Goal: Navigation & Orientation: Find specific page/section

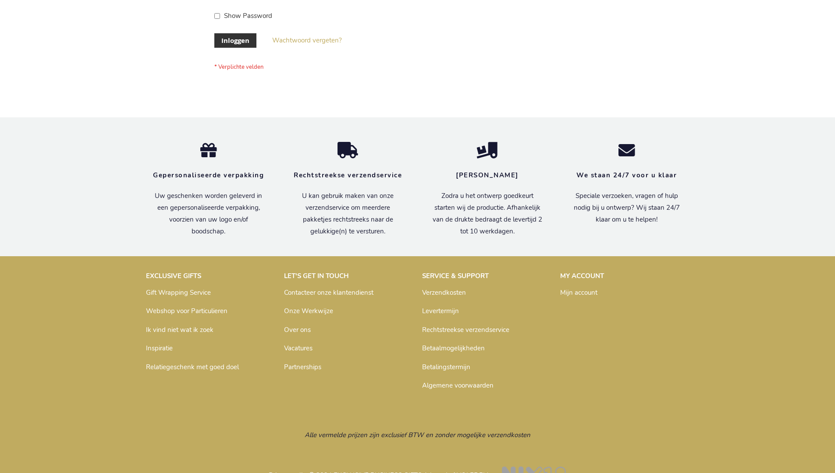
scroll to position [298, 0]
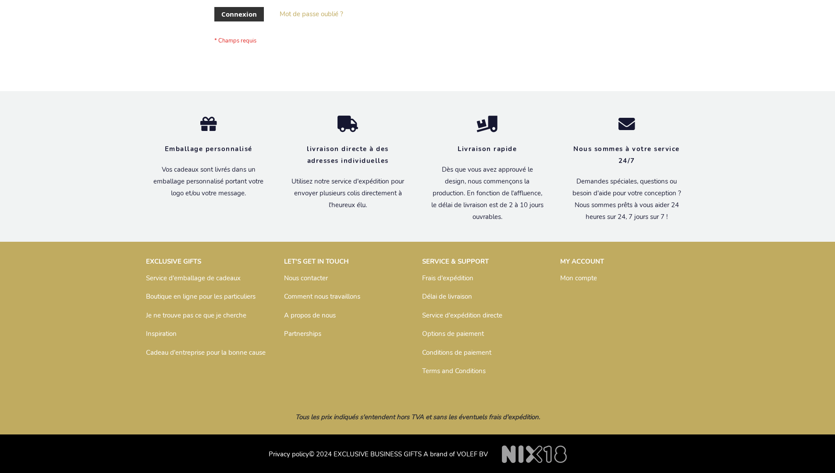
scroll to position [302, 0]
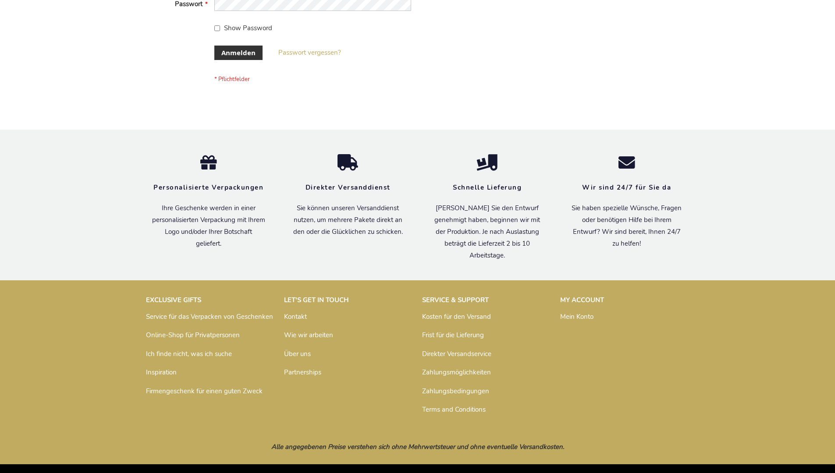
scroll to position [294, 0]
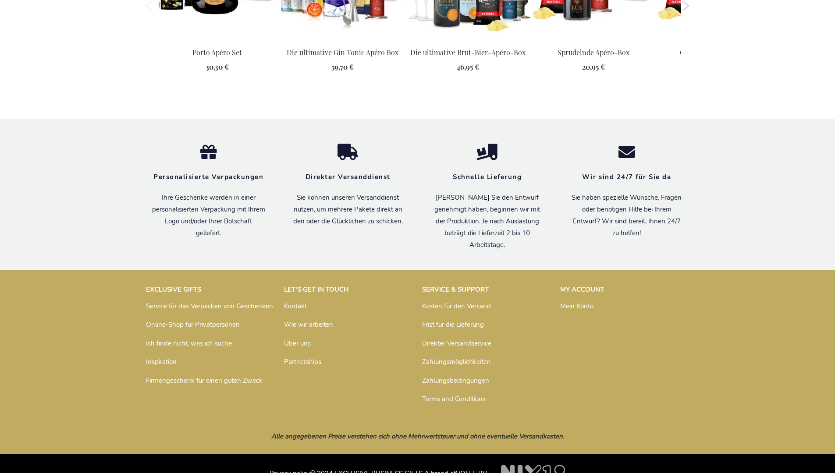
scroll to position [1143, 0]
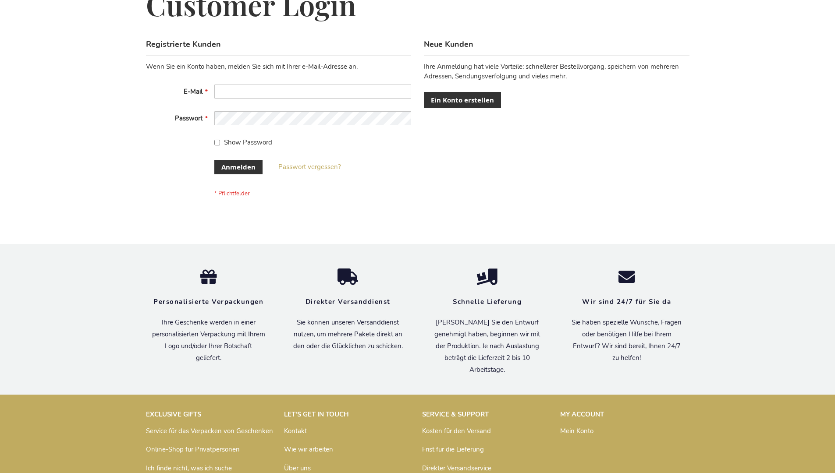
scroll to position [294, 0]
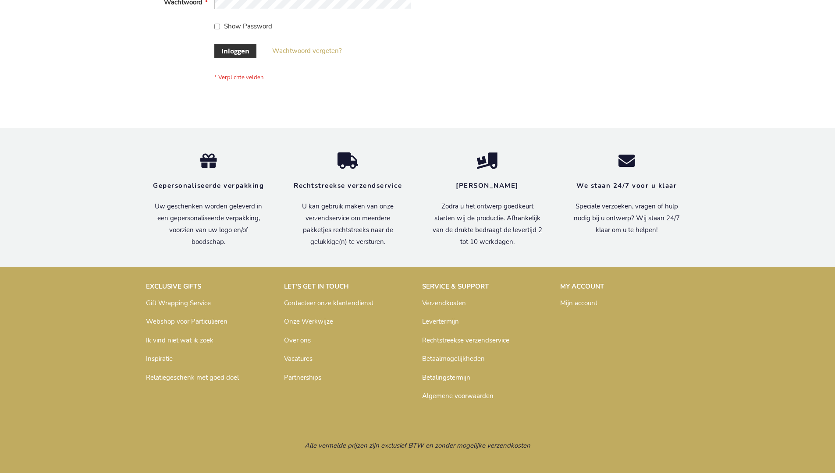
scroll to position [298, 0]
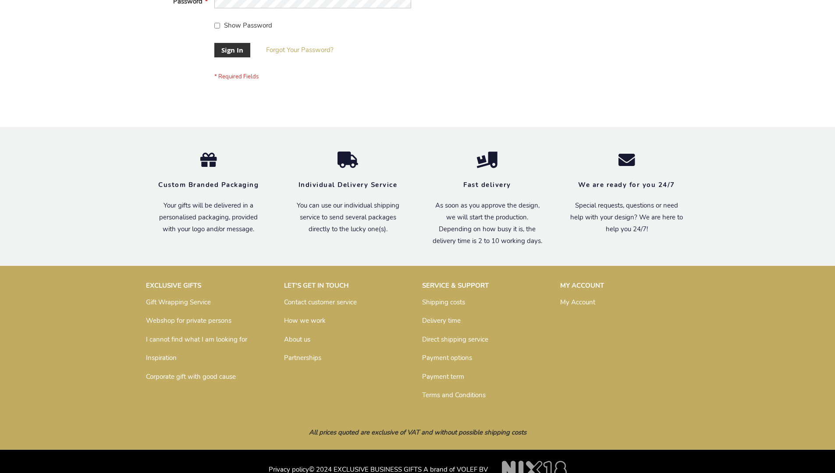
scroll to position [282, 0]
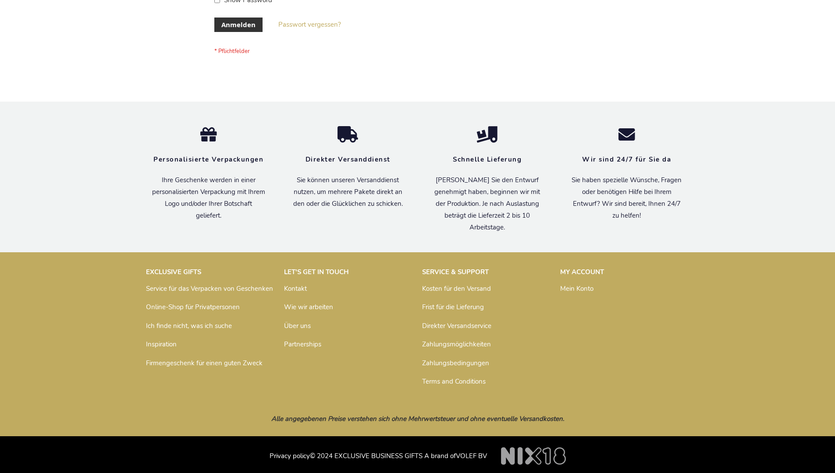
scroll to position [294, 0]
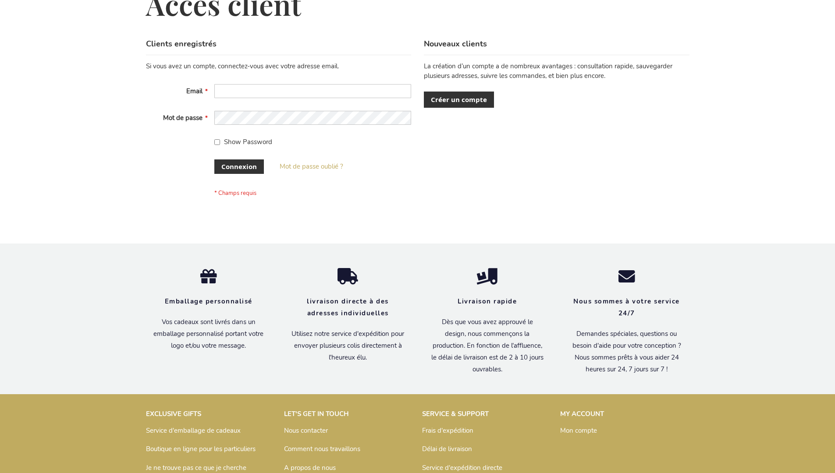
scroll to position [302, 0]
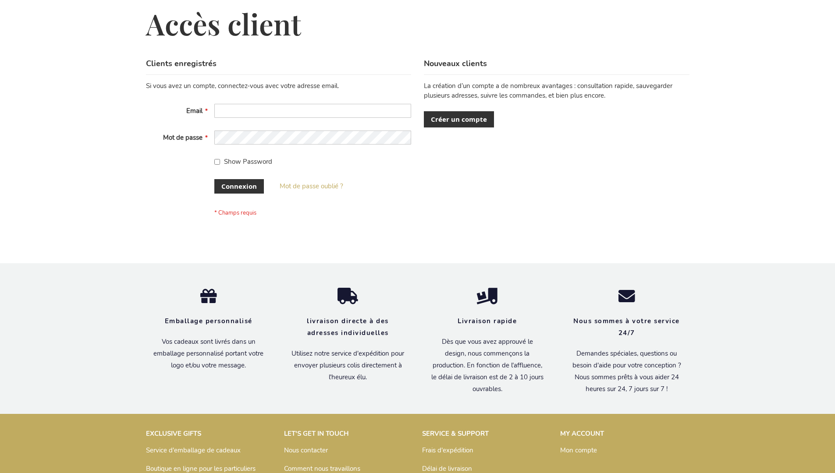
scroll to position [302, 0]
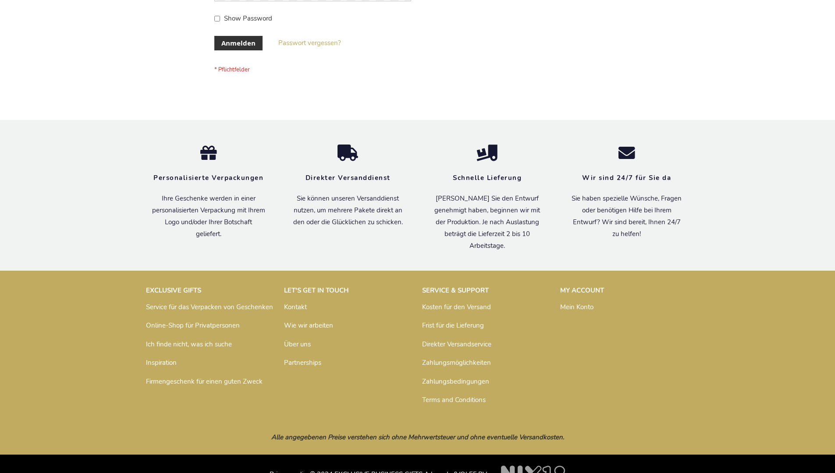
scroll to position [294, 0]
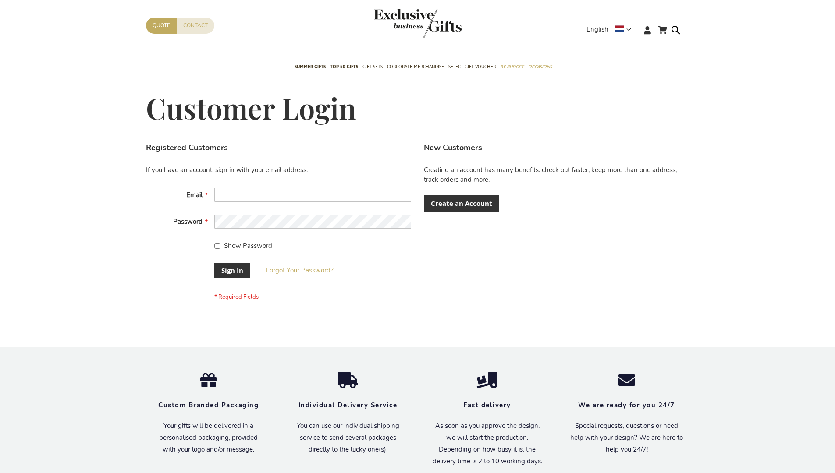
scroll to position [282, 0]
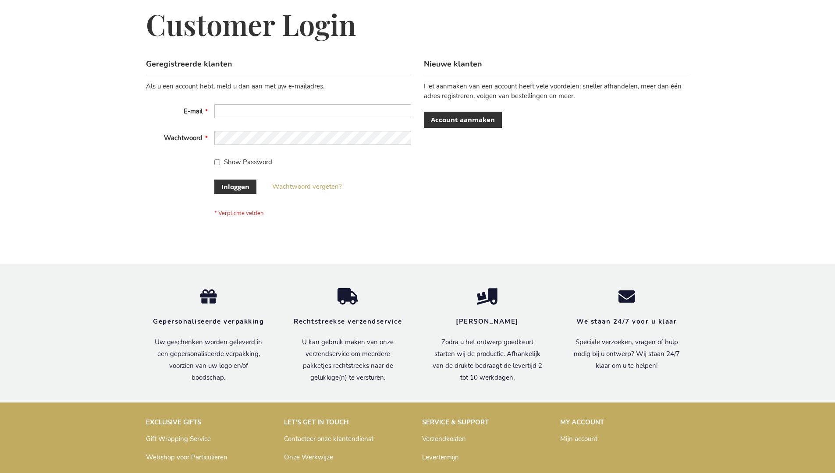
scroll to position [298, 0]
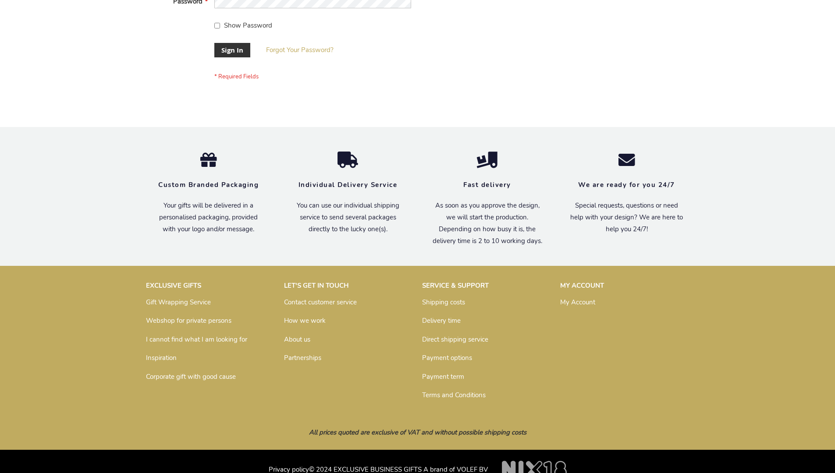
scroll to position [282, 0]
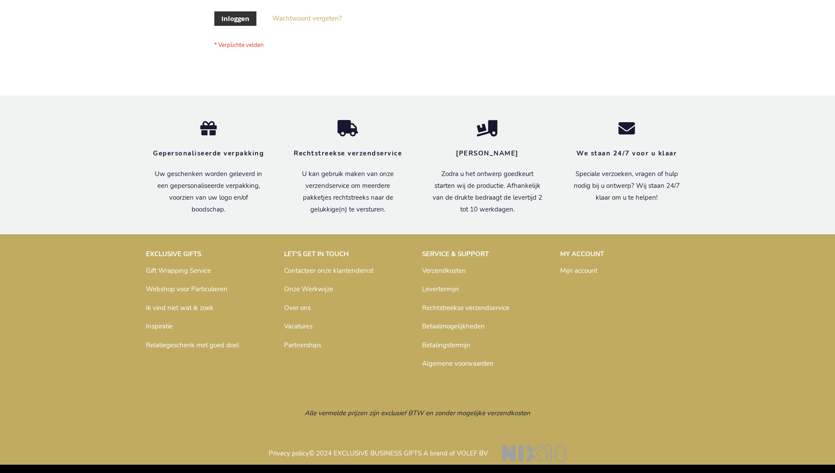
scroll to position [298, 0]
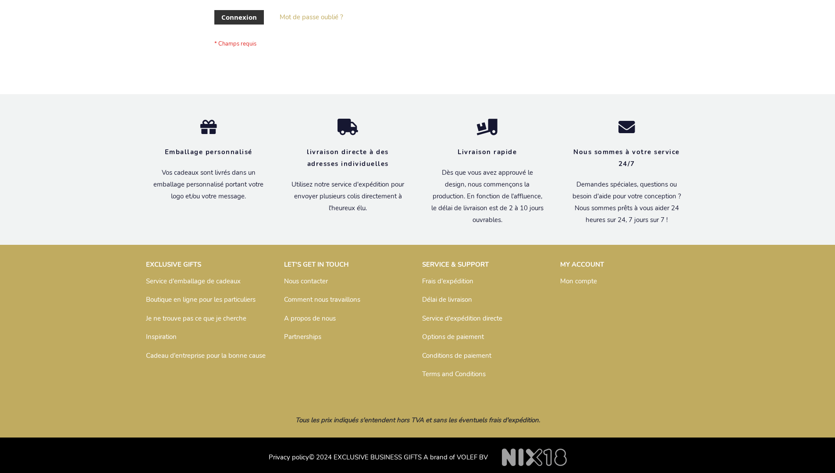
scroll to position [302, 0]
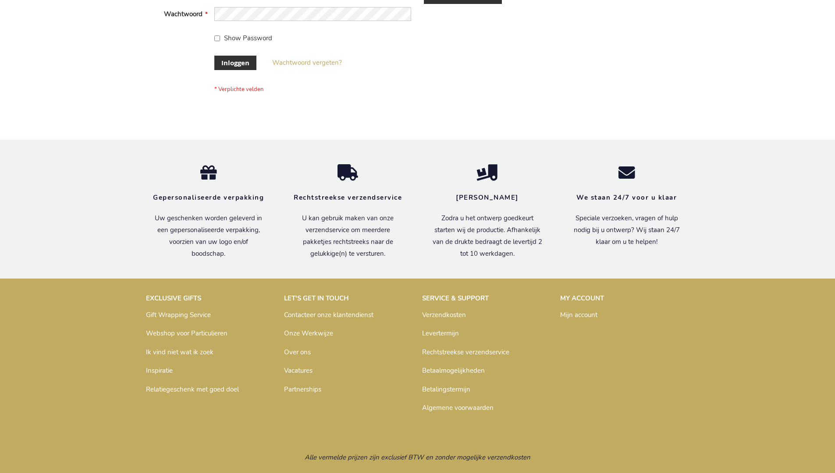
scroll to position [298, 0]
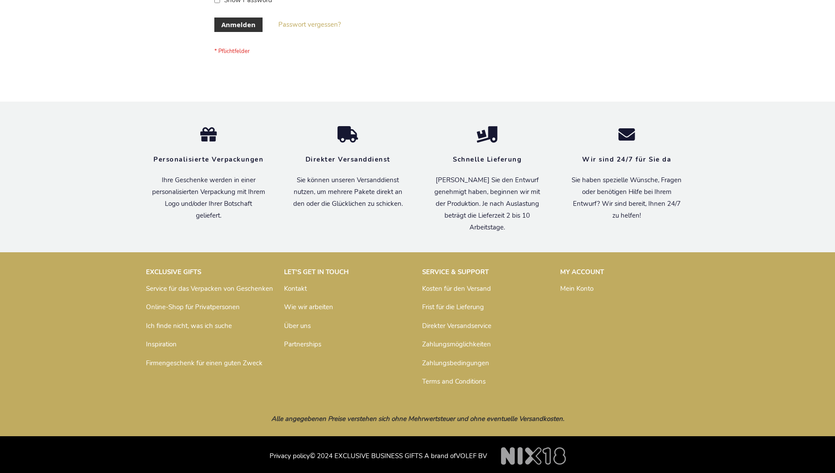
scroll to position [294, 0]
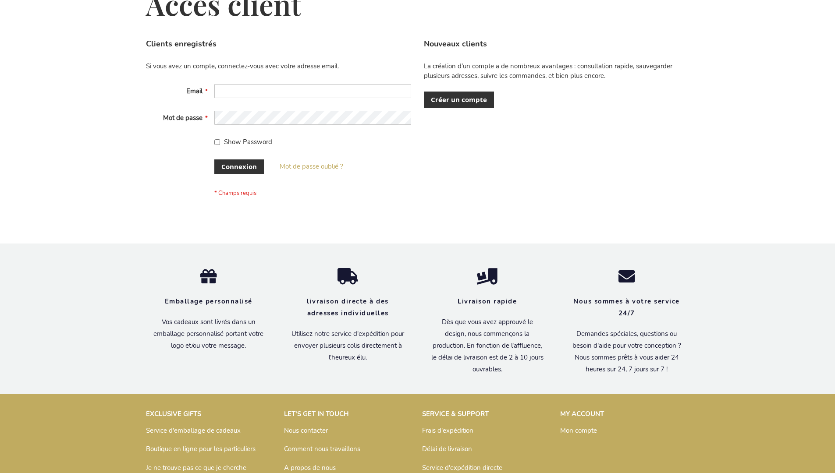
scroll to position [302, 0]
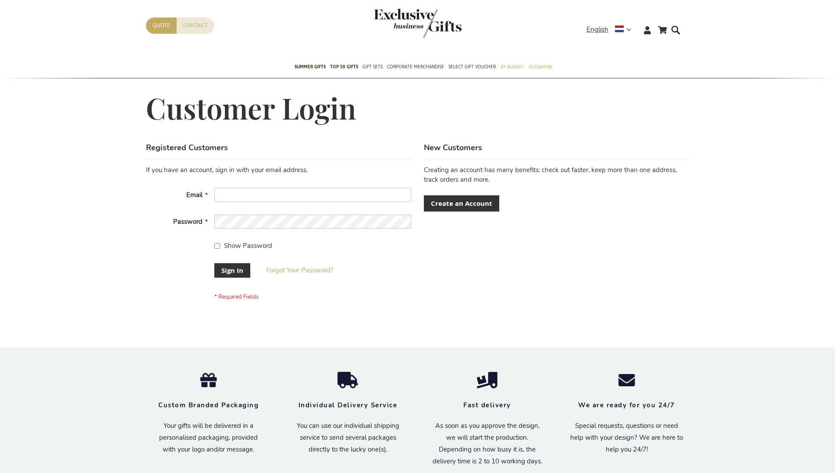
scroll to position [282, 0]
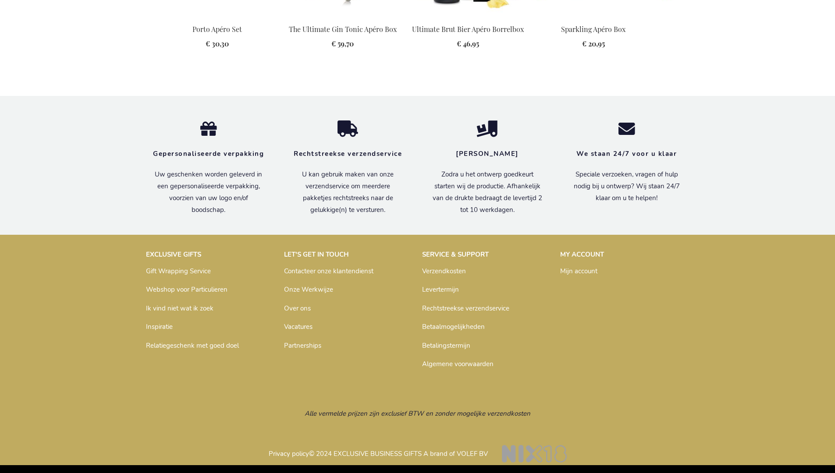
scroll to position [1147, 0]
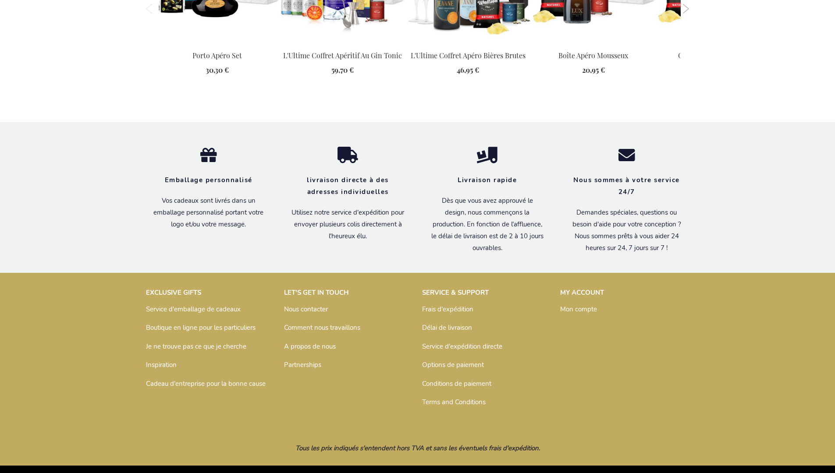
scroll to position [1152, 0]
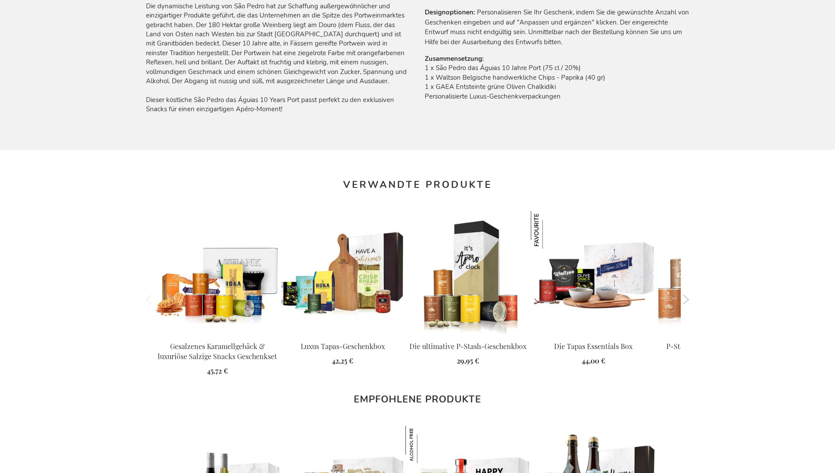
scroll to position [1152, 0]
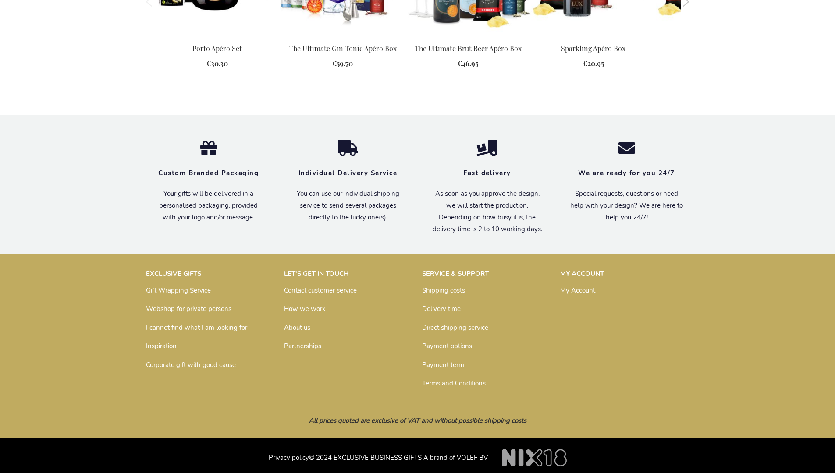
scroll to position [1112, 0]
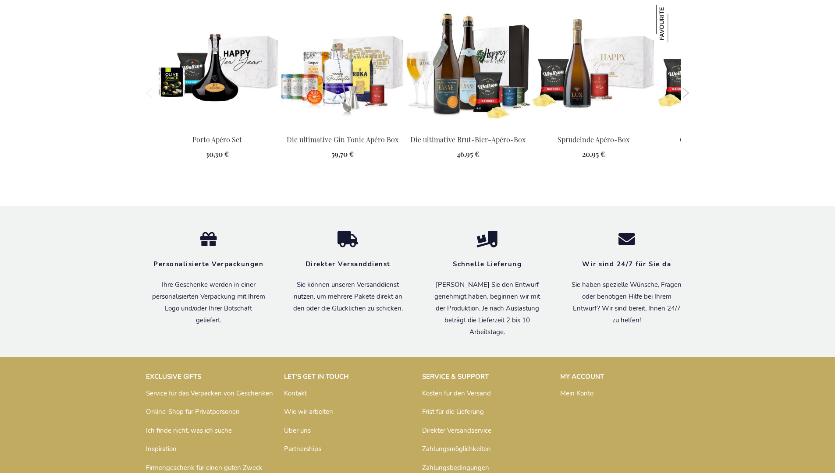
scroll to position [1143, 0]
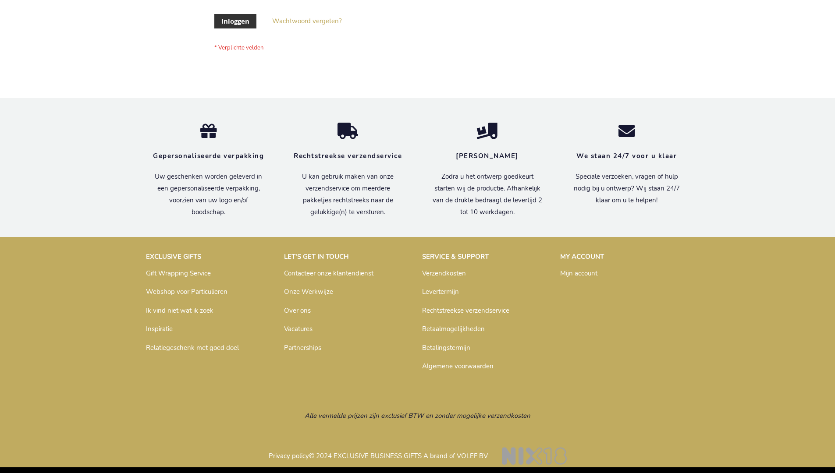
scroll to position [298, 0]
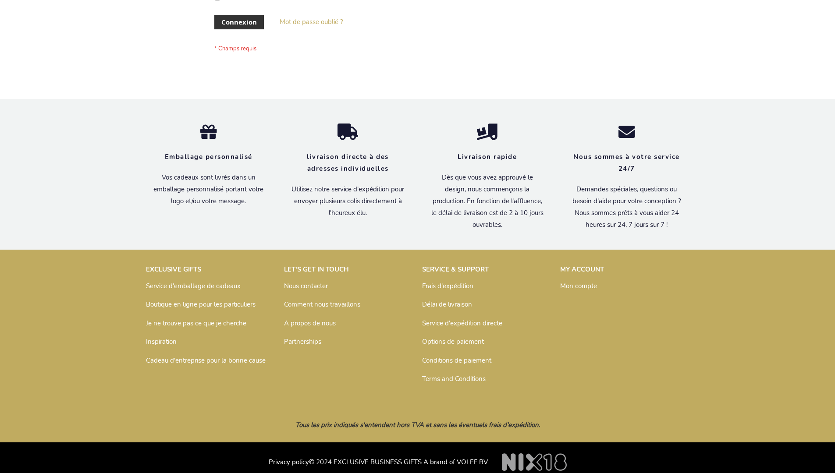
scroll to position [302, 0]
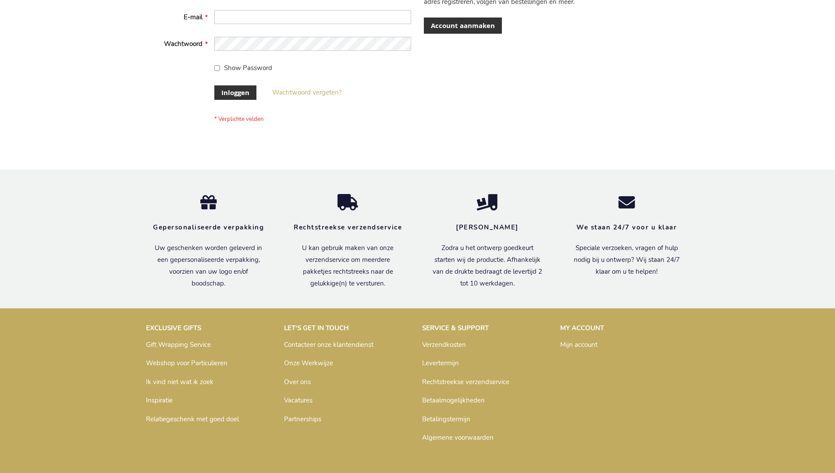
scroll to position [298, 0]
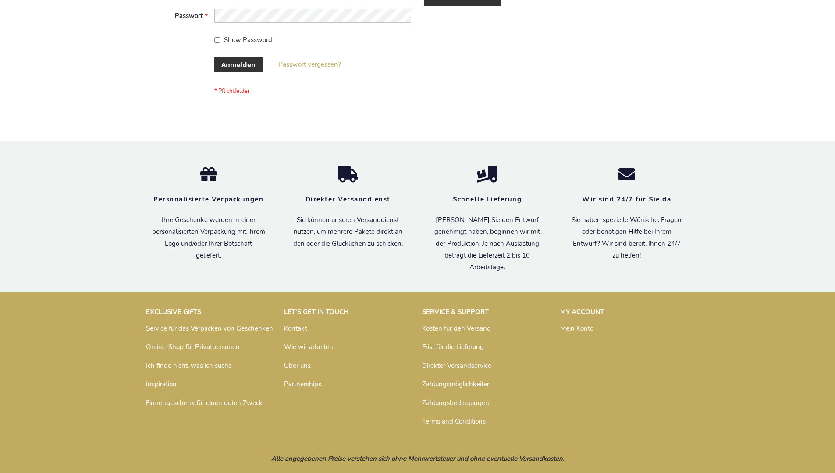
scroll to position [294, 0]
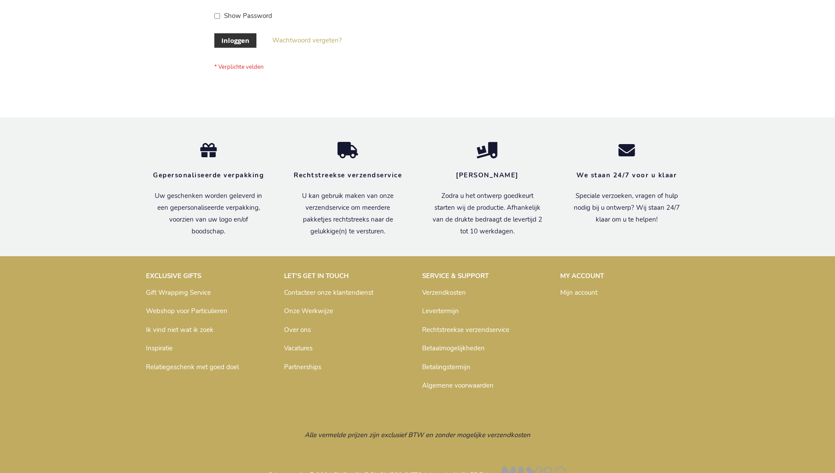
scroll to position [298, 0]
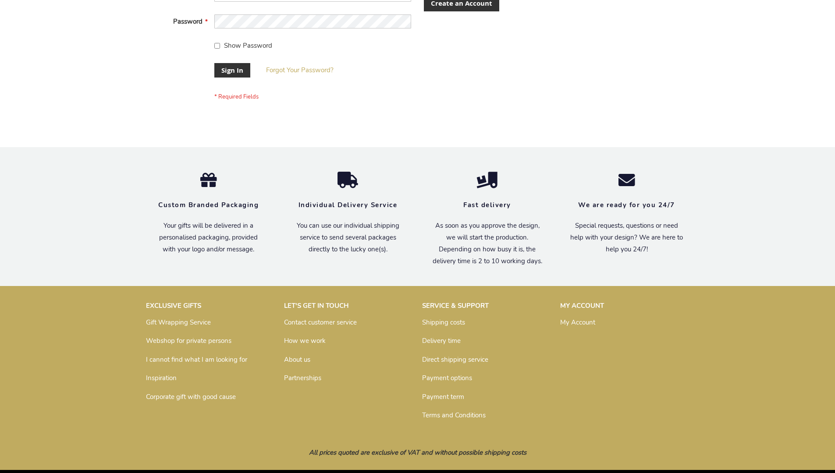
scroll to position [282, 0]
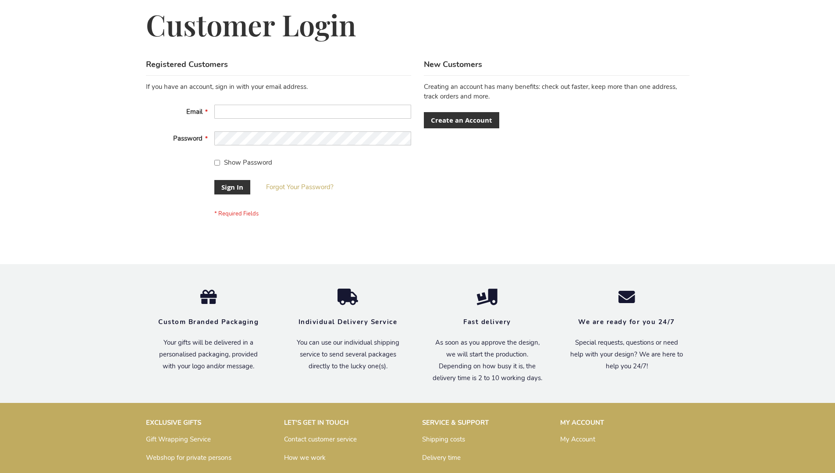
scroll to position [282, 0]
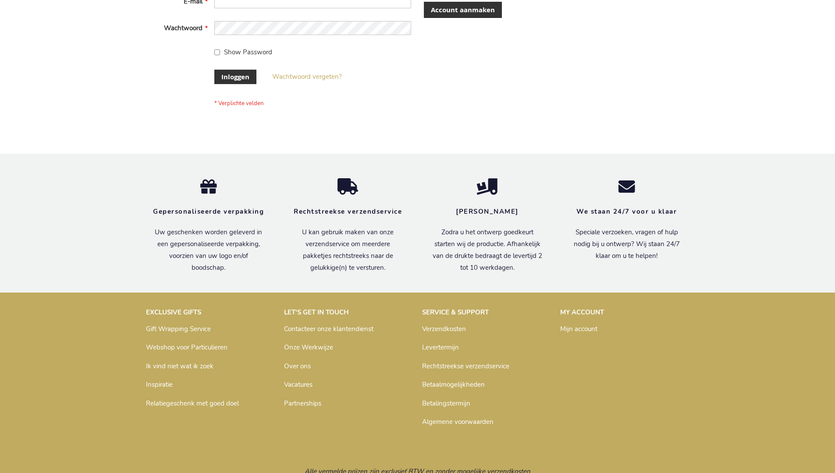
scroll to position [298, 0]
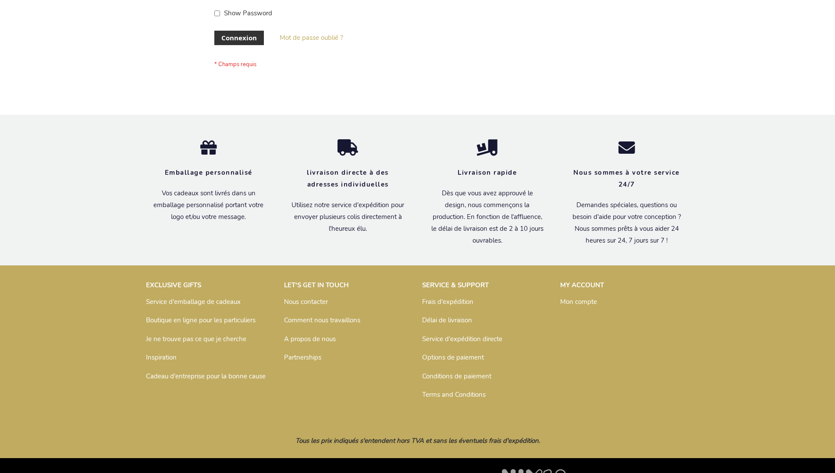
scroll to position [302, 0]
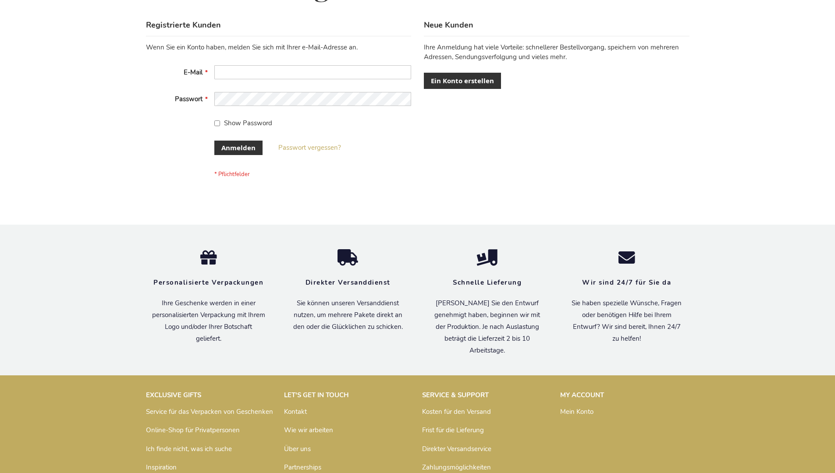
scroll to position [294, 0]
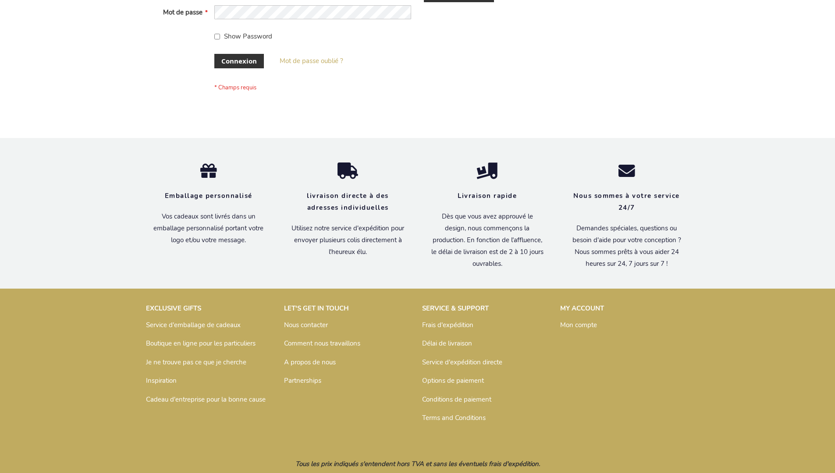
scroll to position [302, 0]
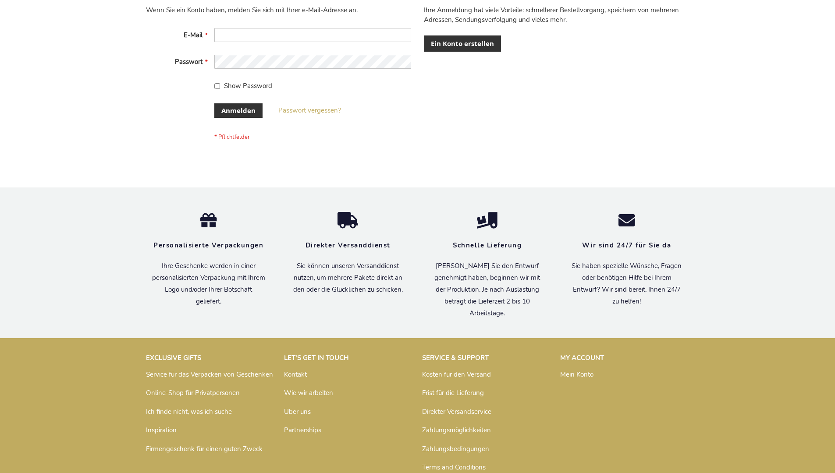
scroll to position [294, 0]
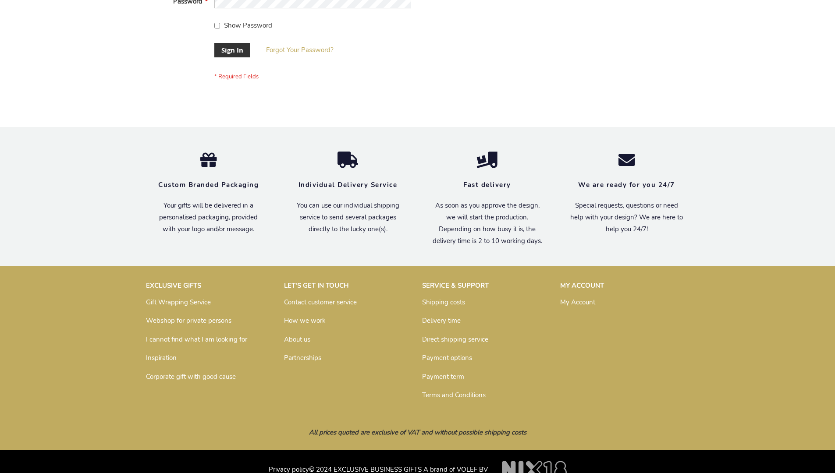
scroll to position [282, 0]
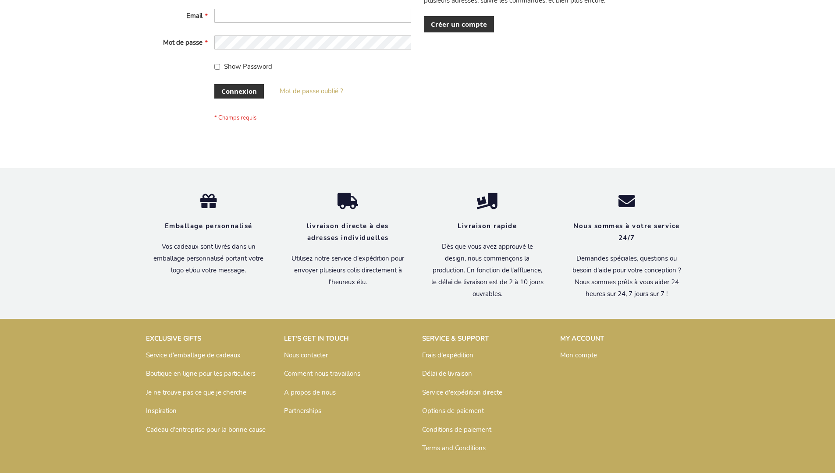
scroll to position [302, 0]
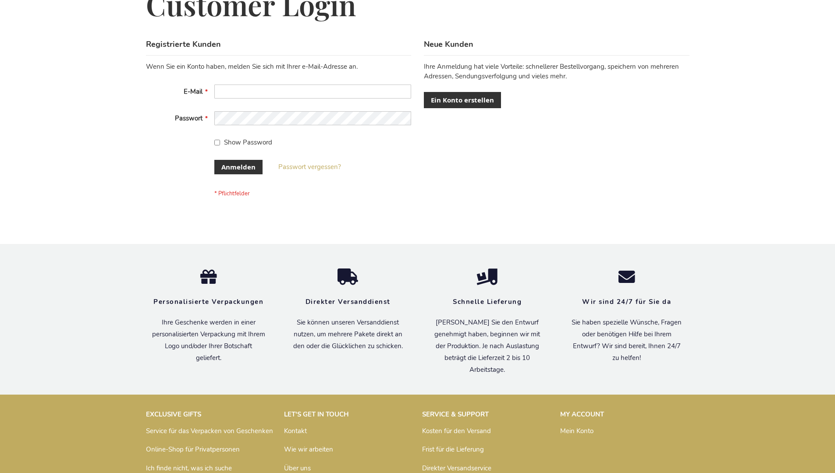
scroll to position [294, 0]
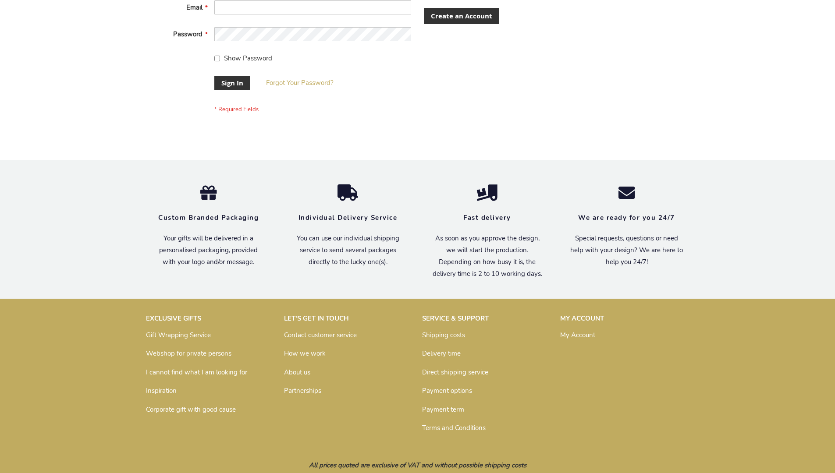
scroll to position [282, 0]
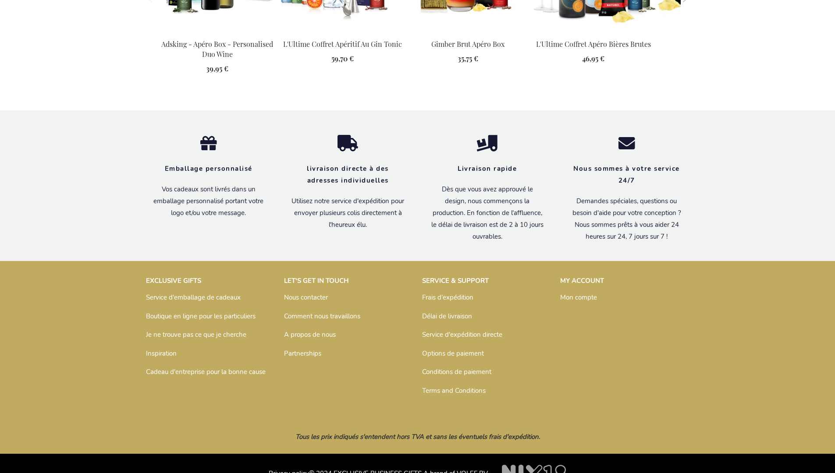
scroll to position [1161, 0]
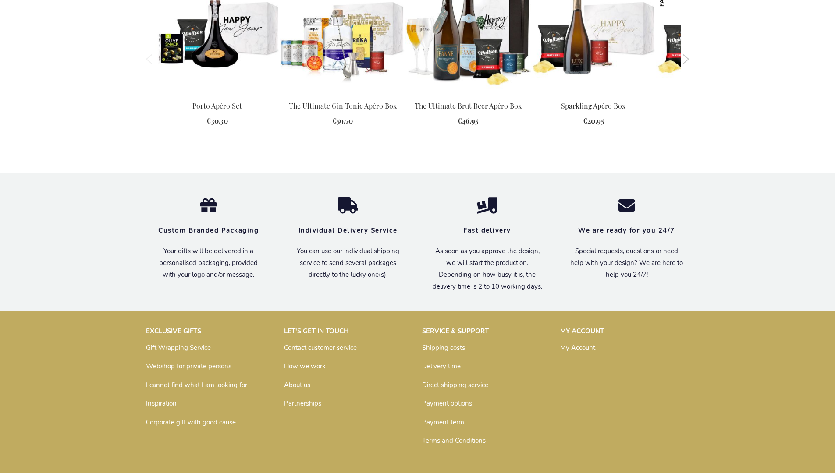
scroll to position [1112, 0]
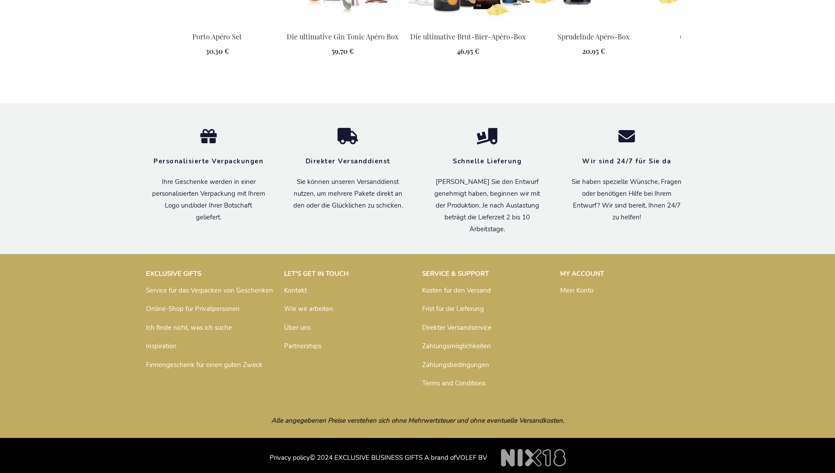
scroll to position [1143, 0]
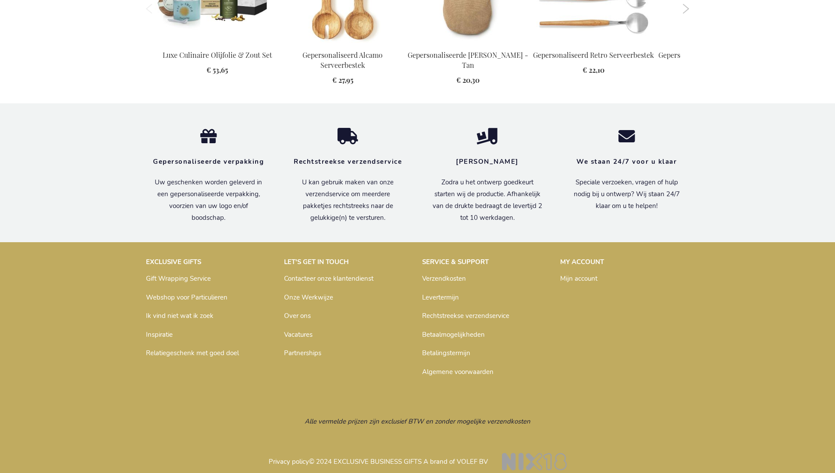
scroll to position [939, 0]
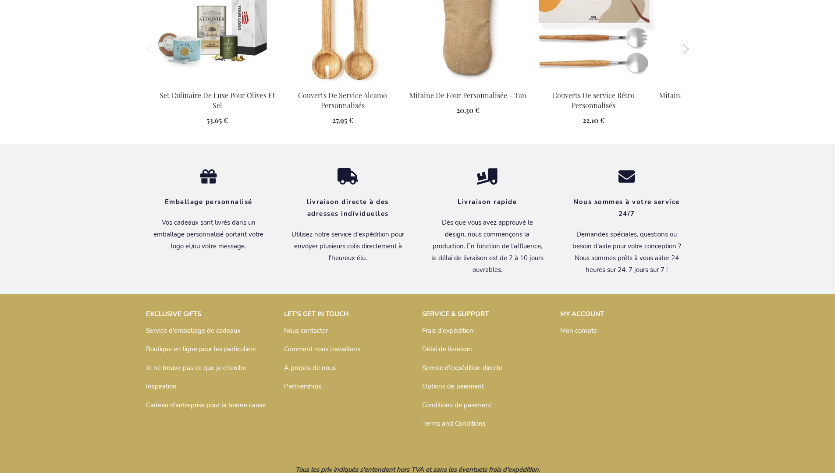
scroll to position [963, 0]
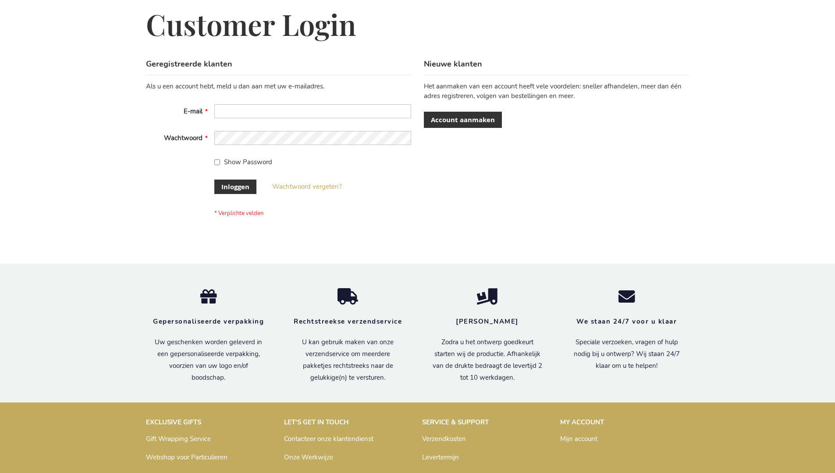
scroll to position [298, 0]
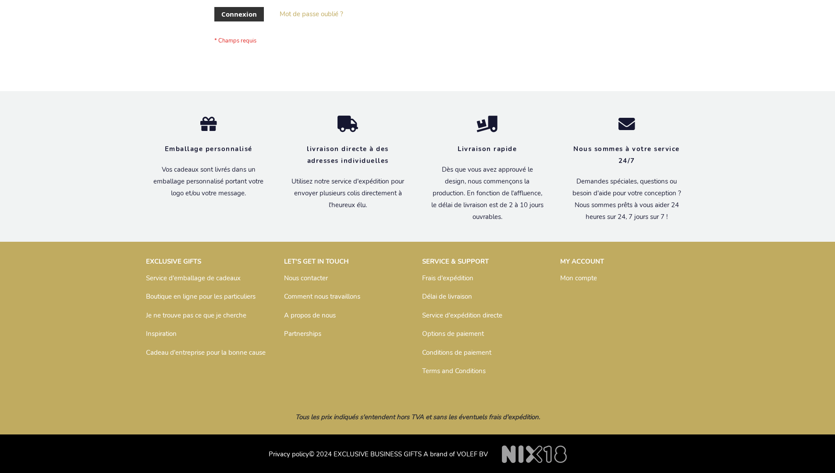
scroll to position [302, 0]
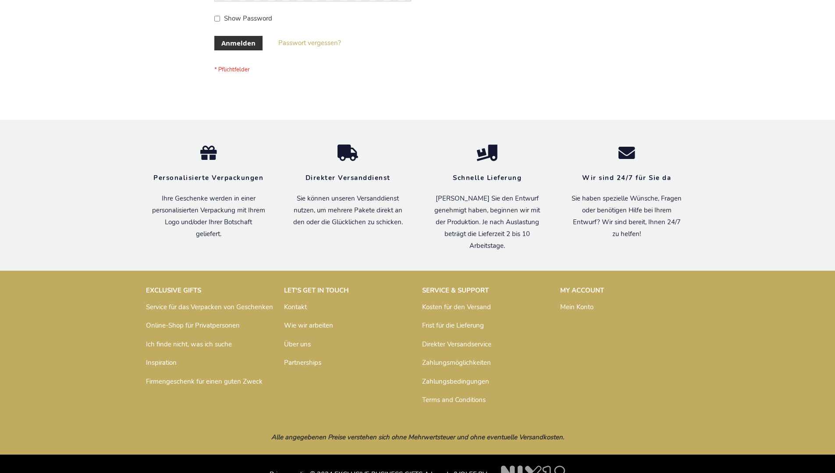
scroll to position [294, 0]
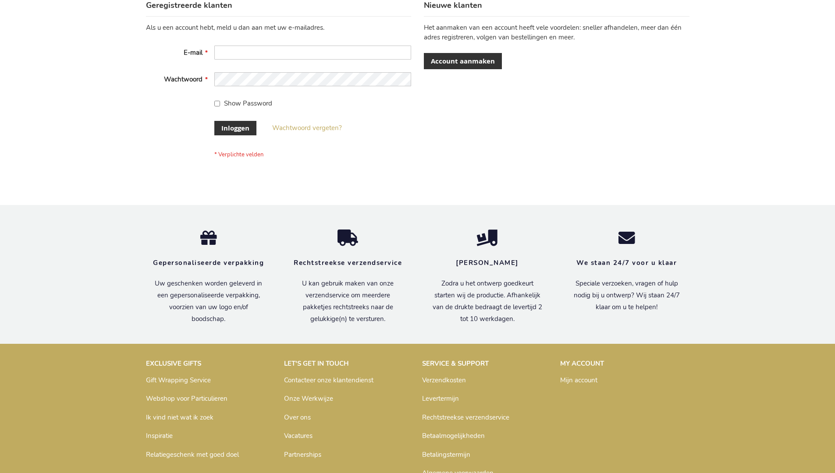
scroll to position [298, 0]
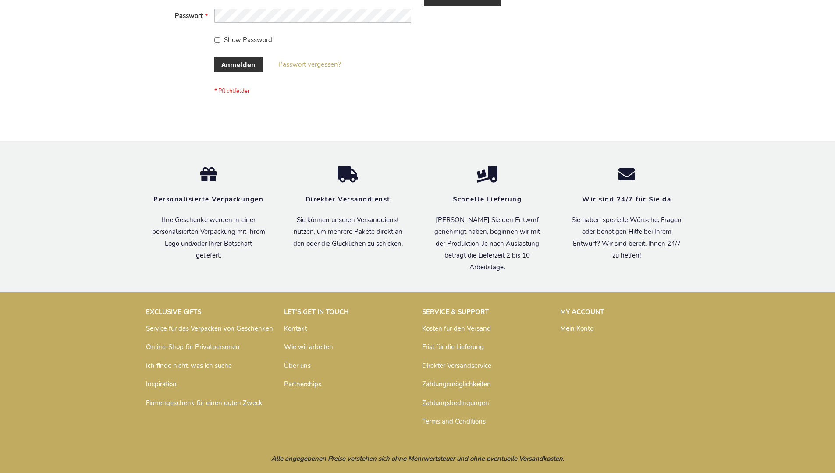
scroll to position [294, 0]
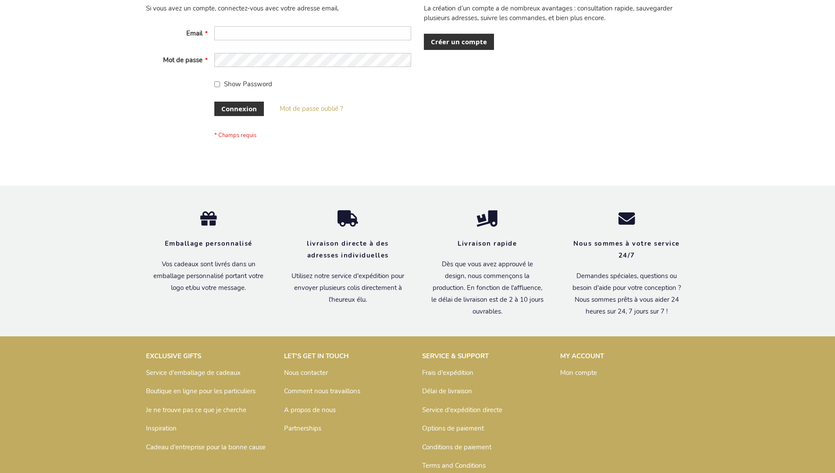
scroll to position [302, 0]
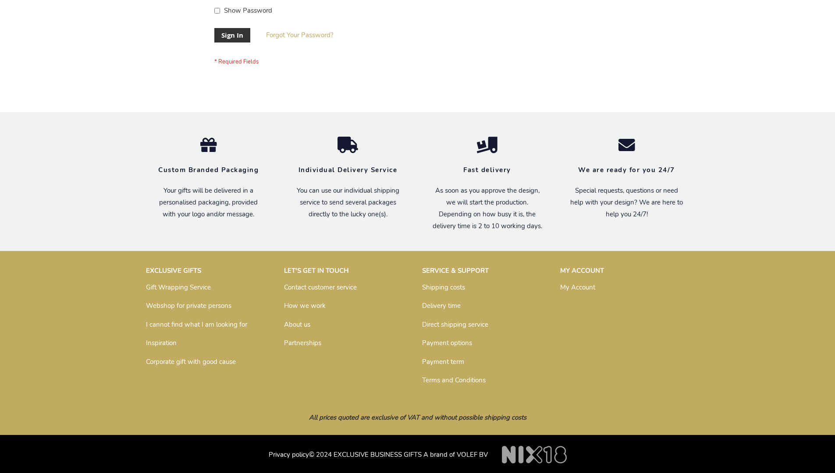
scroll to position [282, 0]
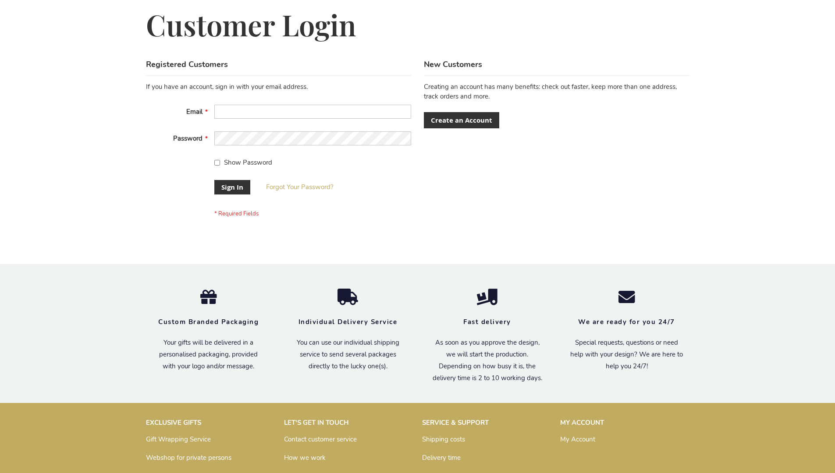
scroll to position [282, 0]
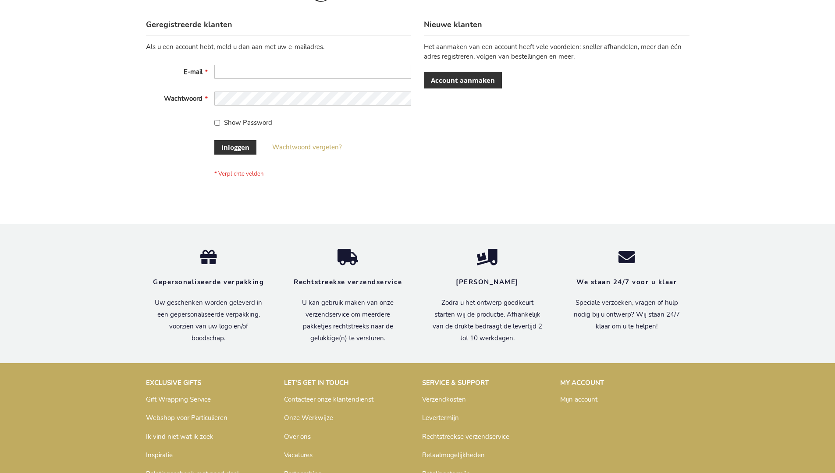
scroll to position [298, 0]
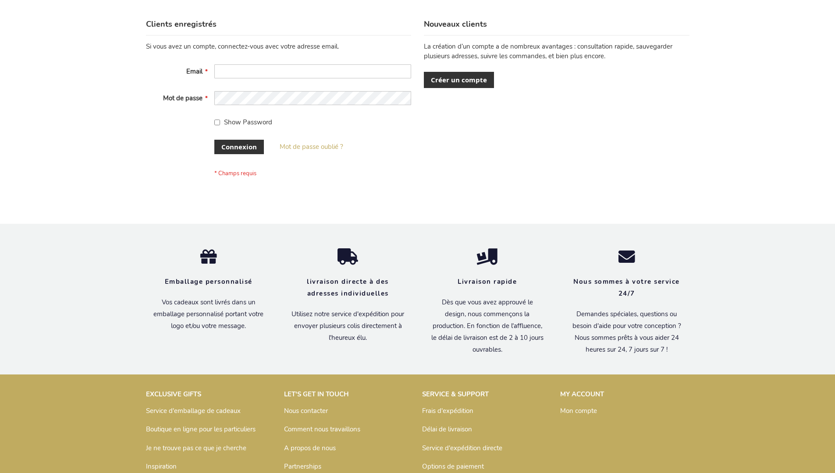
scroll to position [302, 0]
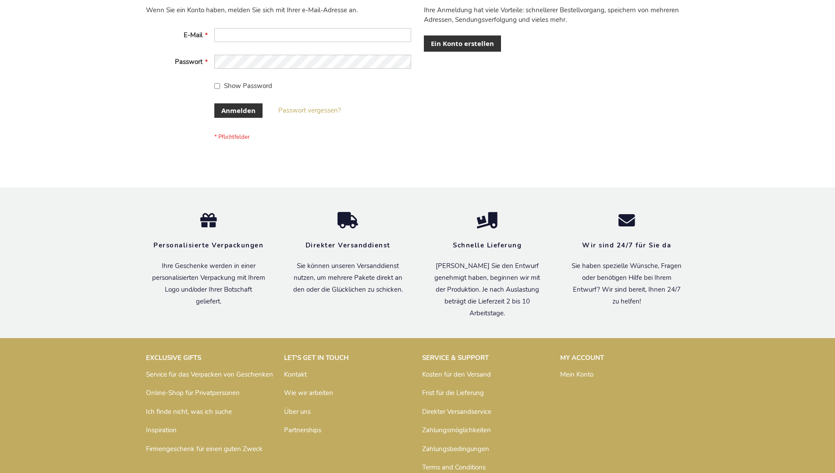
scroll to position [294, 0]
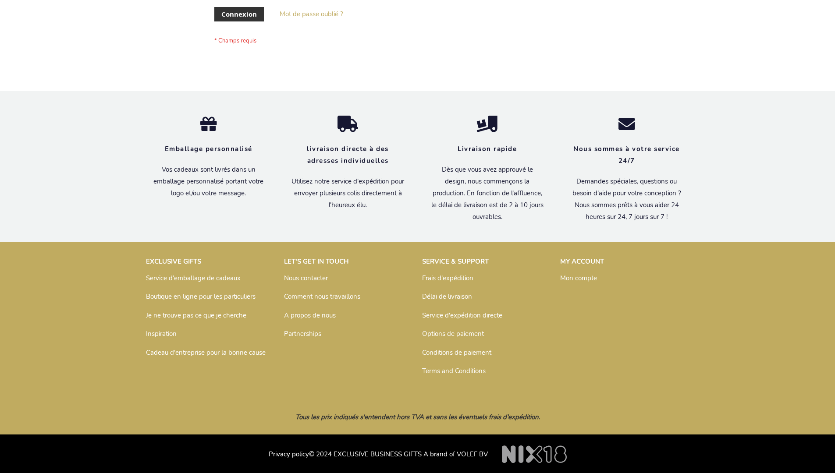
scroll to position [302, 0]
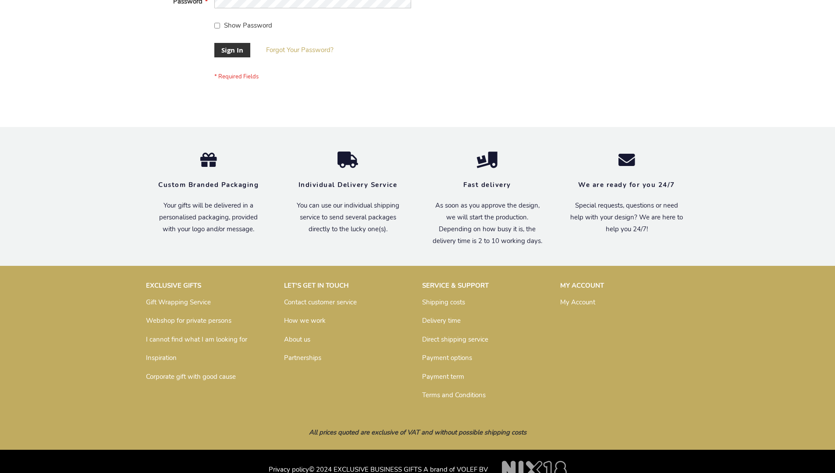
scroll to position [282, 0]
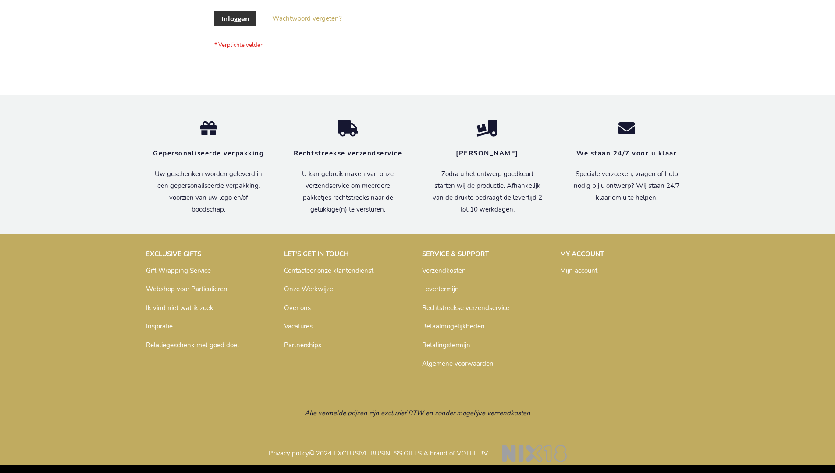
scroll to position [298, 0]
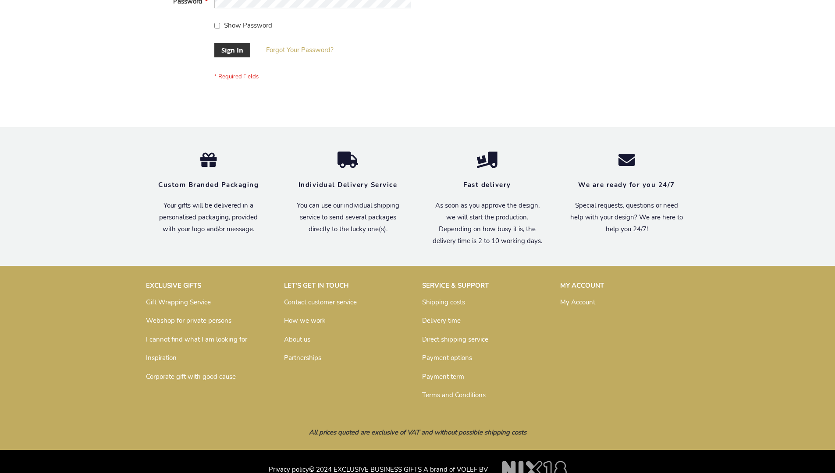
scroll to position [282, 0]
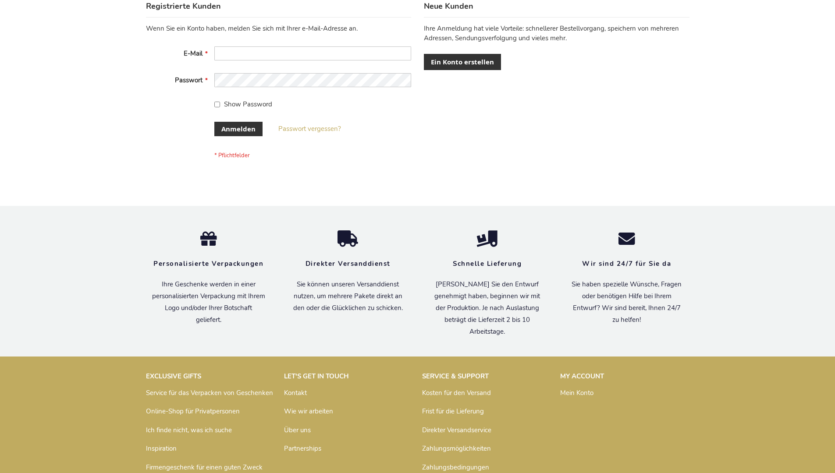
scroll to position [294, 0]
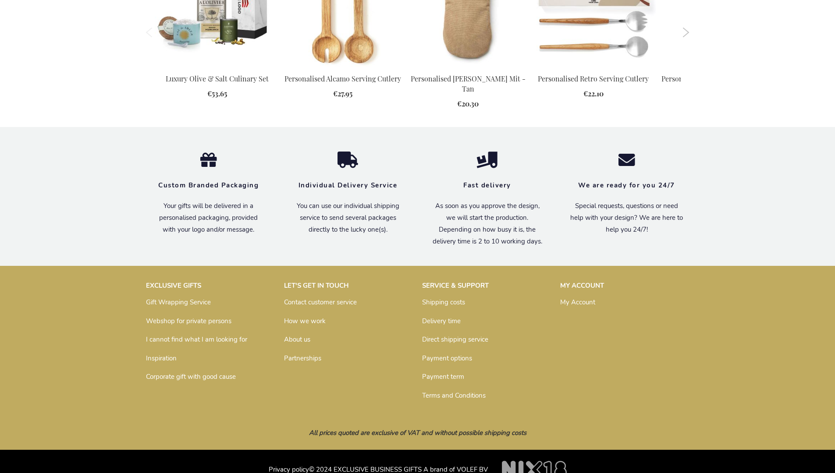
scroll to position [923, 0]
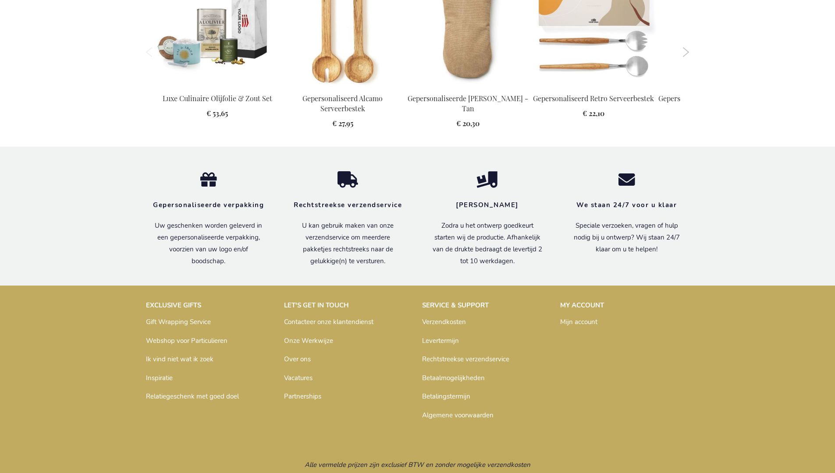
scroll to position [939, 0]
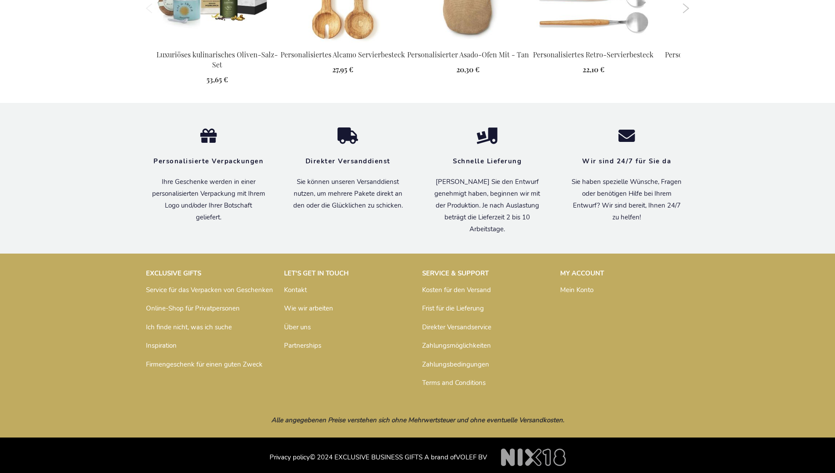
scroll to position [954, 0]
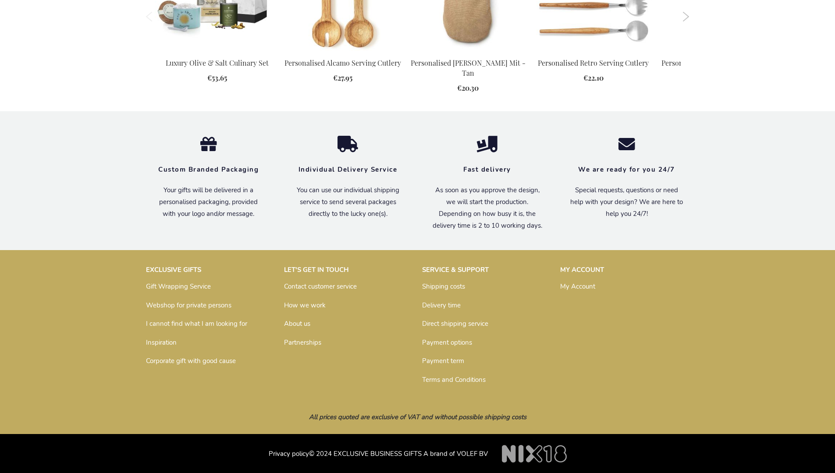
scroll to position [923, 0]
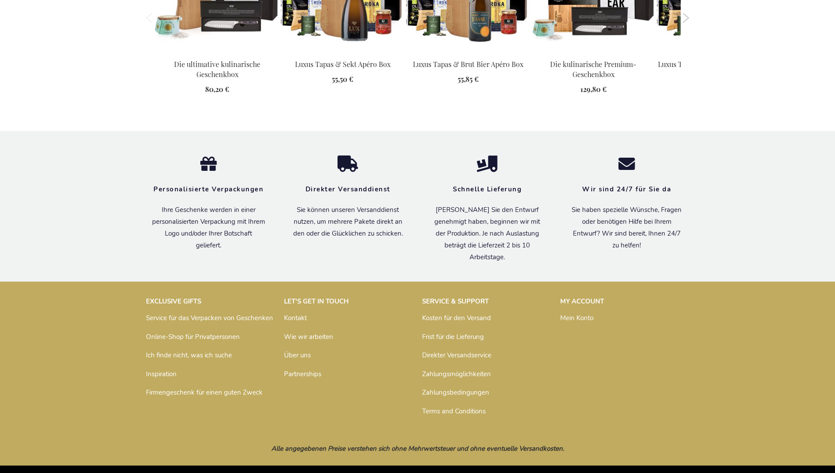
scroll to position [1152, 0]
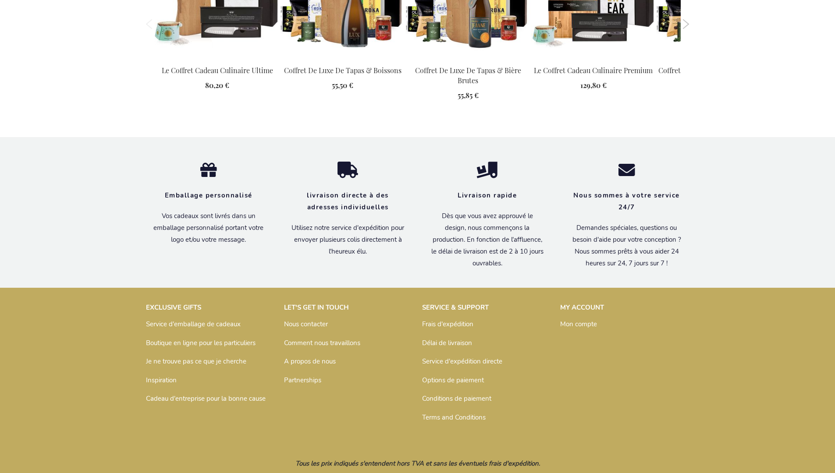
scroll to position [1161, 0]
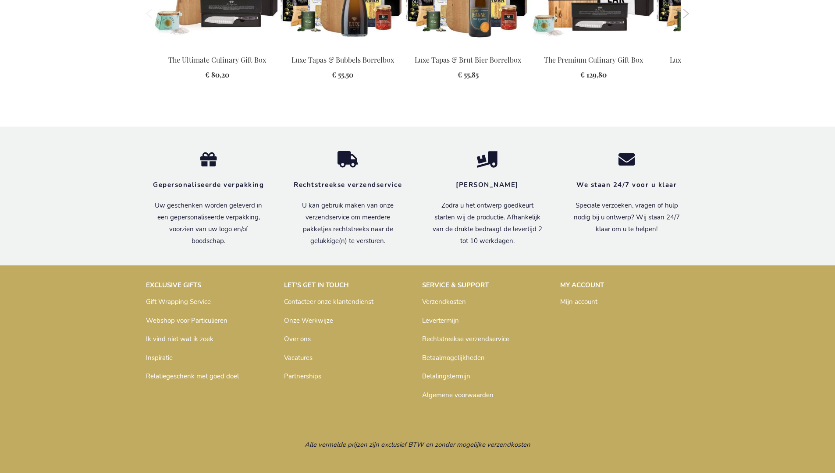
scroll to position [1157, 0]
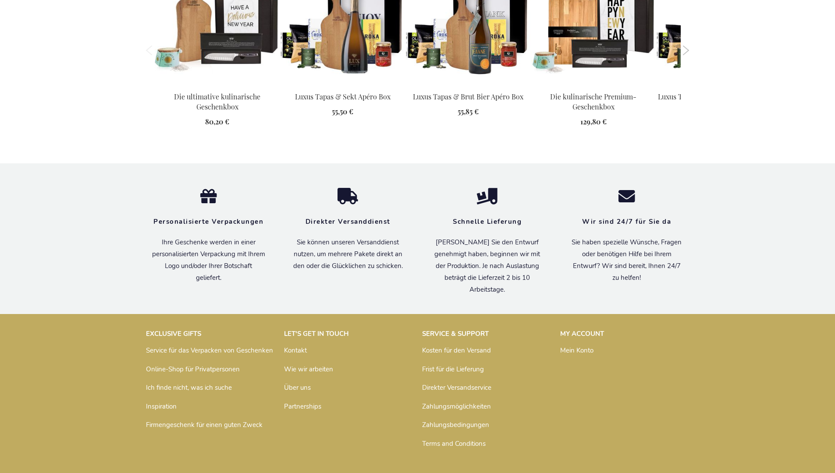
scroll to position [1152, 0]
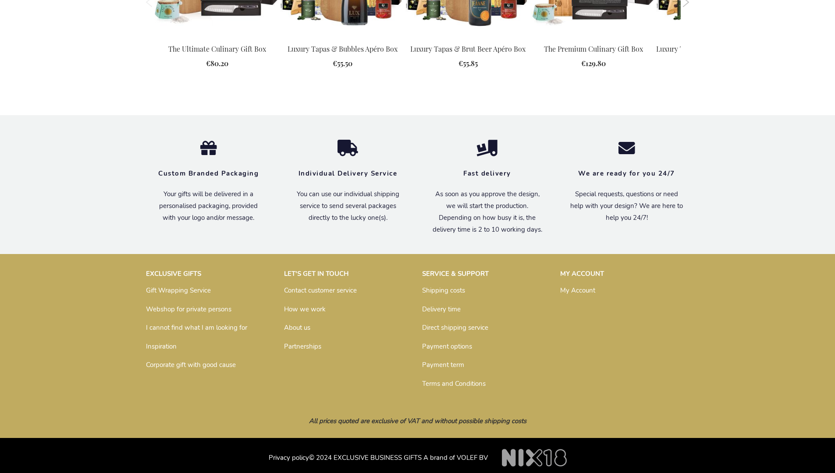
scroll to position [1121, 0]
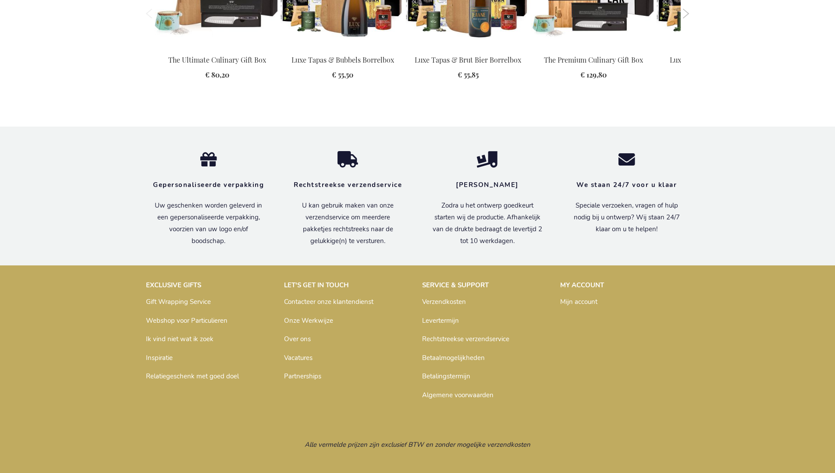
scroll to position [1157, 0]
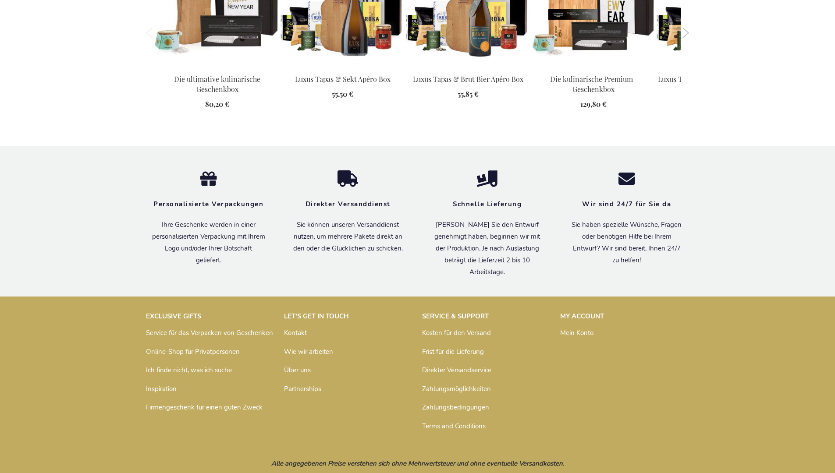
scroll to position [1152, 0]
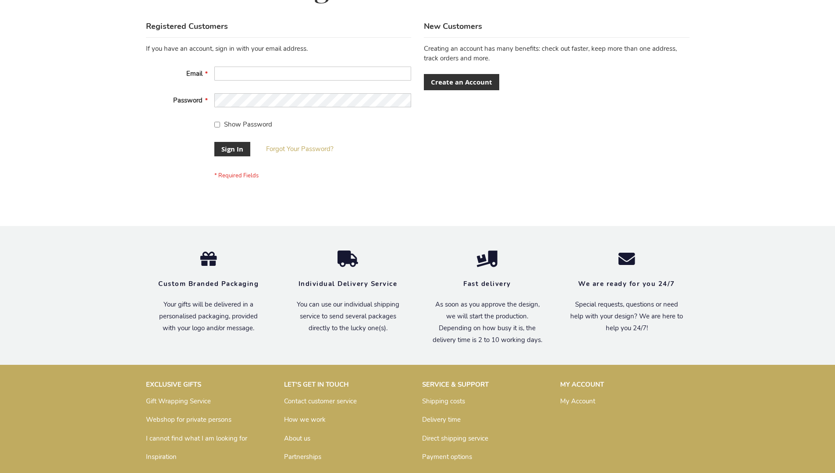
scroll to position [282, 0]
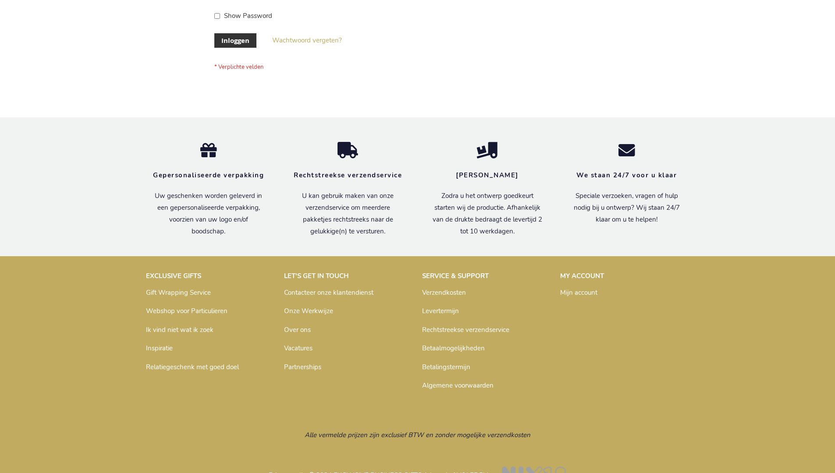
scroll to position [298, 0]
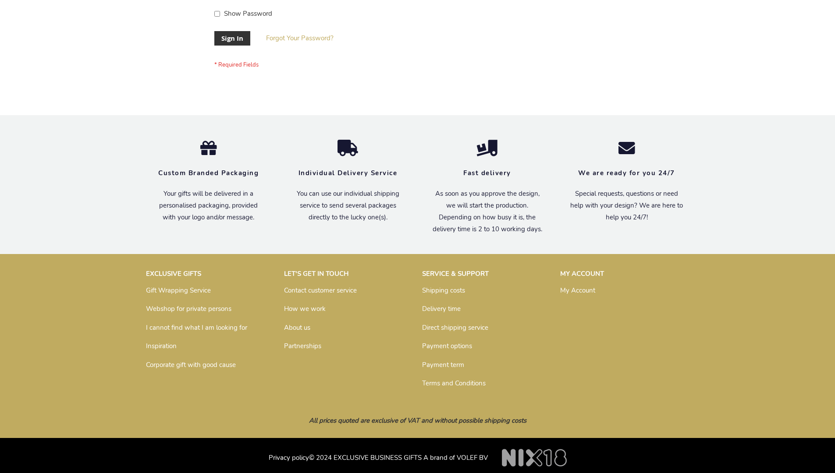
scroll to position [282, 0]
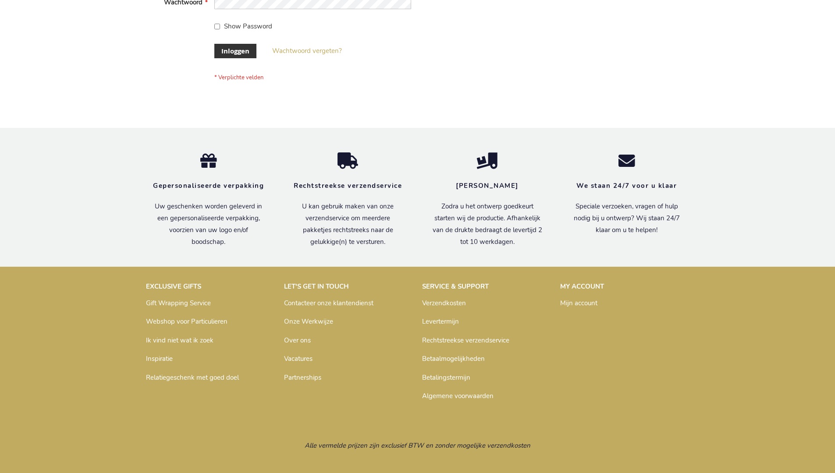
scroll to position [298, 0]
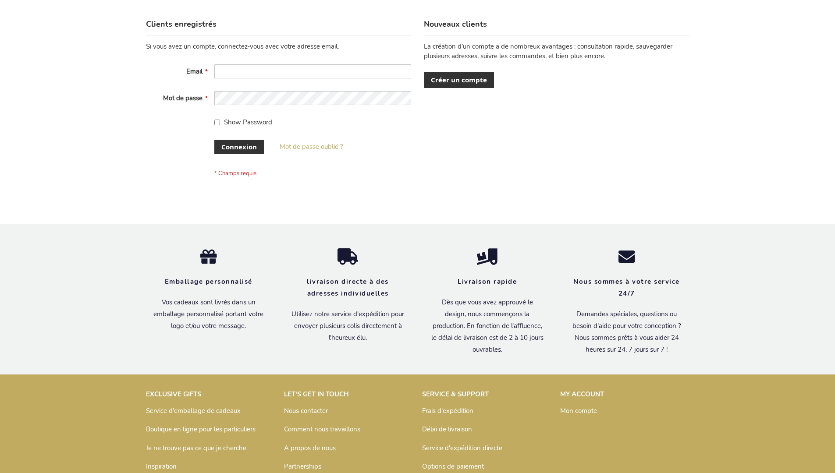
scroll to position [302, 0]
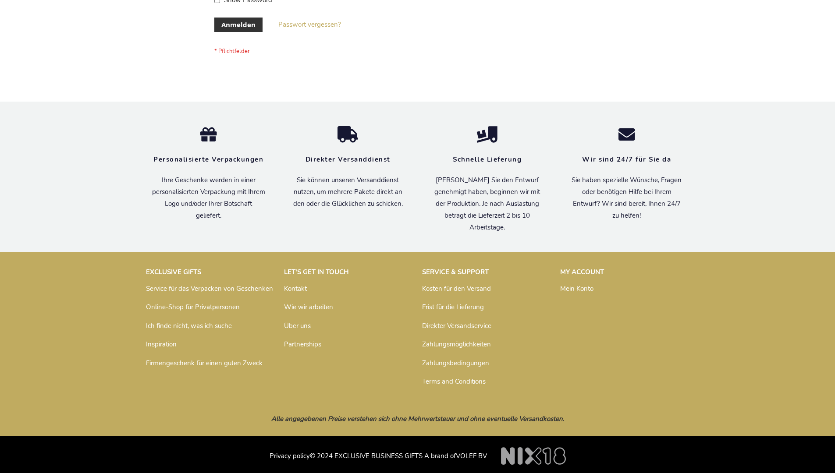
scroll to position [294, 0]
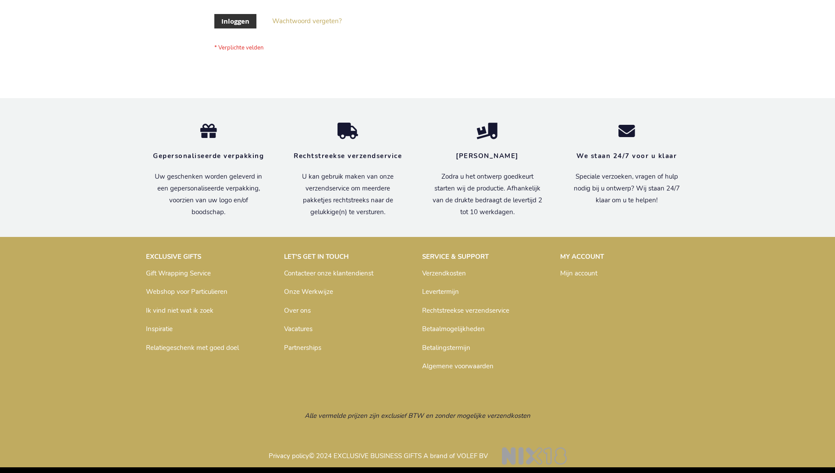
scroll to position [298, 0]
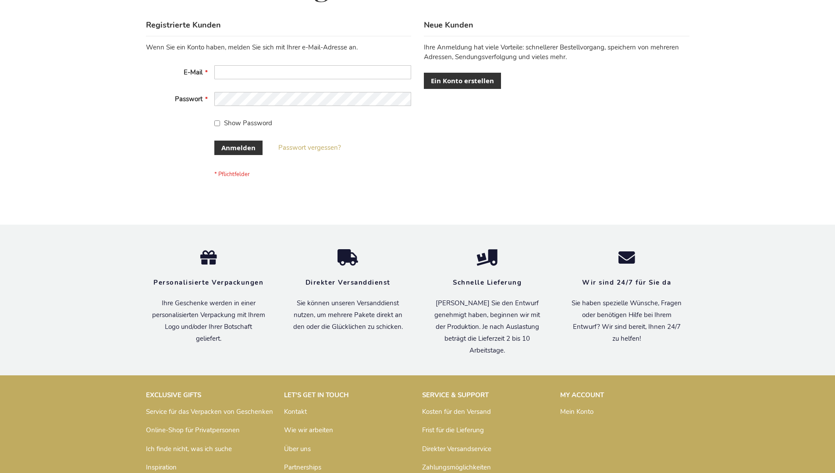
scroll to position [294, 0]
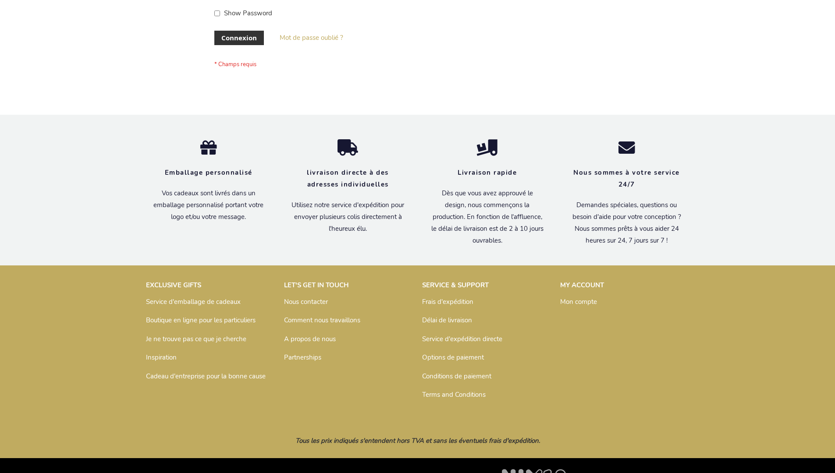
scroll to position [302, 0]
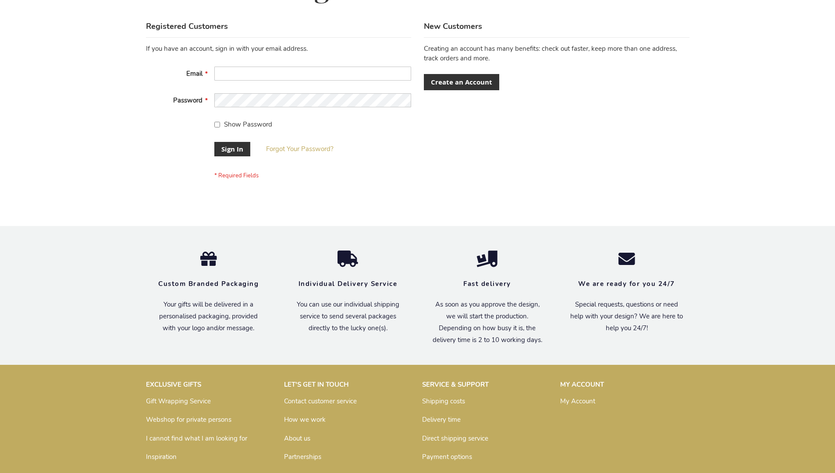
scroll to position [282, 0]
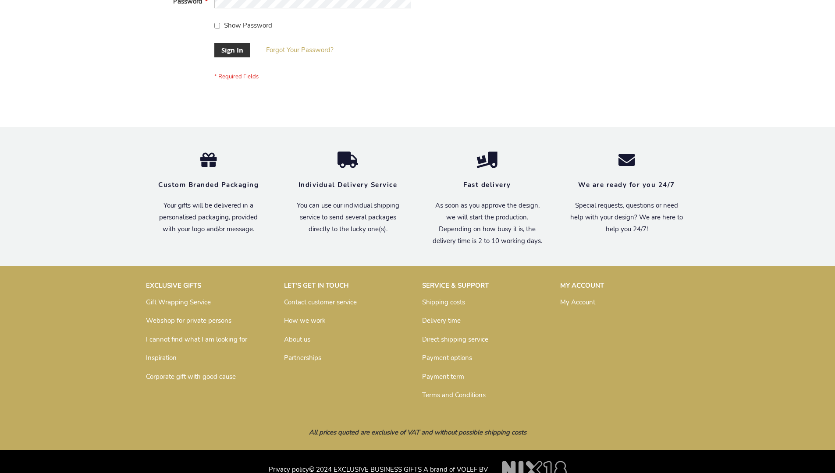
scroll to position [282, 0]
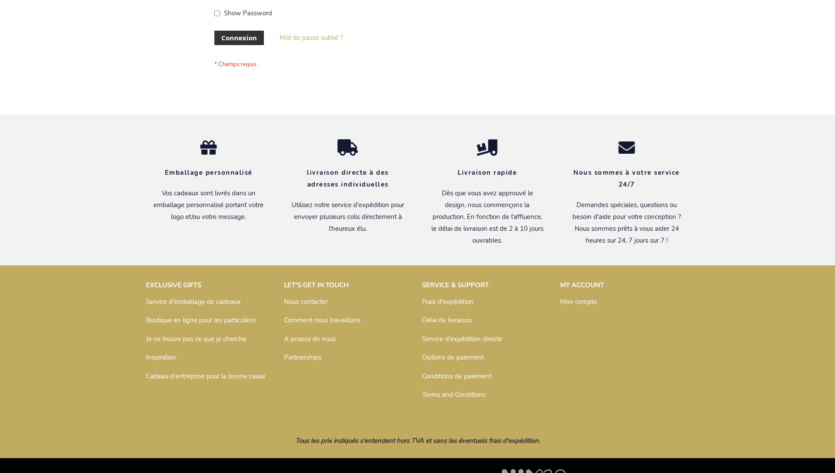
scroll to position [302, 0]
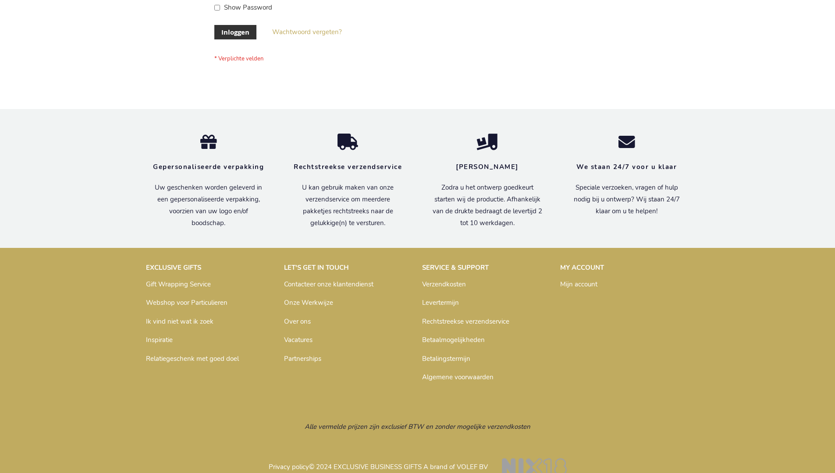
scroll to position [298, 0]
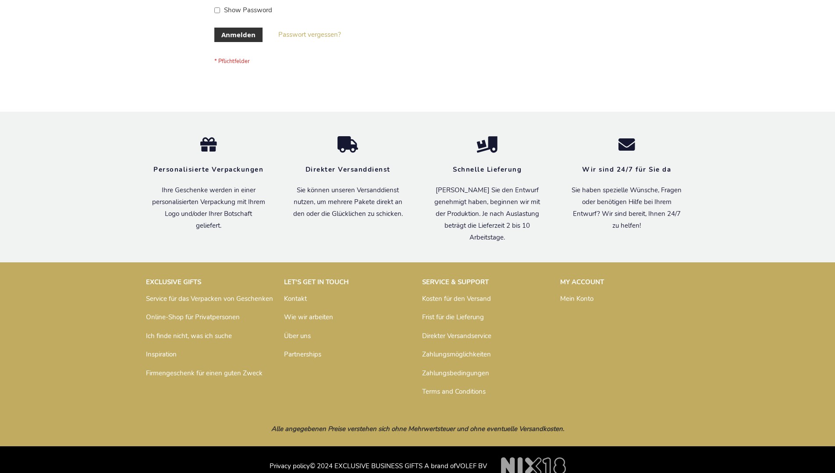
scroll to position [294, 0]
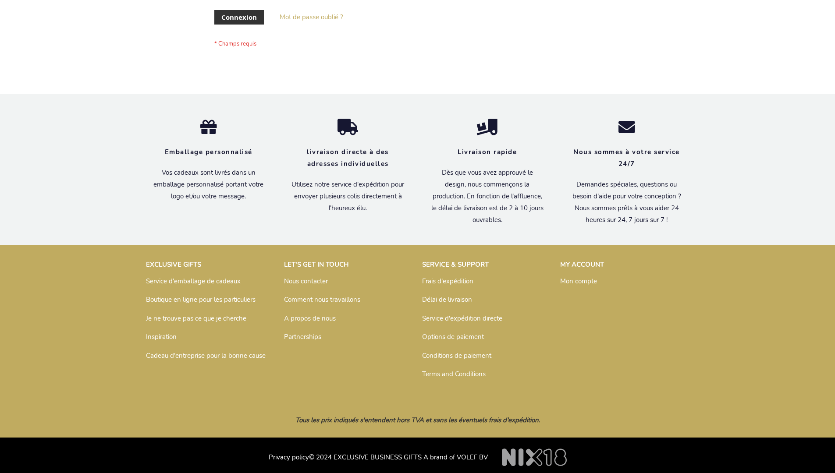
scroll to position [302, 0]
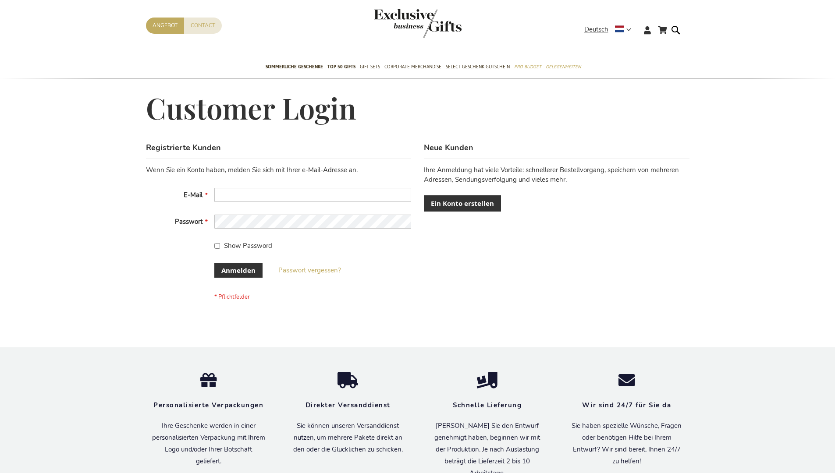
scroll to position [294, 0]
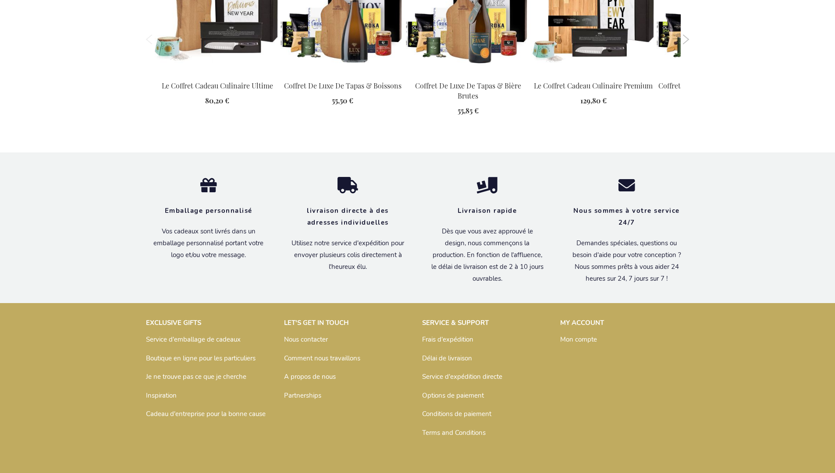
scroll to position [1161, 0]
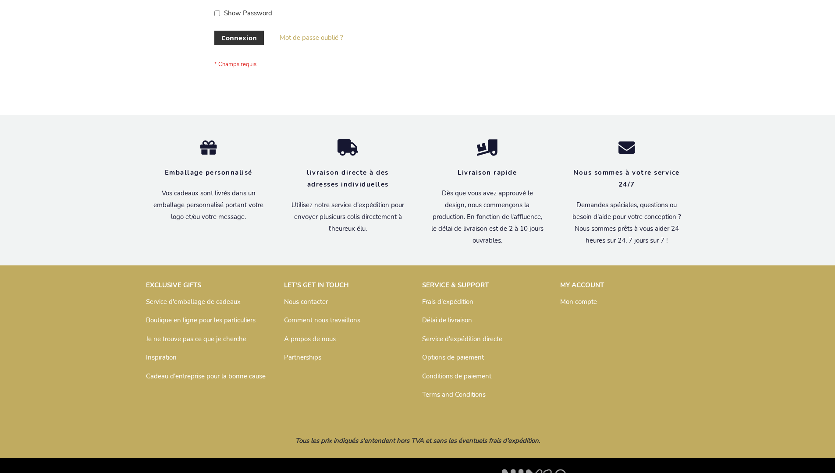
scroll to position [302, 0]
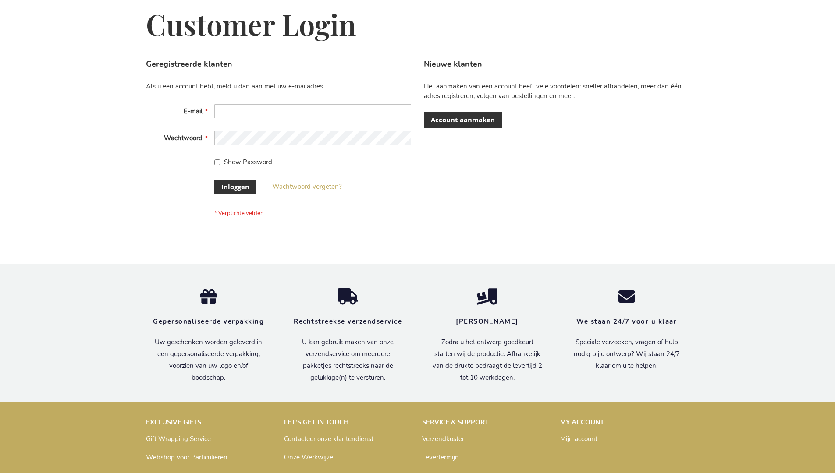
scroll to position [298, 0]
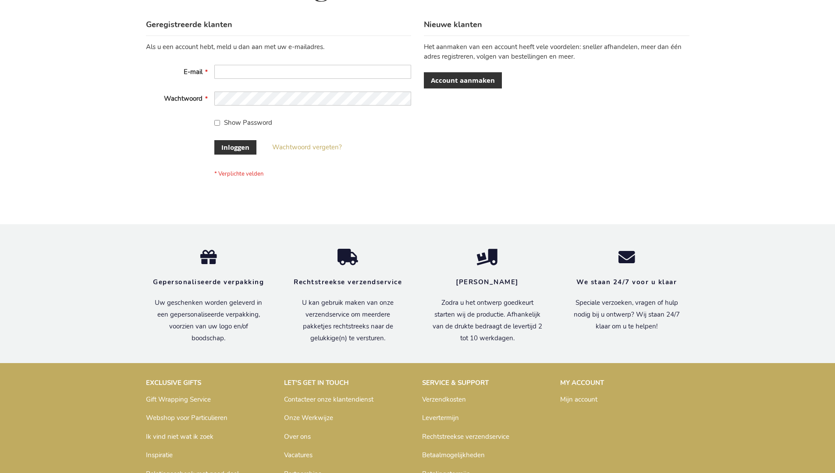
scroll to position [298, 0]
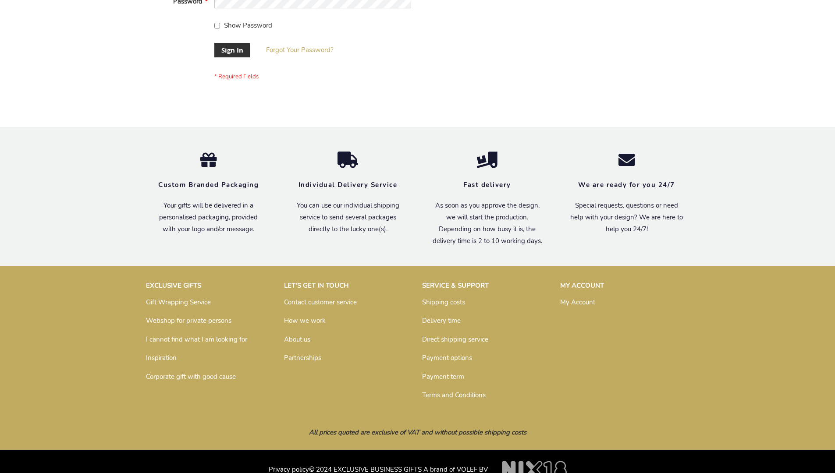
scroll to position [282, 0]
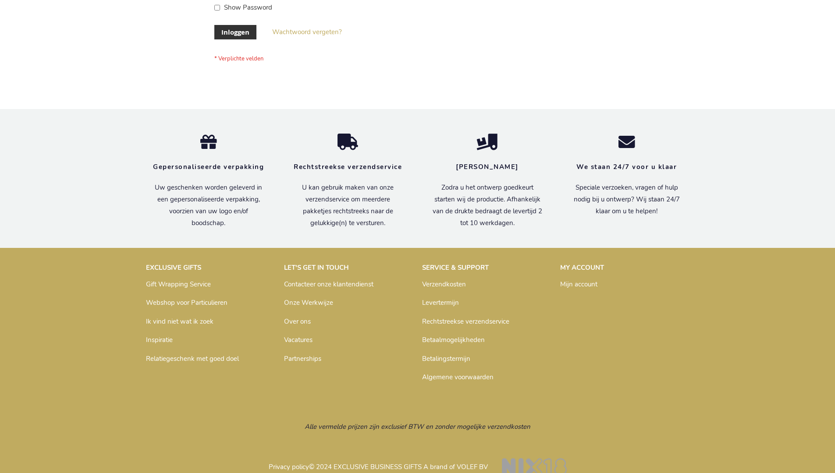
scroll to position [298, 0]
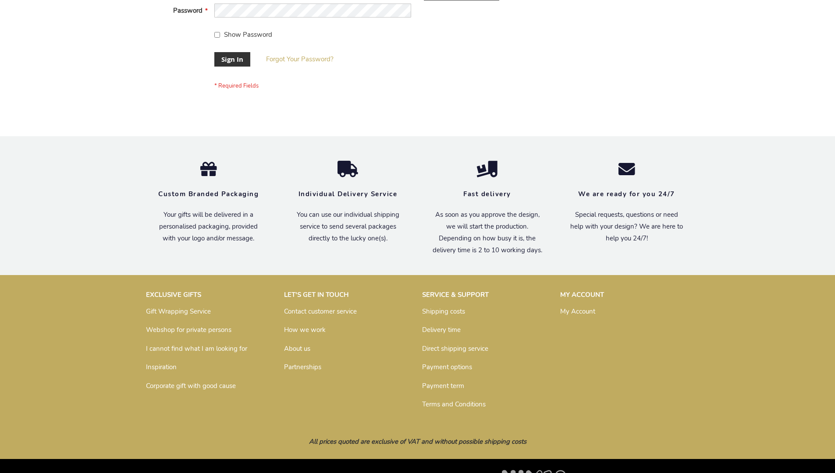
scroll to position [282, 0]
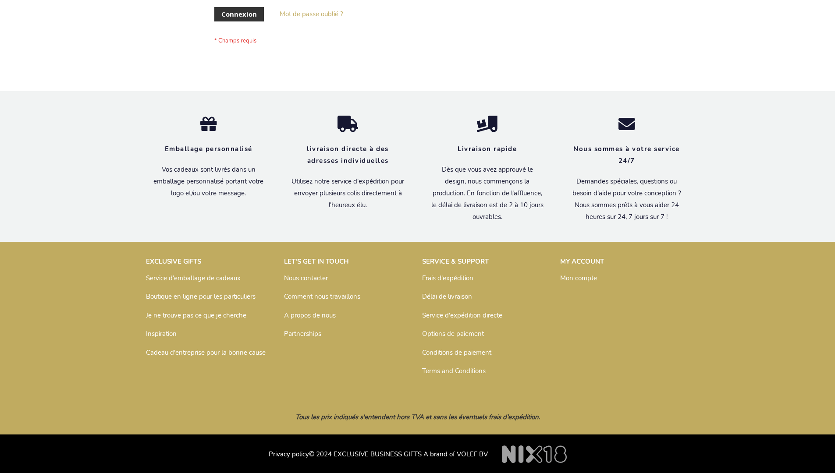
scroll to position [302, 0]
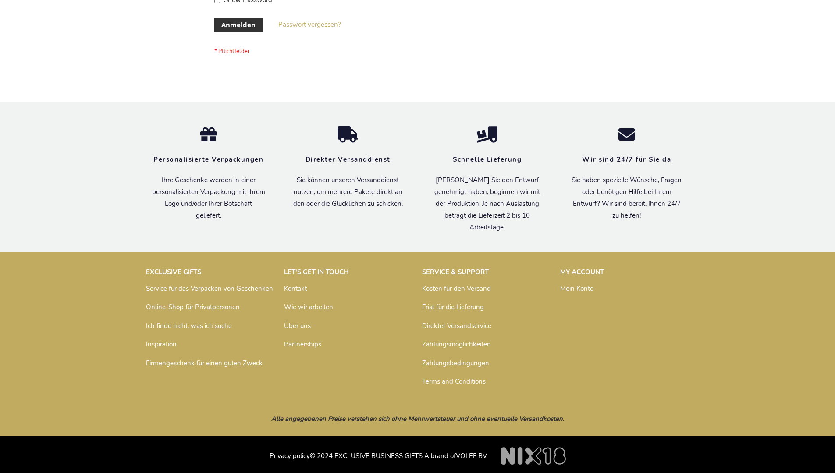
scroll to position [294, 0]
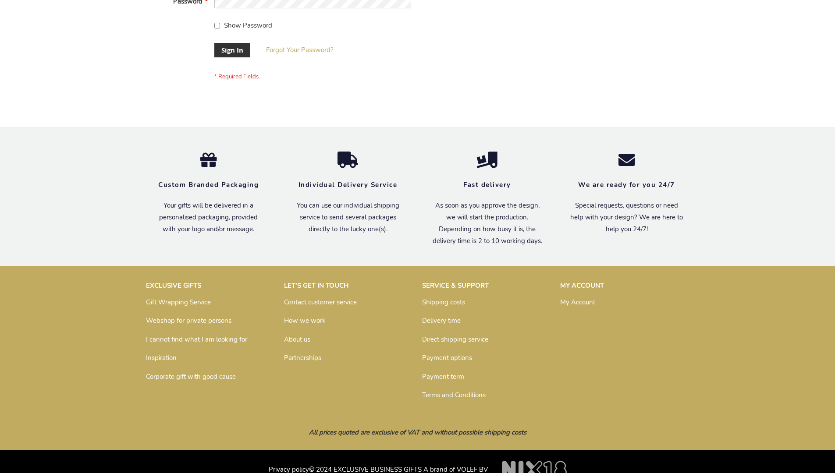
scroll to position [282, 0]
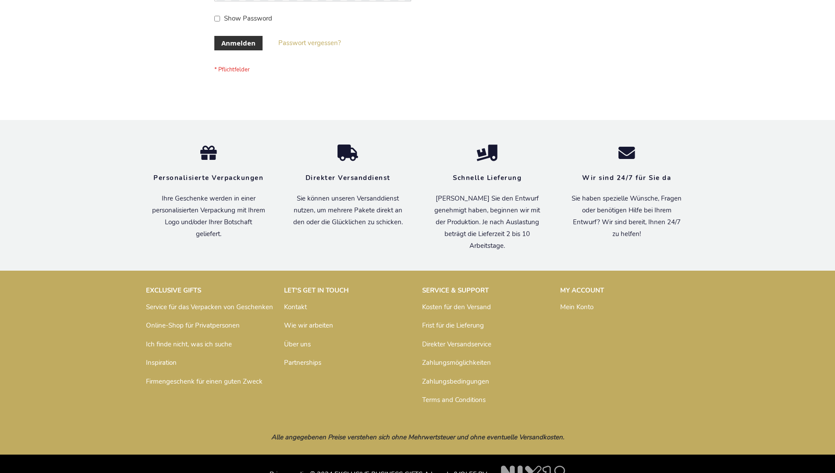
scroll to position [294, 0]
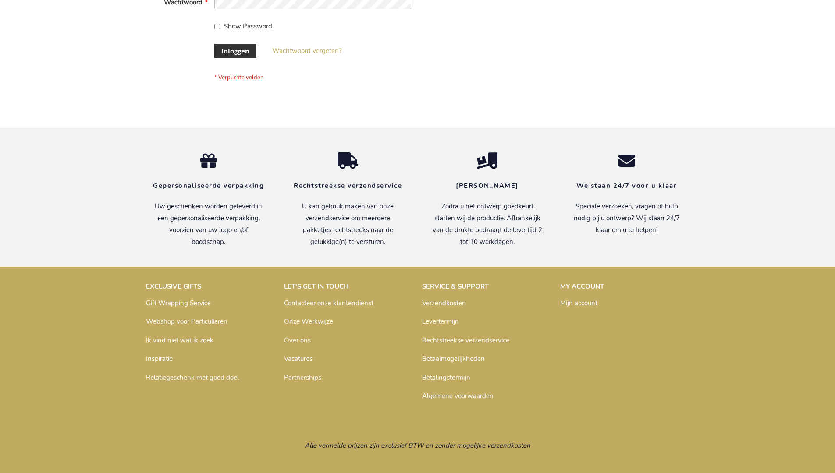
scroll to position [298, 0]
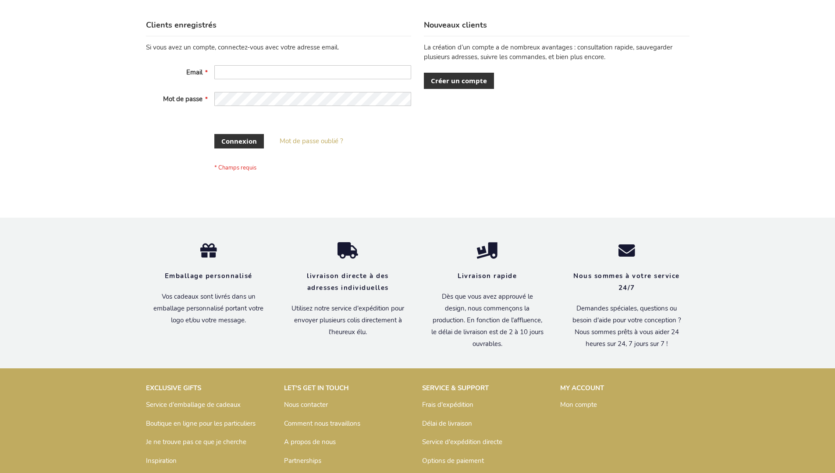
scroll to position [302, 0]
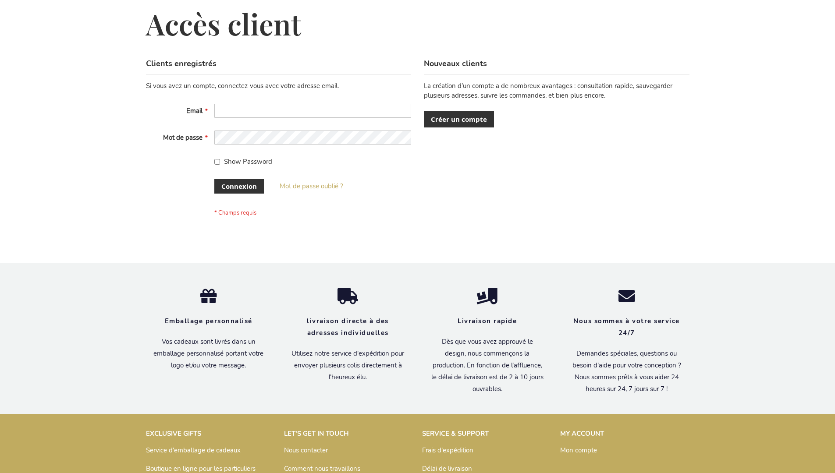
scroll to position [302, 0]
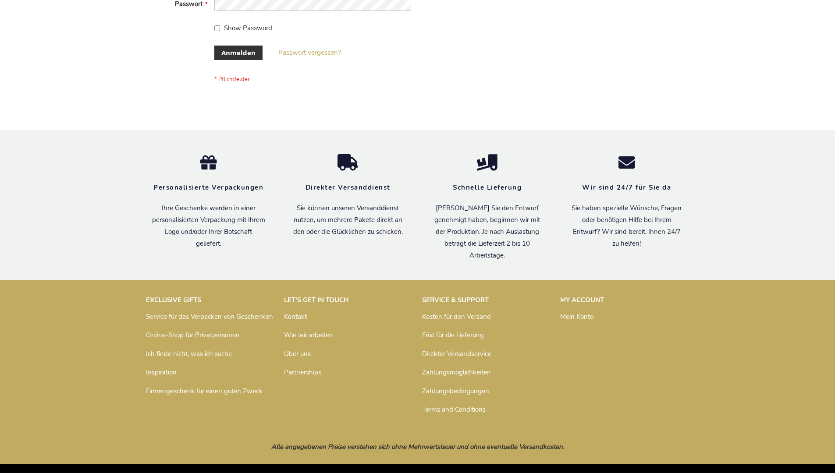
scroll to position [294, 0]
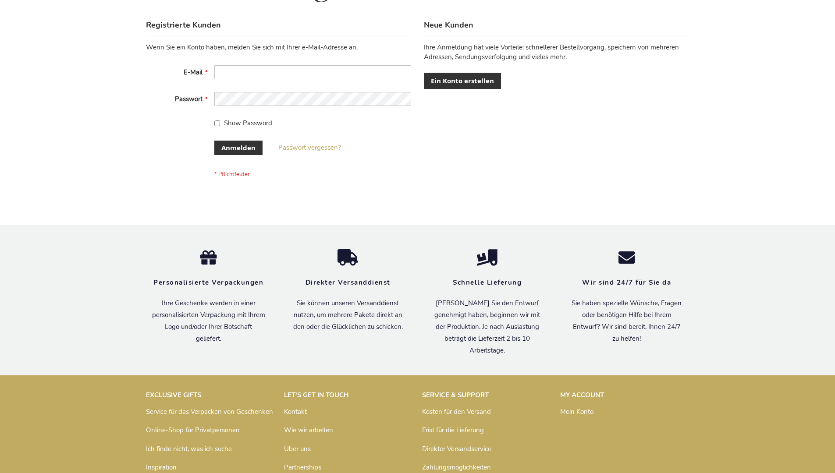
scroll to position [294, 0]
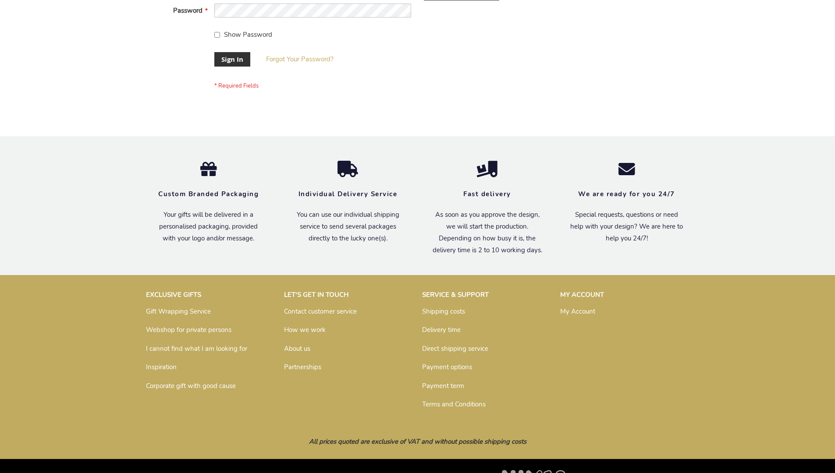
scroll to position [282, 0]
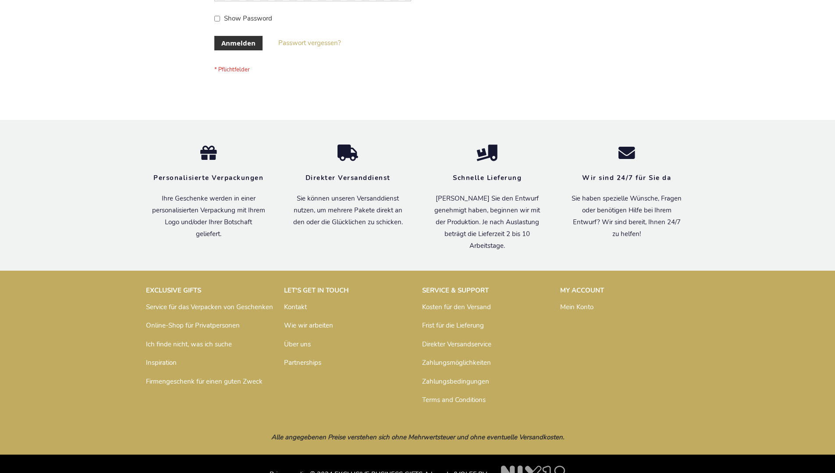
scroll to position [294, 0]
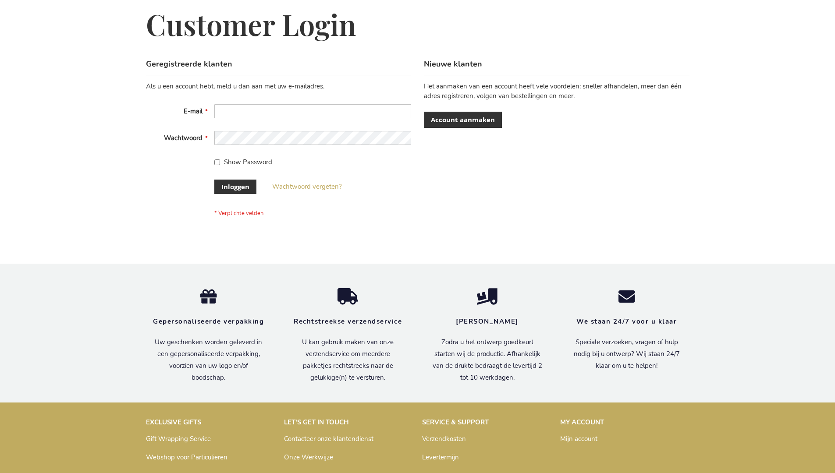
scroll to position [298, 0]
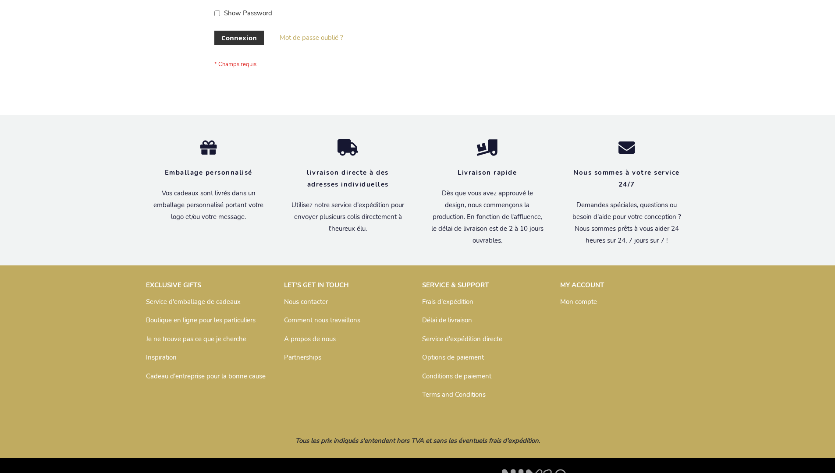
scroll to position [302, 0]
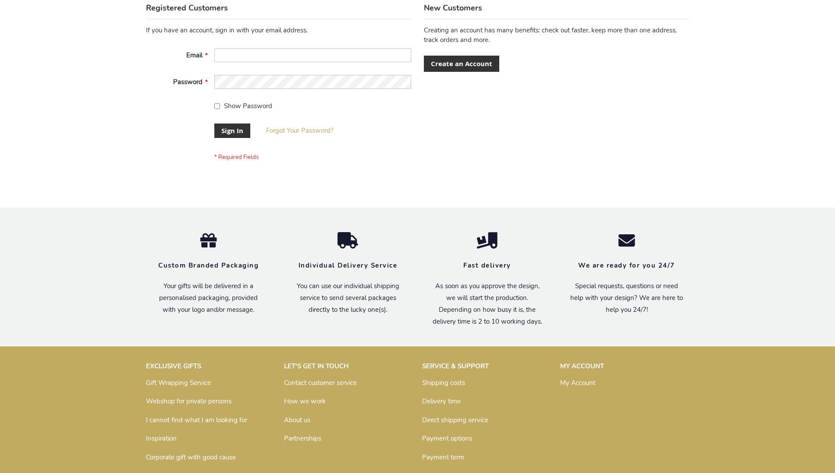
scroll to position [282, 0]
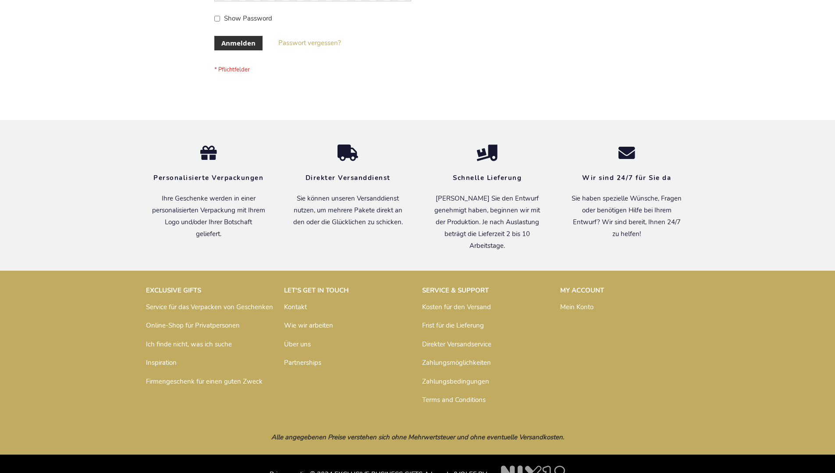
scroll to position [294, 0]
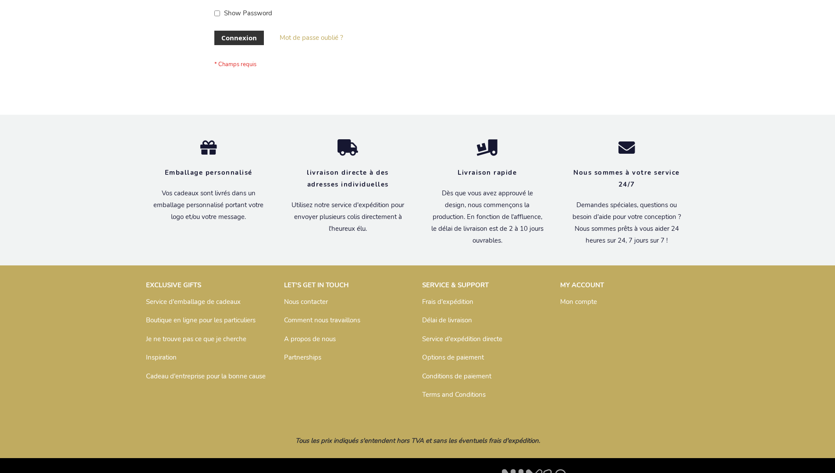
scroll to position [302, 0]
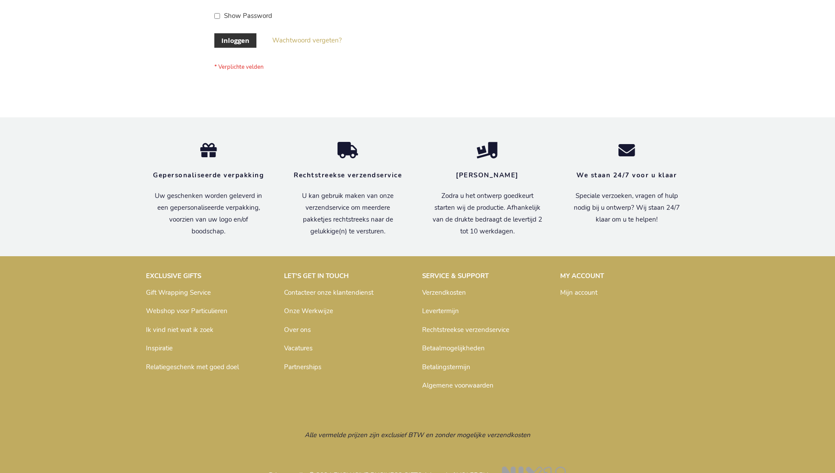
scroll to position [298, 0]
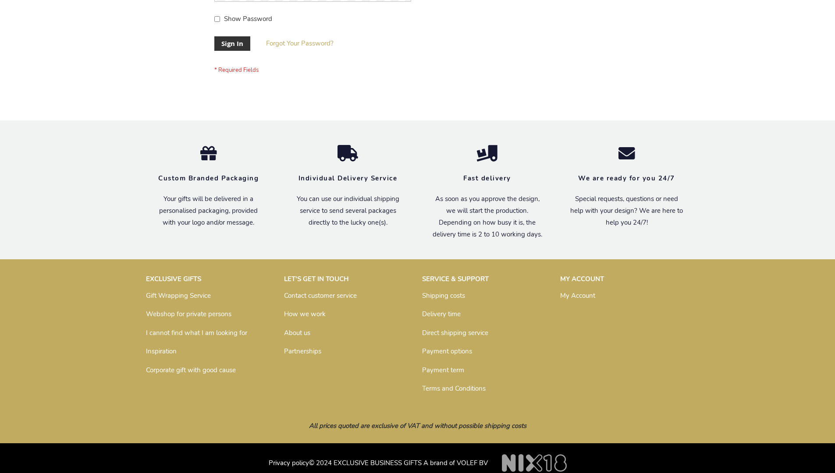
scroll to position [282, 0]
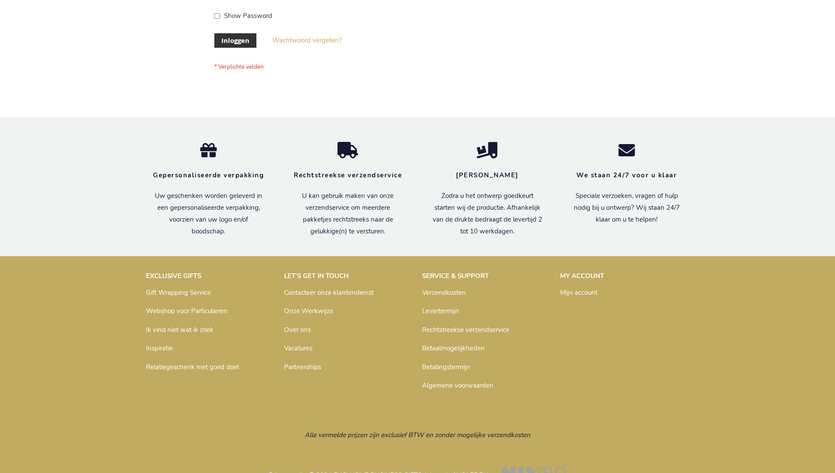
scroll to position [298, 0]
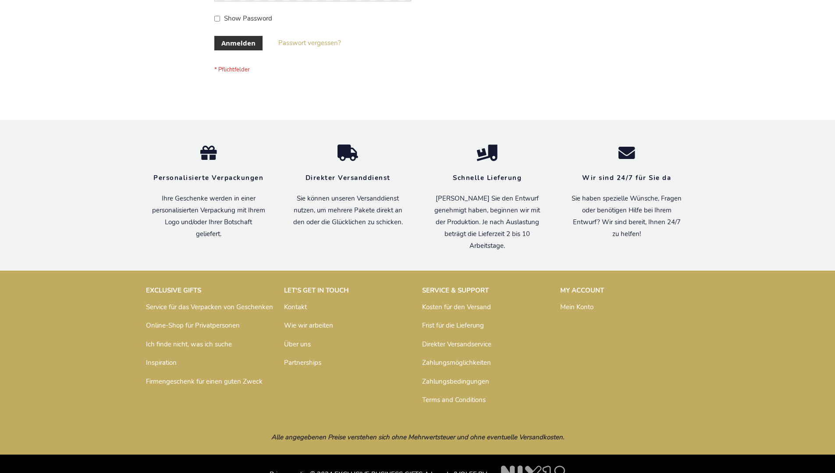
scroll to position [294, 0]
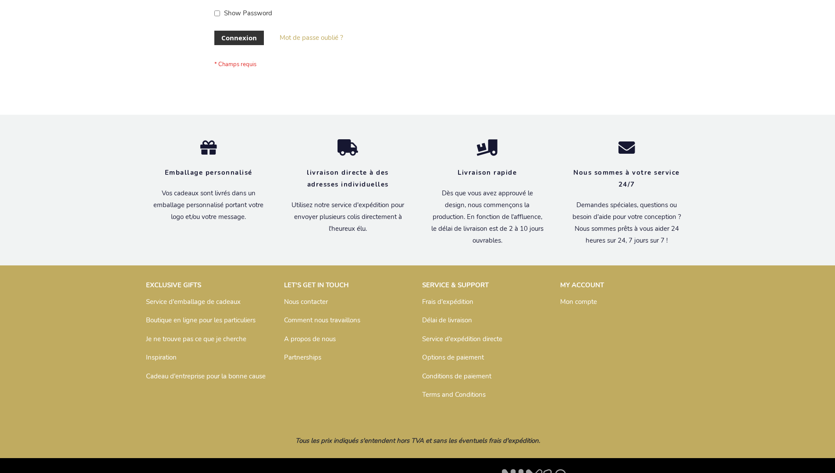
scroll to position [302, 0]
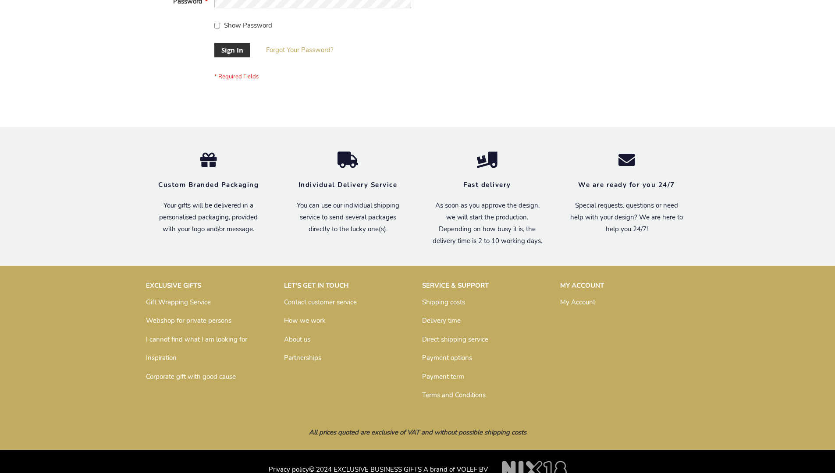
scroll to position [282, 0]
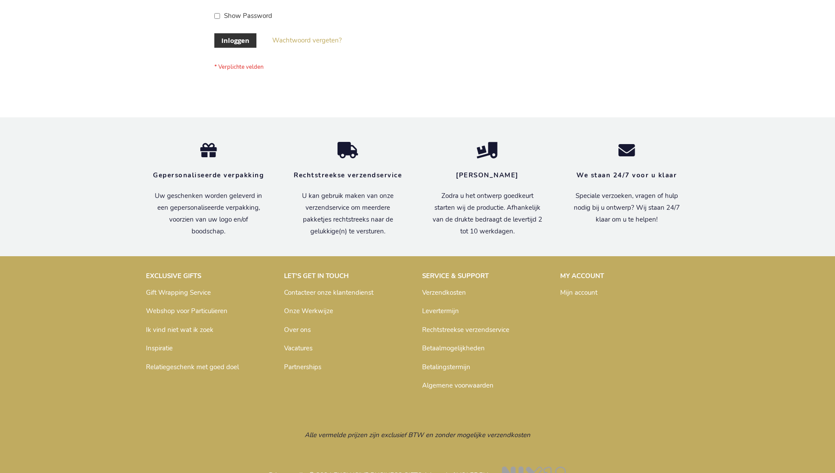
scroll to position [298, 0]
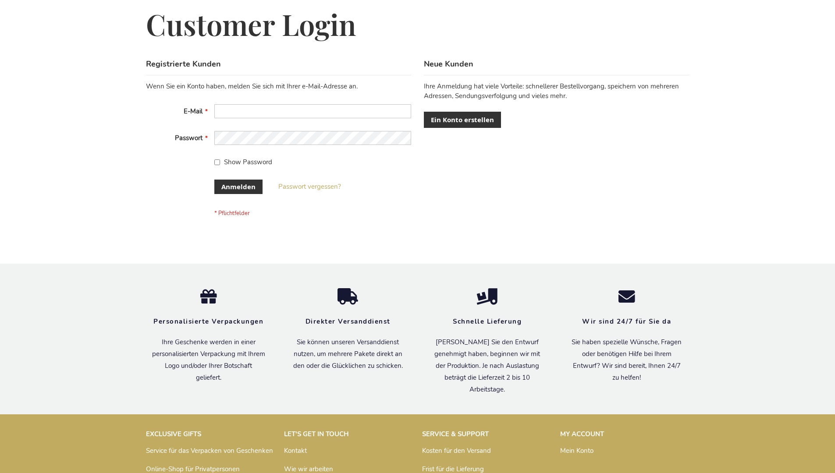
scroll to position [294, 0]
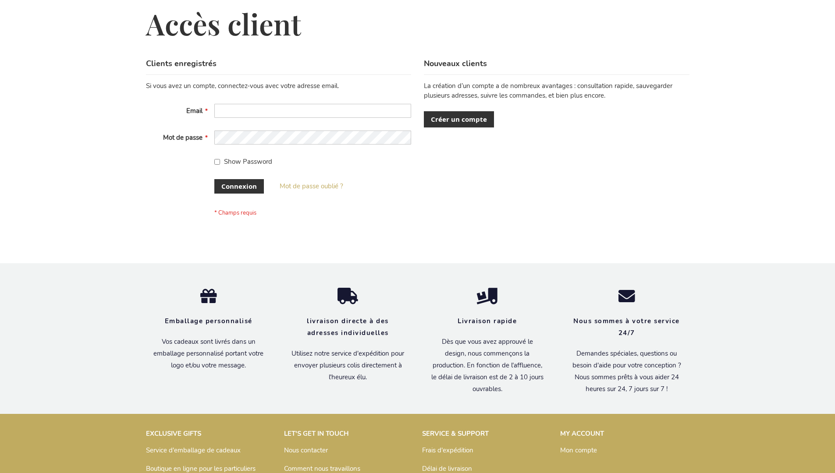
scroll to position [302, 0]
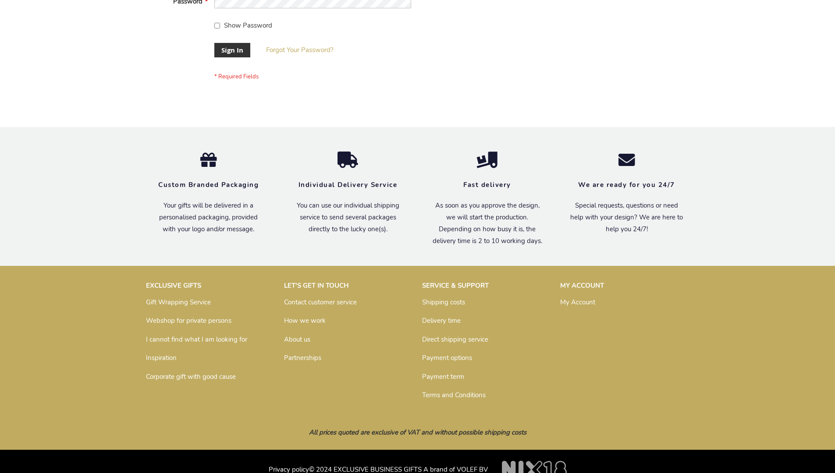
scroll to position [282, 0]
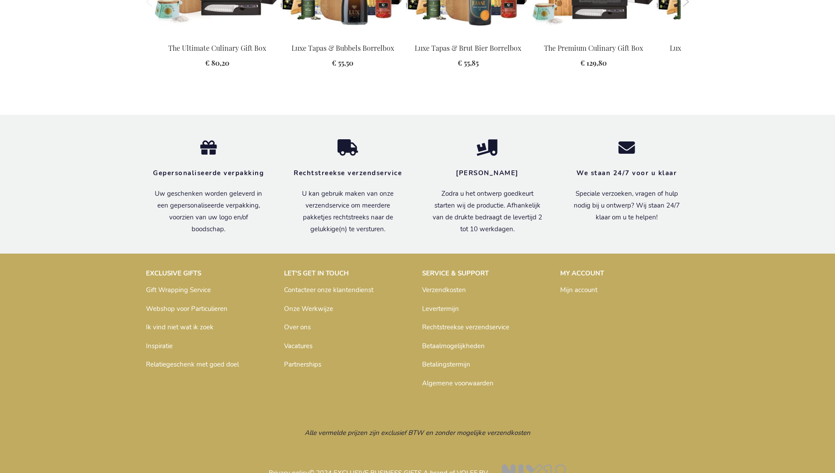
scroll to position [1157, 0]
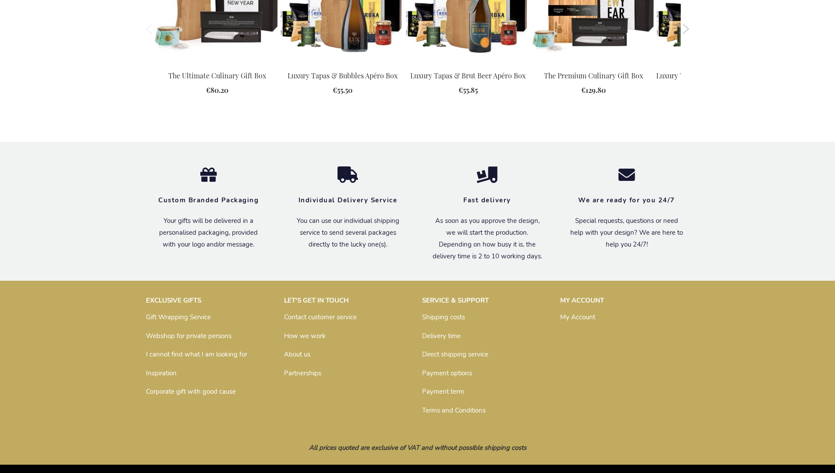
scroll to position [1121, 0]
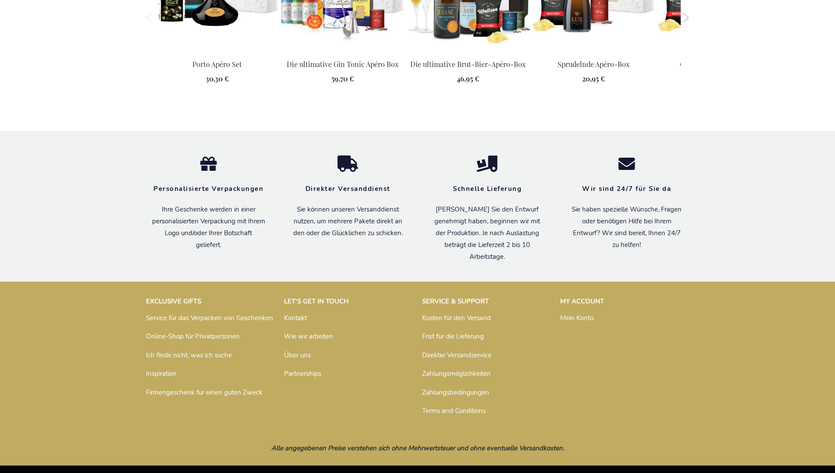
scroll to position [1143, 0]
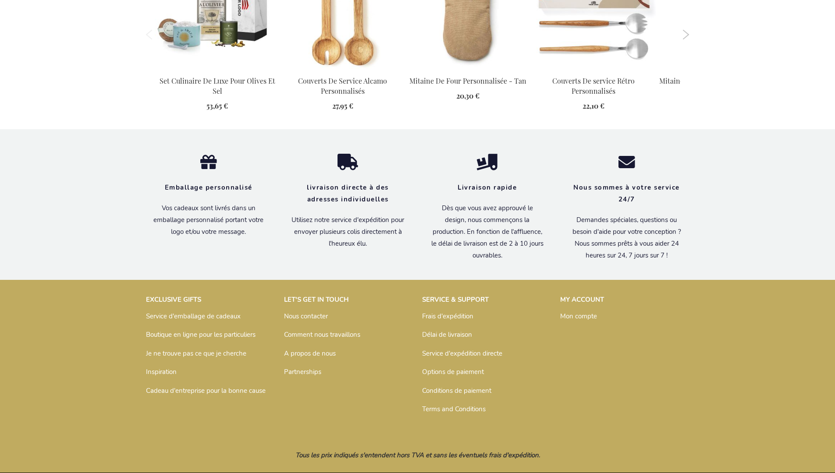
scroll to position [963, 0]
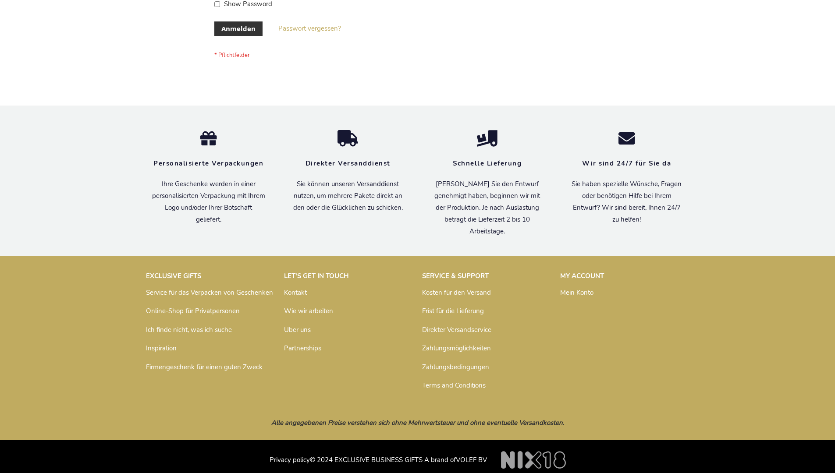
scroll to position [294, 0]
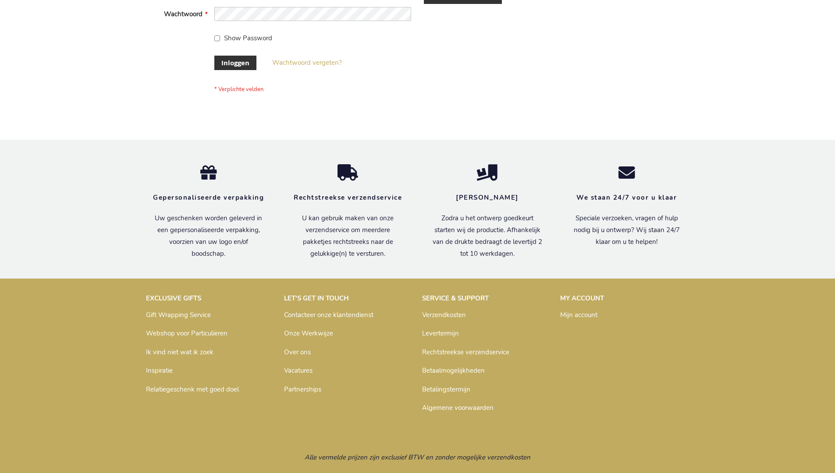
scroll to position [298, 0]
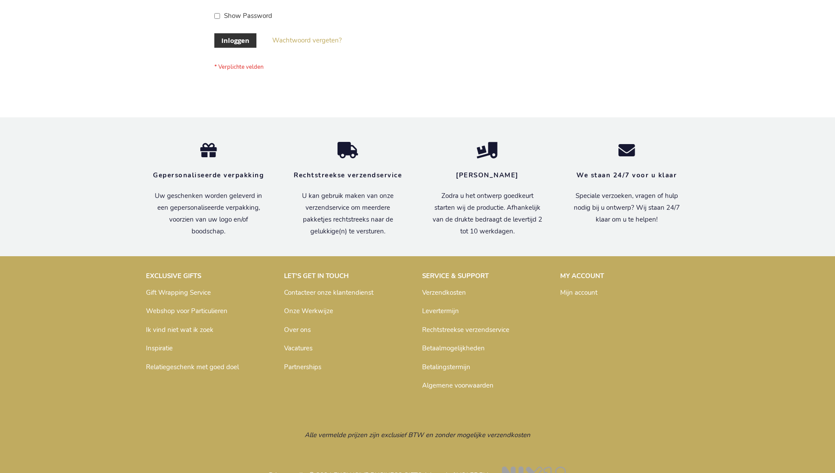
scroll to position [298, 0]
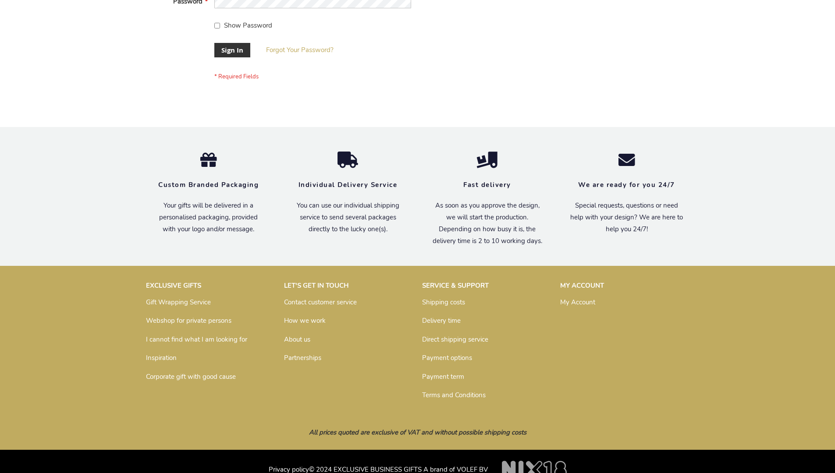
scroll to position [282, 0]
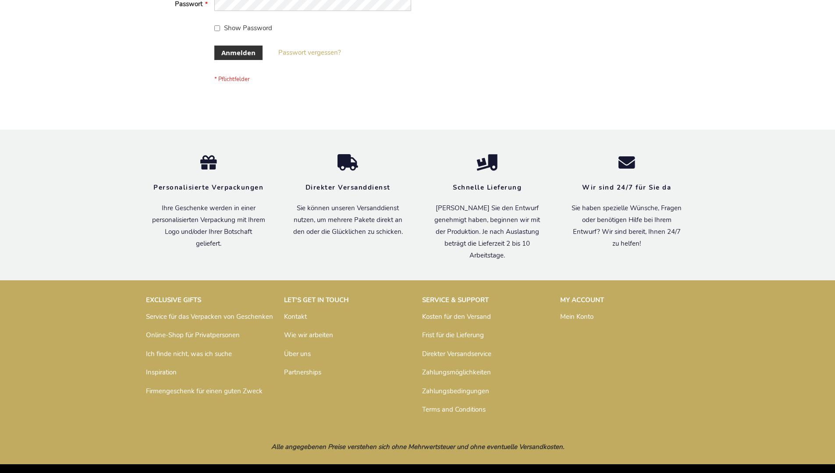
scroll to position [294, 0]
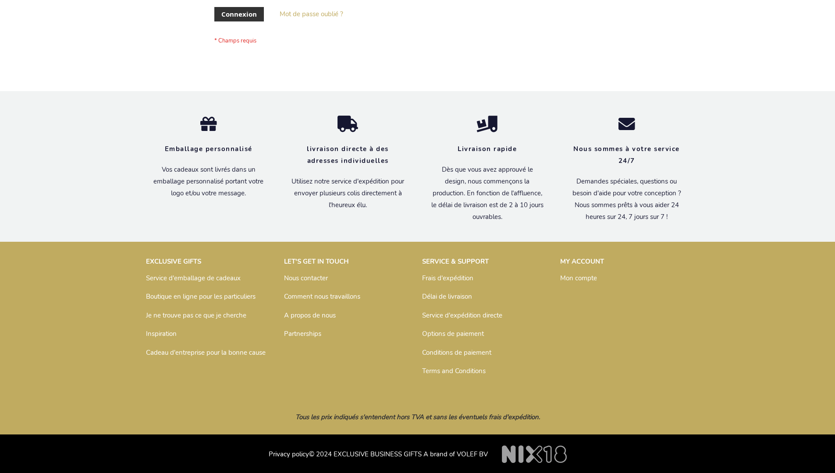
scroll to position [302, 0]
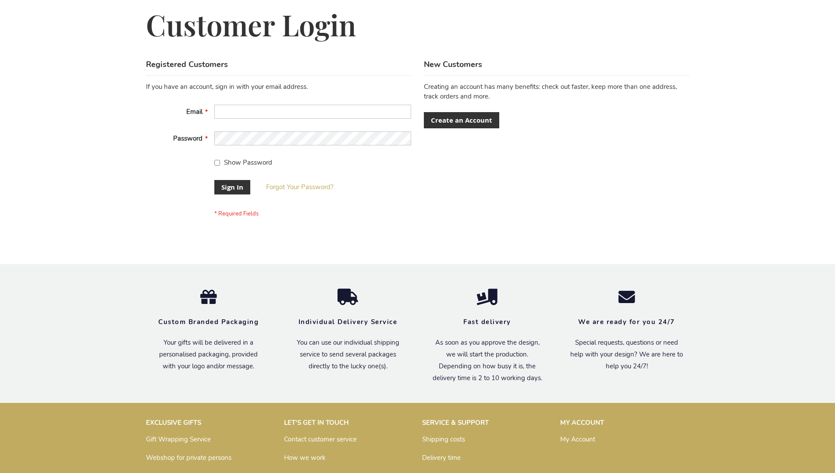
scroll to position [282, 0]
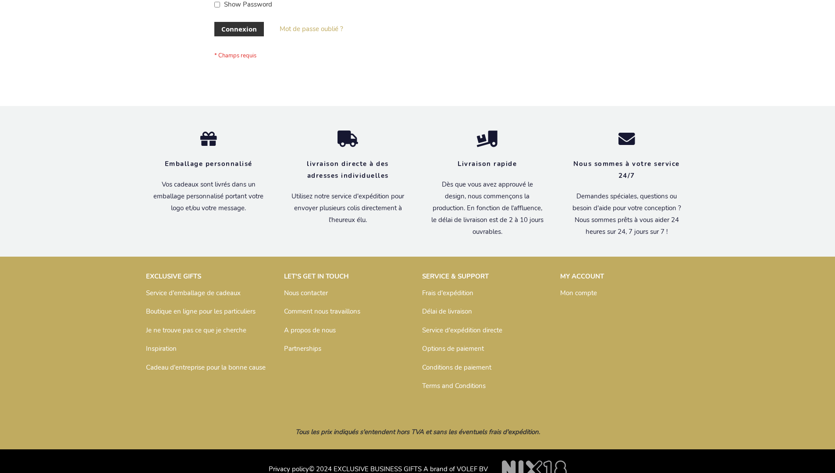
scroll to position [302, 0]
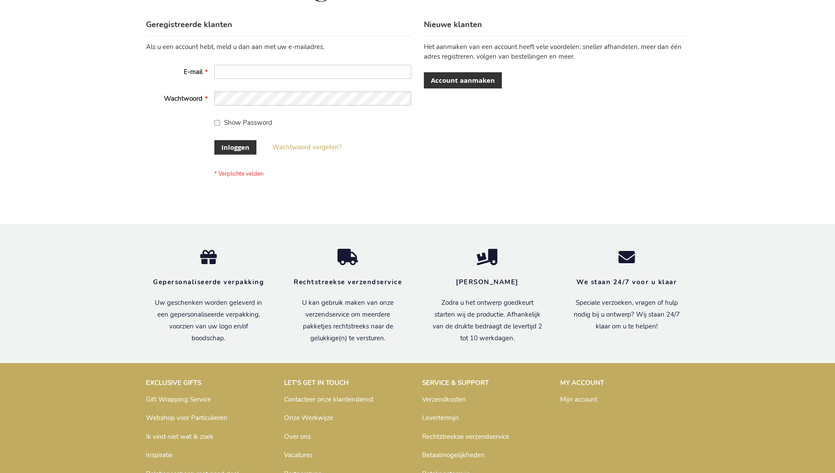
scroll to position [298, 0]
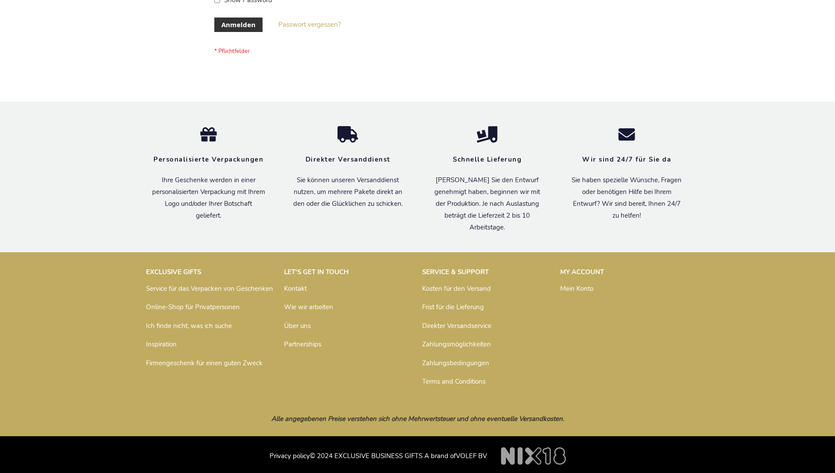
scroll to position [294, 0]
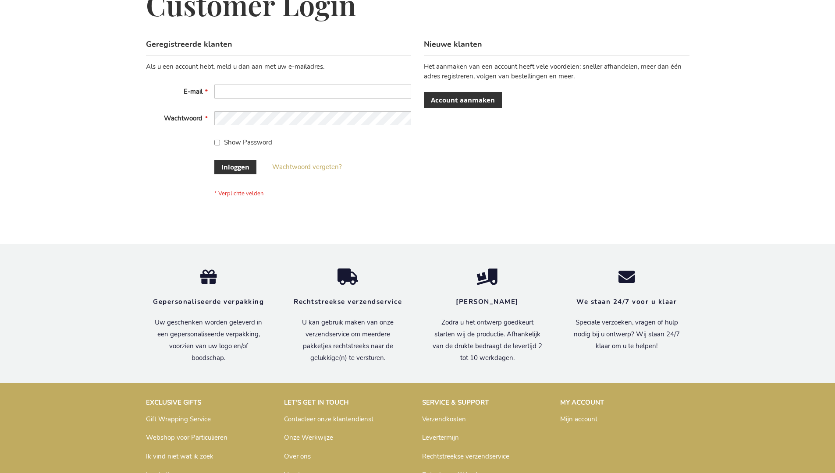
scroll to position [298, 0]
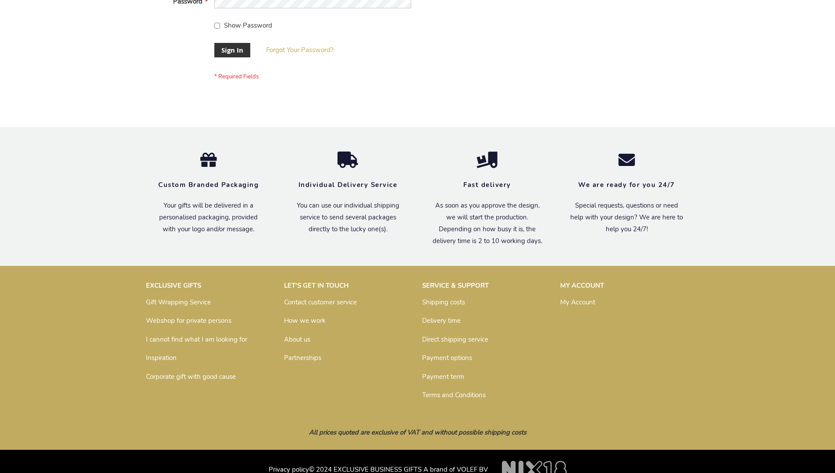
scroll to position [282, 0]
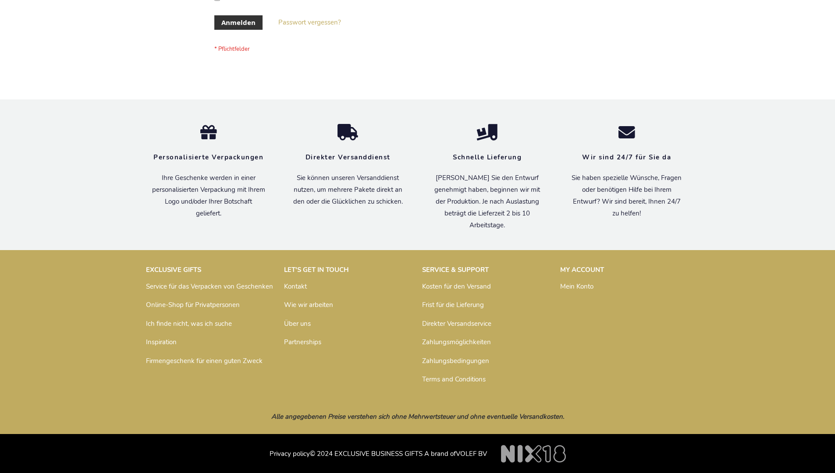
scroll to position [294, 0]
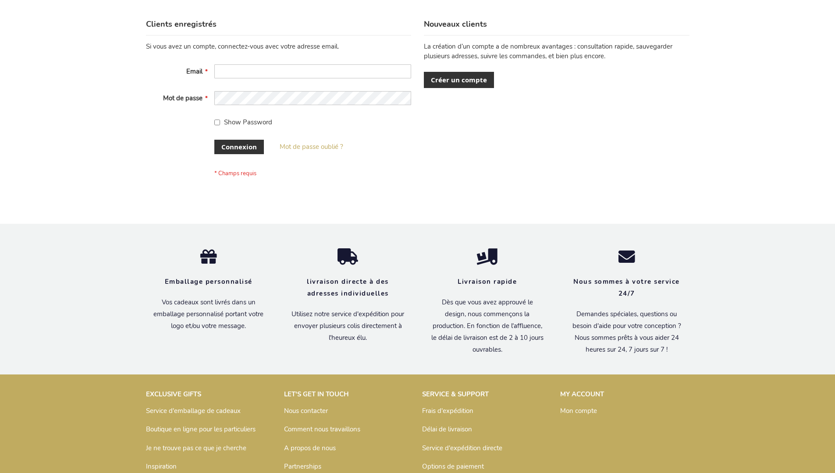
scroll to position [302, 0]
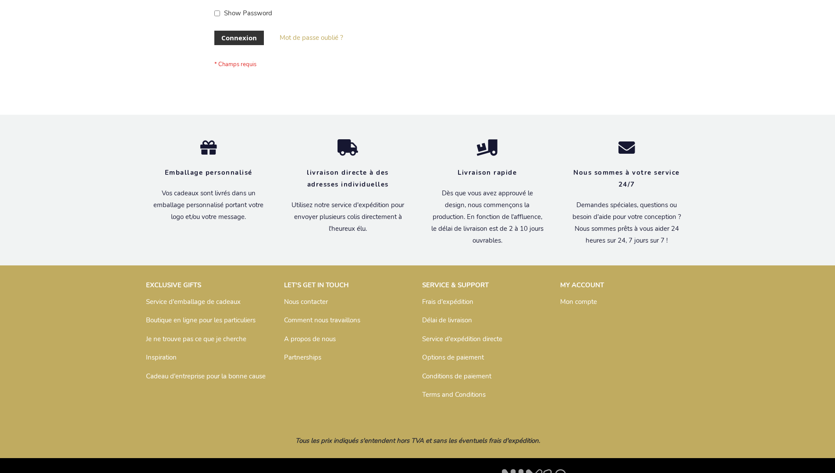
scroll to position [302, 0]
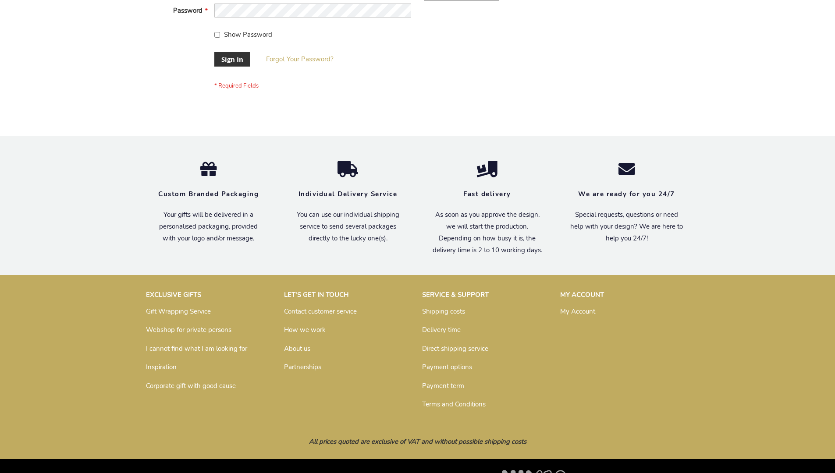
scroll to position [282, 0]
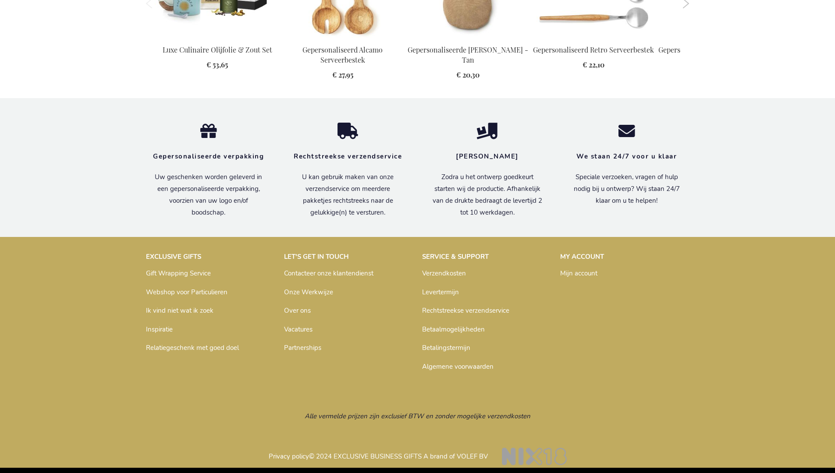
scroll to position [939, 0]
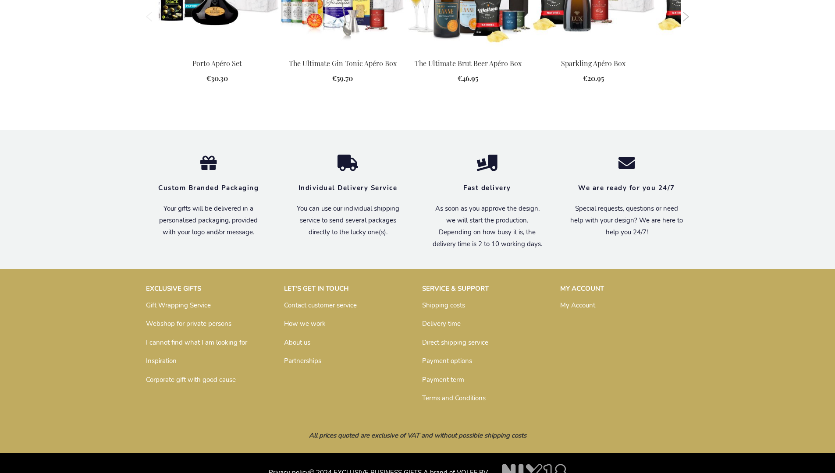
scroll to position [1112, 0]
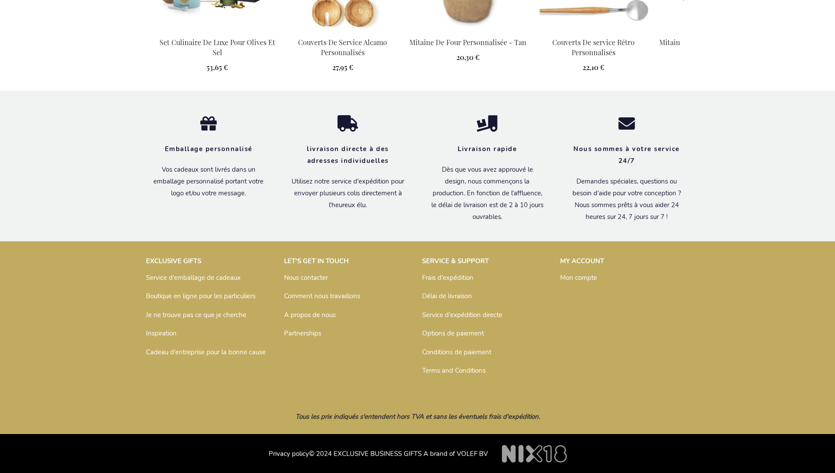
scroll to position [963, 0]
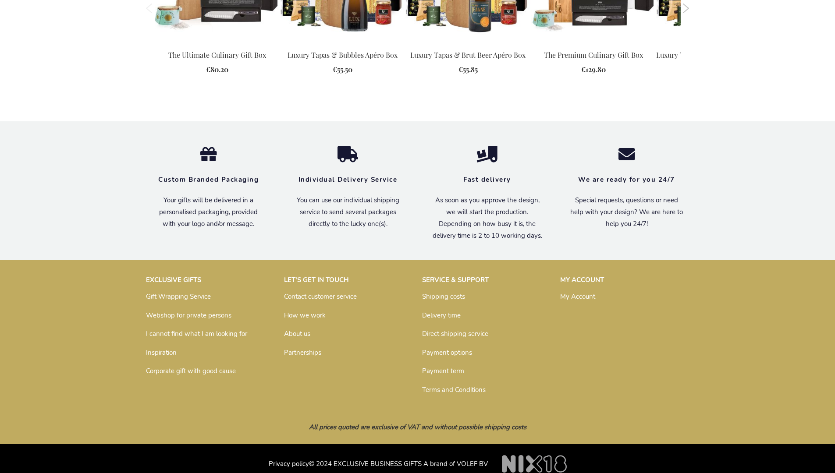
scroll to position [1121, 0]
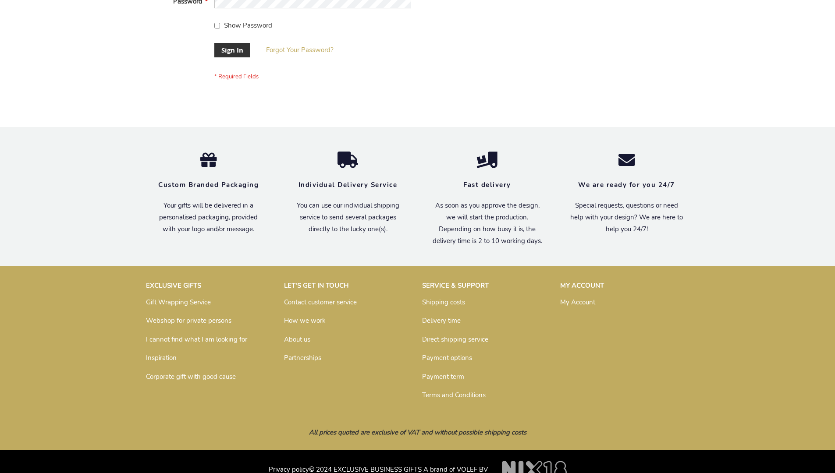
scroll to position [282, 0]
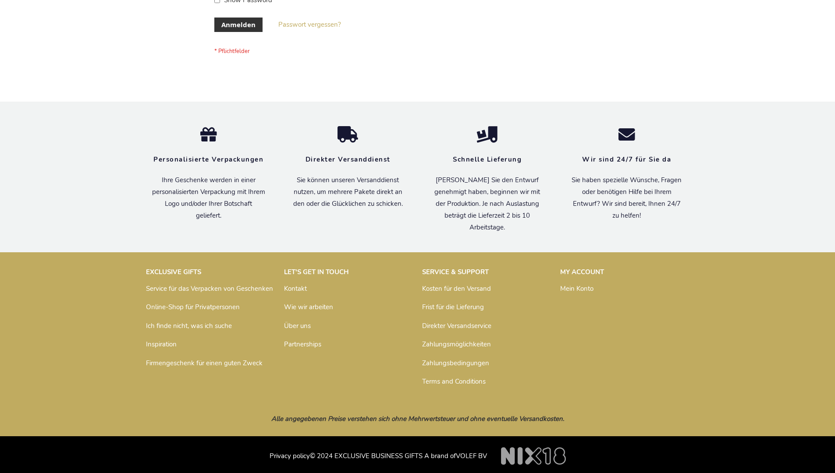
scroll to position [294, 0]
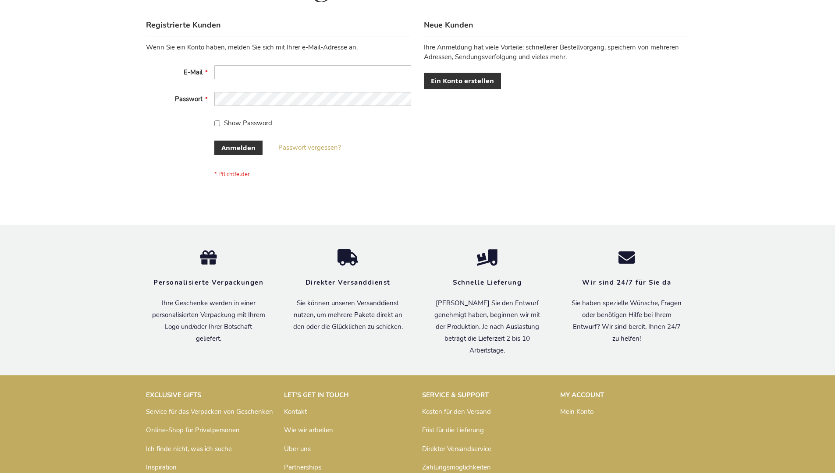
scroll to position [294, 0]
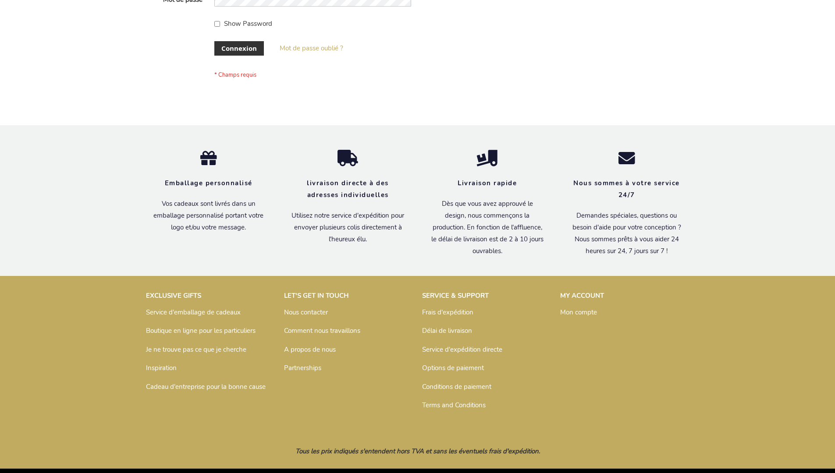
scroll to position [302, 0]
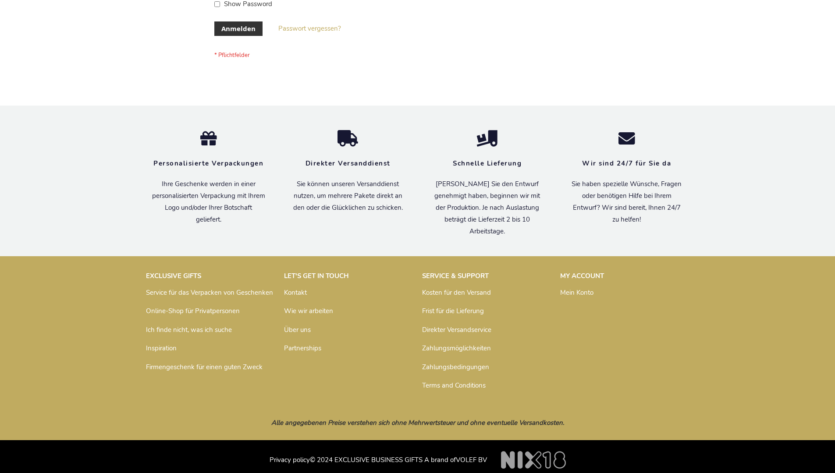
scroll to position [294, 0]
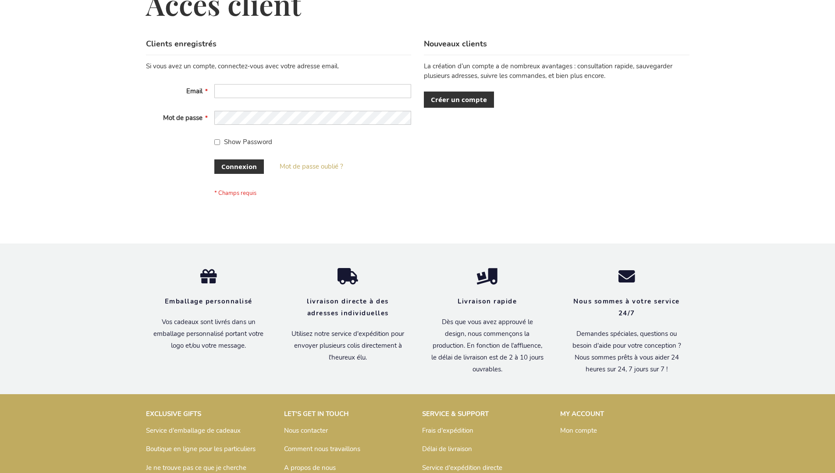
scroll to position [302, 0]
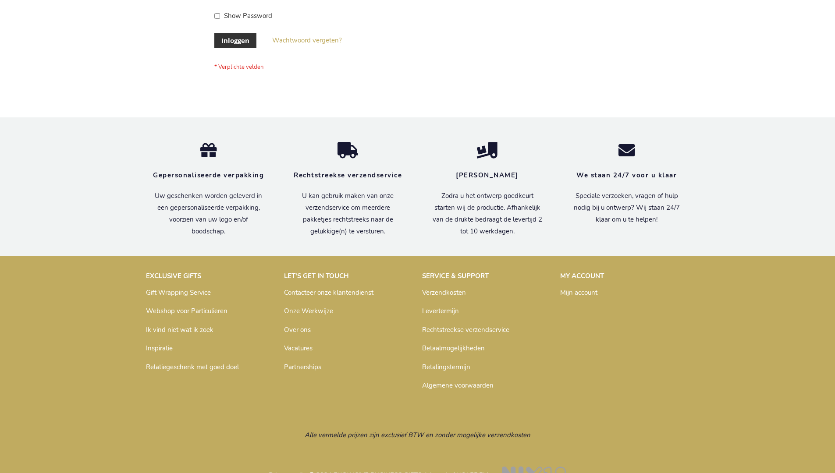
scroll to position [298, 0]
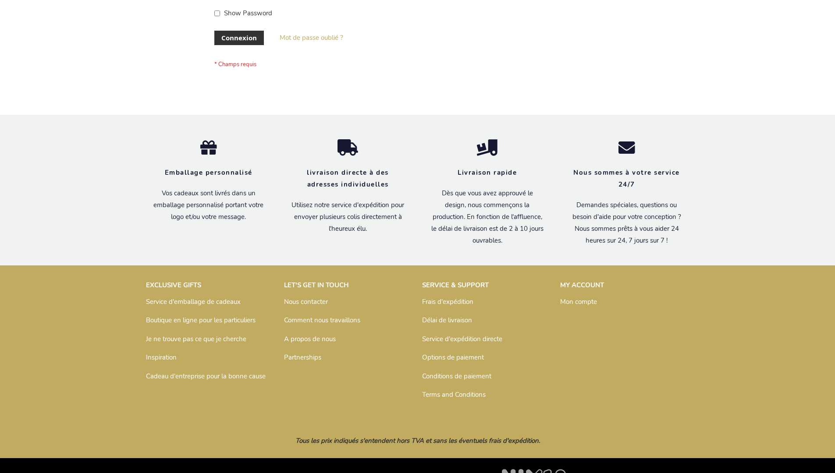
scroll to position [302, 0]
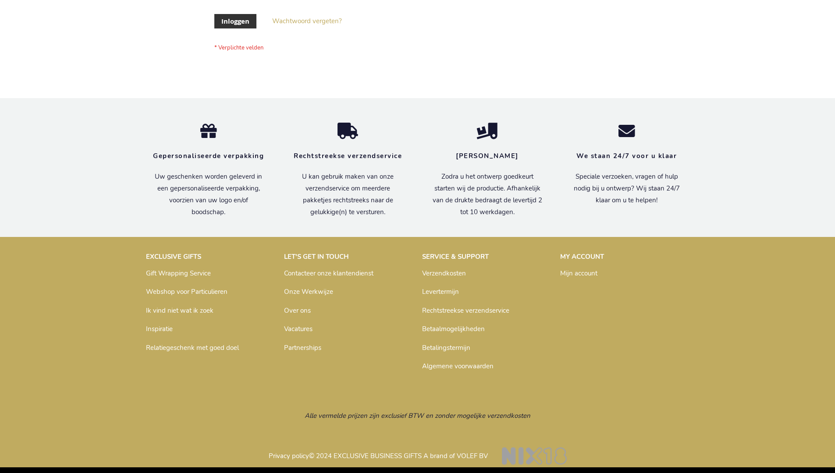
scroll to position [298, 0]
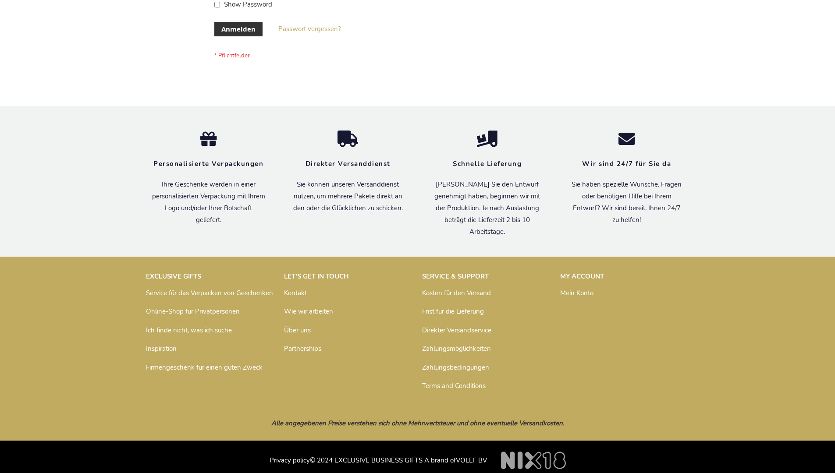
scroll to position [287, 0]
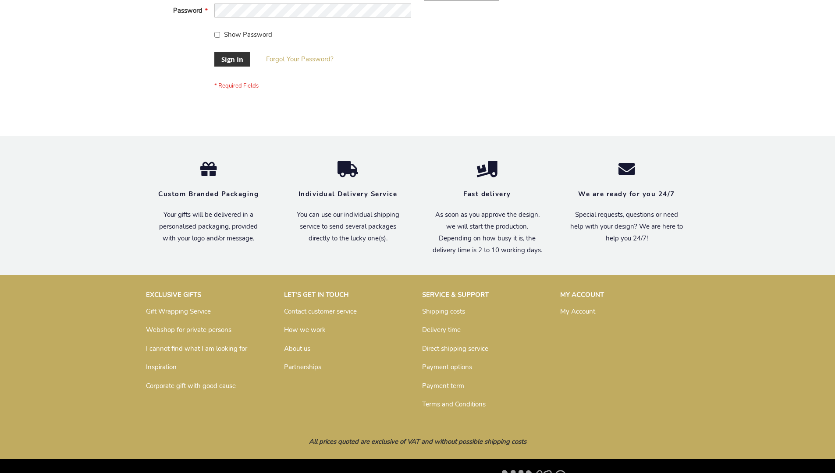
scroll to position [282, 0]
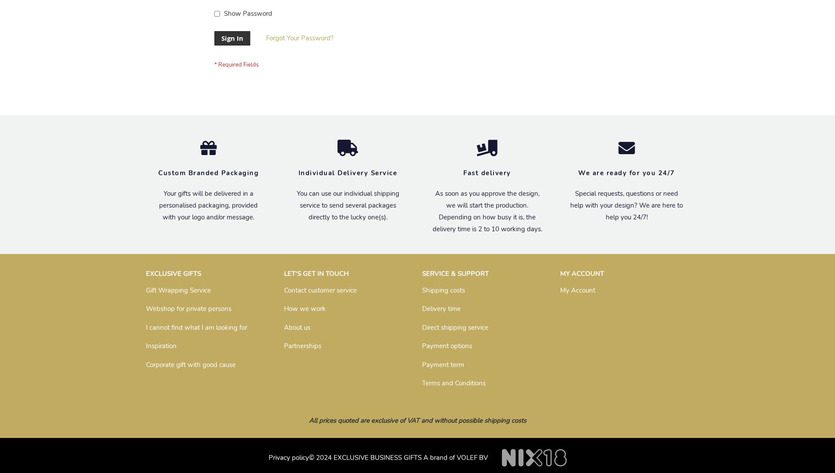
scroll to position [282, 0]
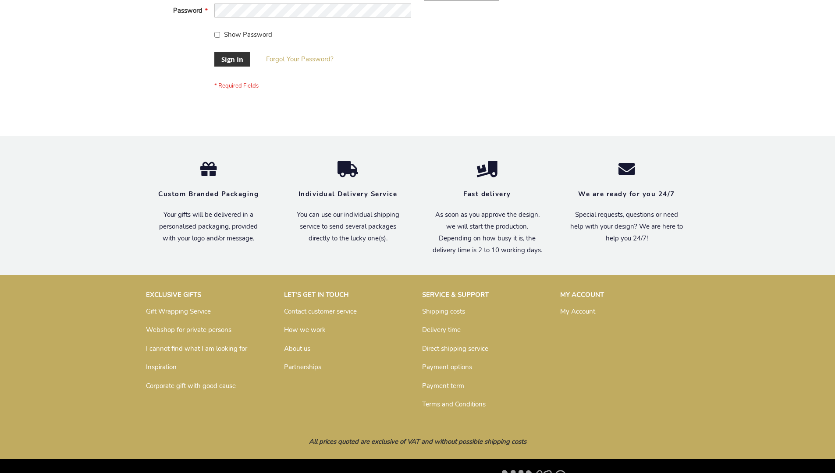
scroll to position [282, 0]
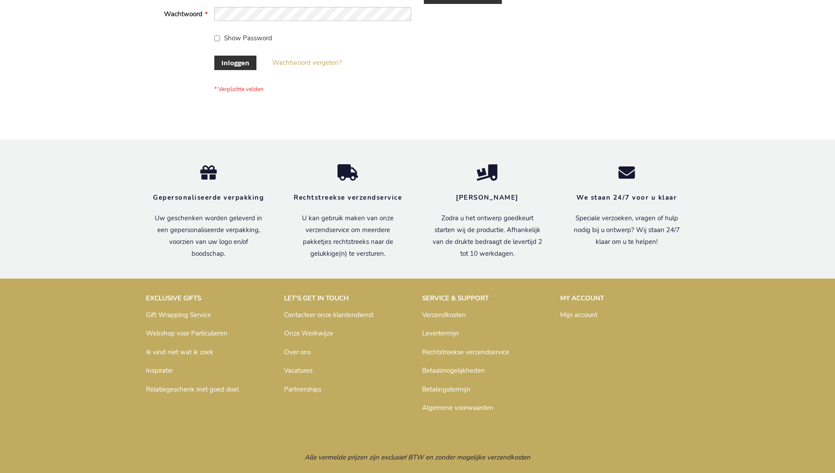
scroll to position [298, 0]
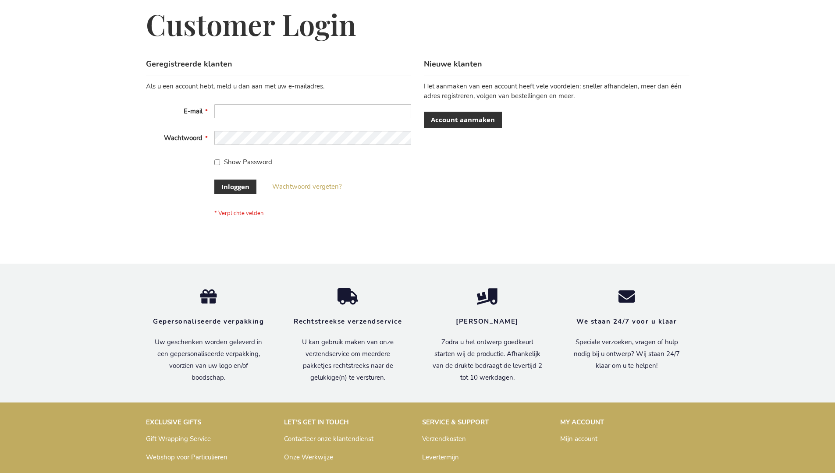
scroll to position [298, 0]
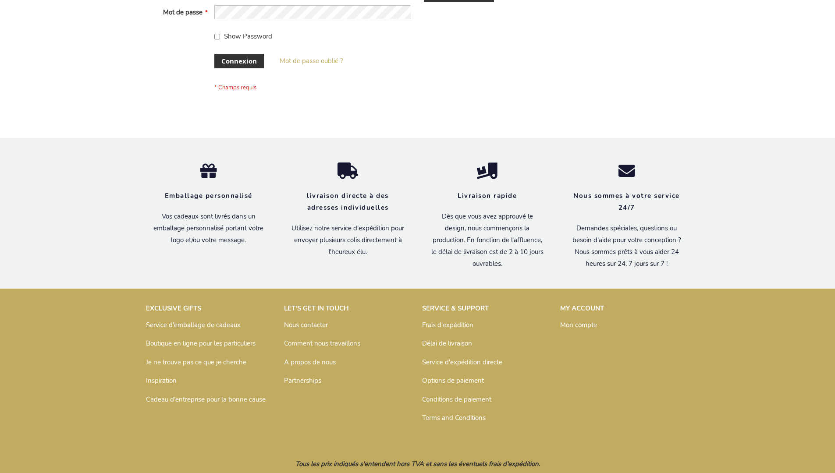
scroll to position [302, 0]
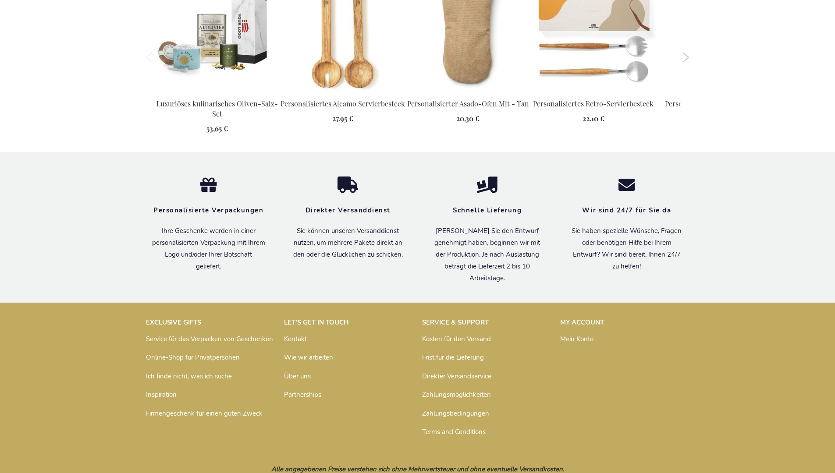
scroll to position [954, 0]
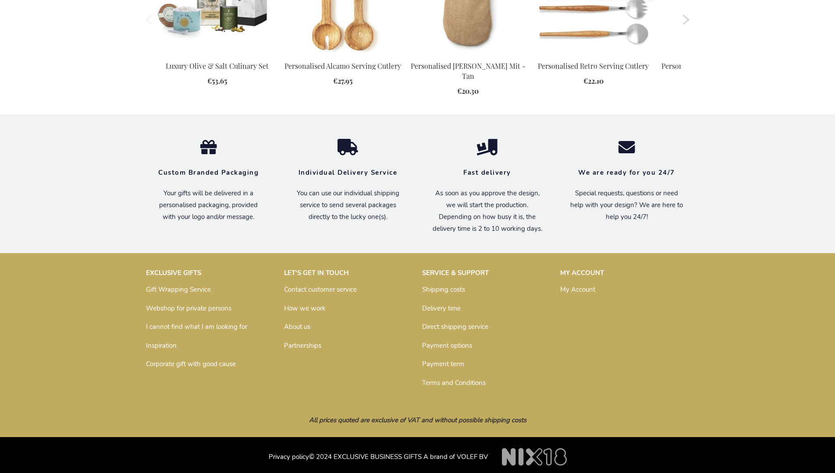
scroll to position [923, 0]
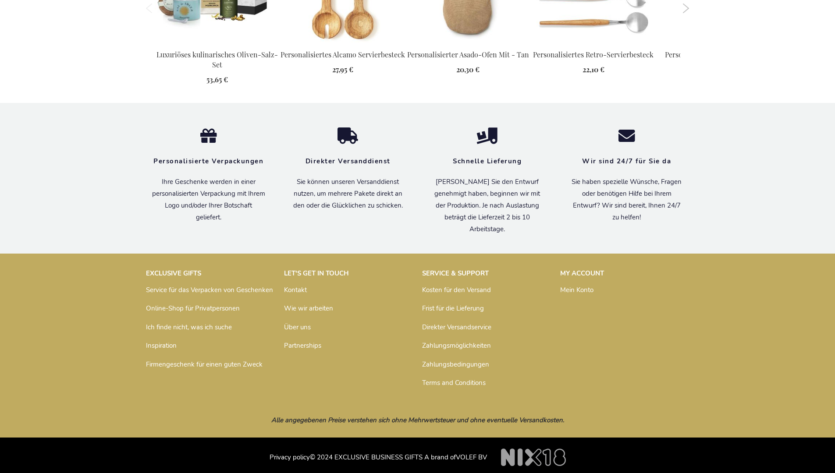
scroll to position [954, 0]
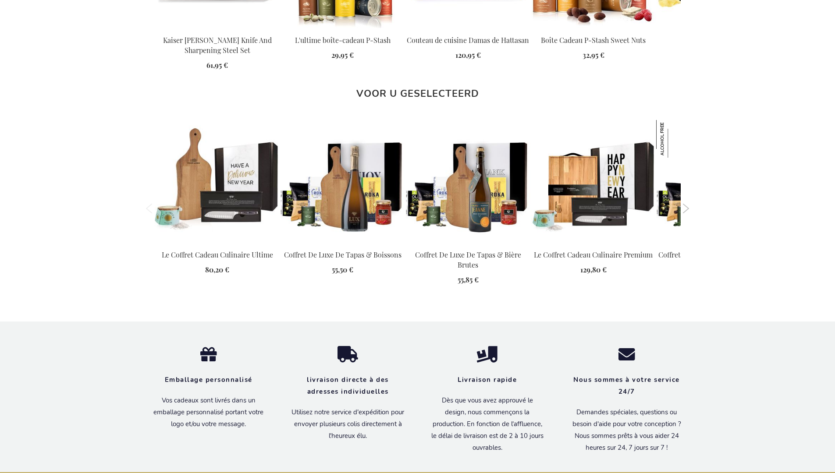
scroll to position [1161, 0]
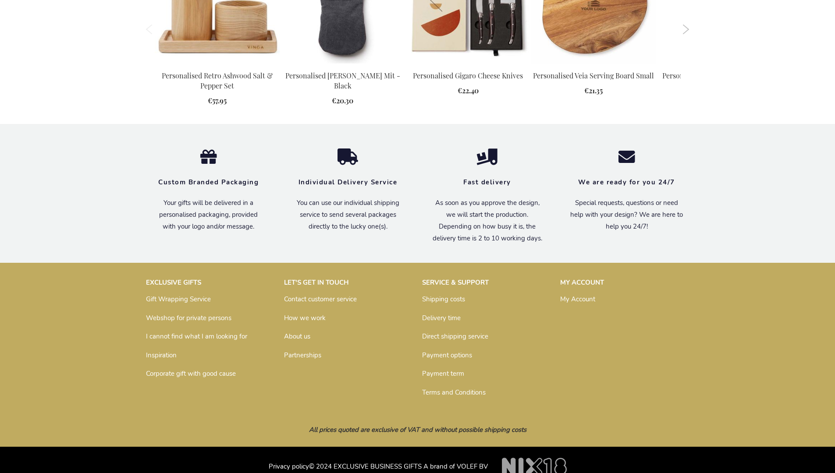
scroll to position [928, 0]
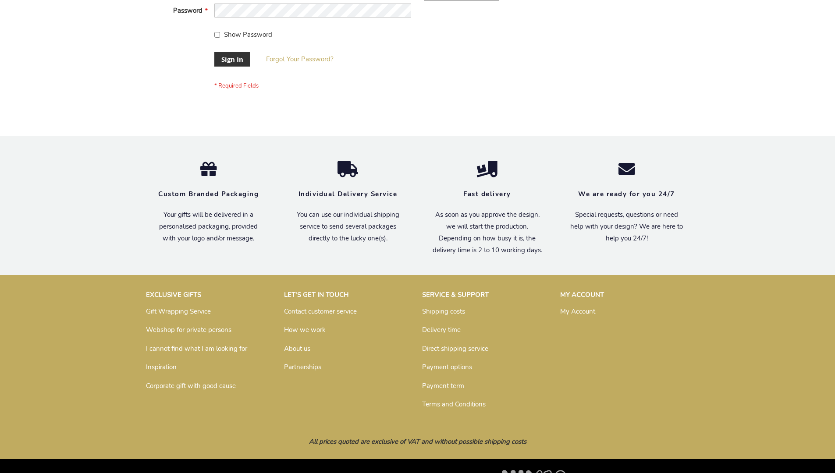
scroll to position [282, 0]
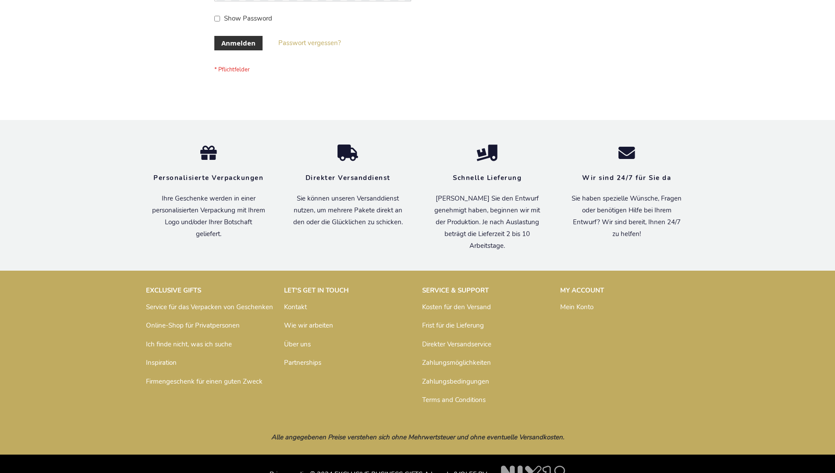
scroll to position [294, 0]
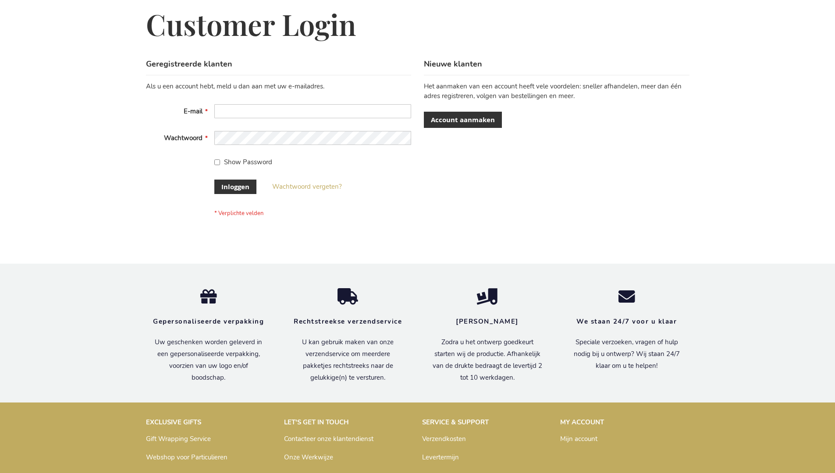
scroll to position [298, 0]
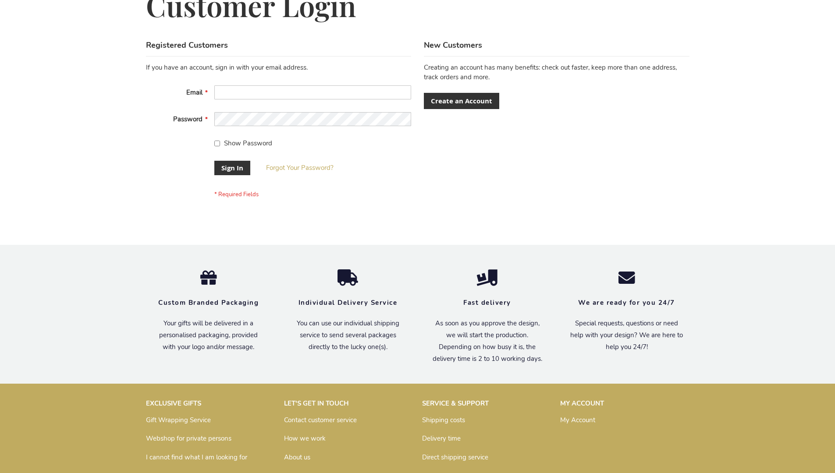
scroll to position [282, 0]
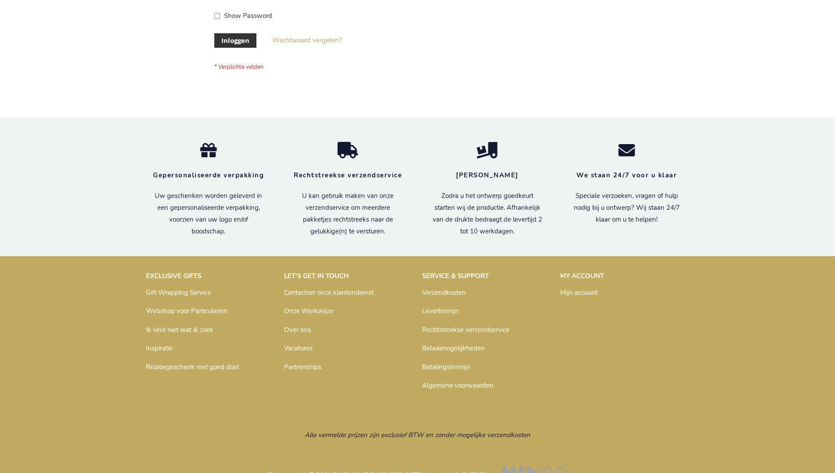
scroll to position [298, 0]
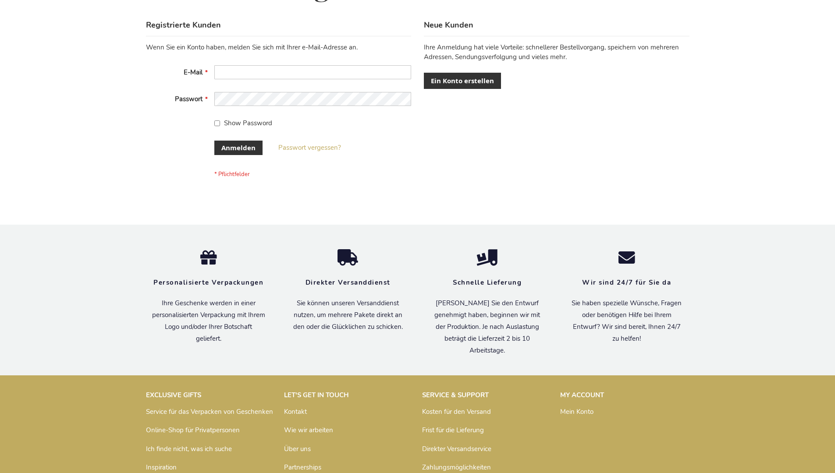
scroll to position [294, 0]
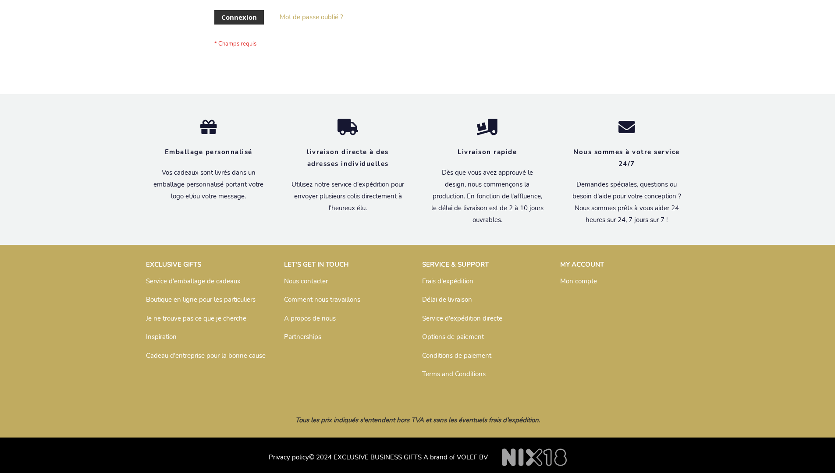
scroll to position [302, 0]
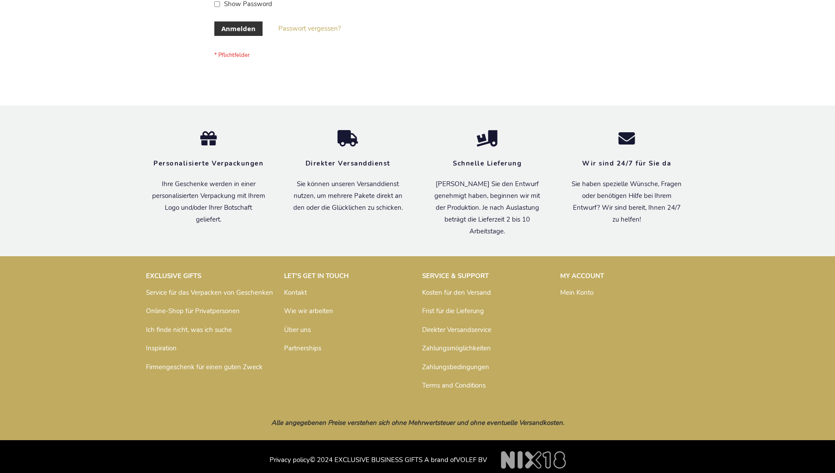
scroll to position [294, 0]
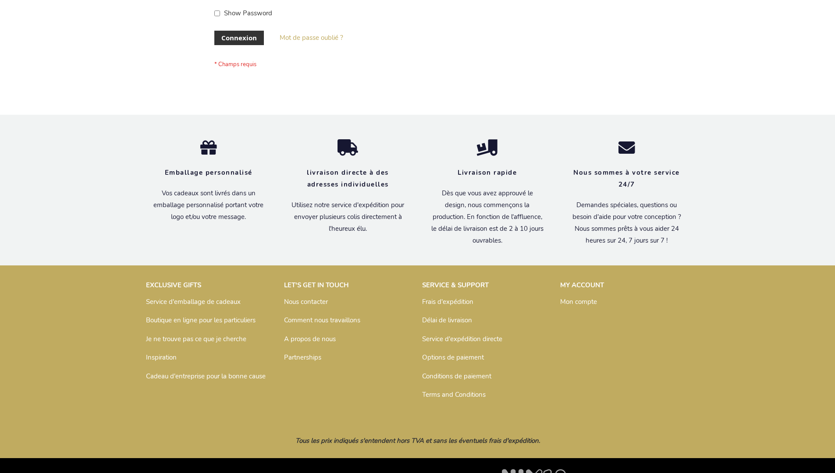
scroll to position [302, 0]
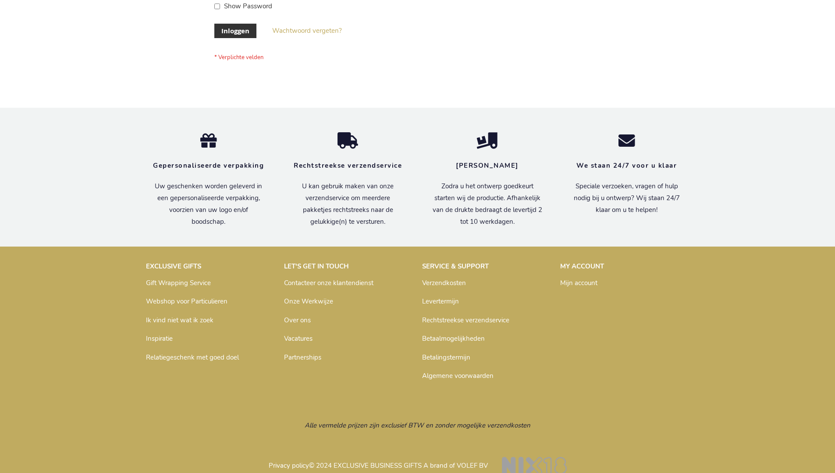
scroll to position [291, 0]
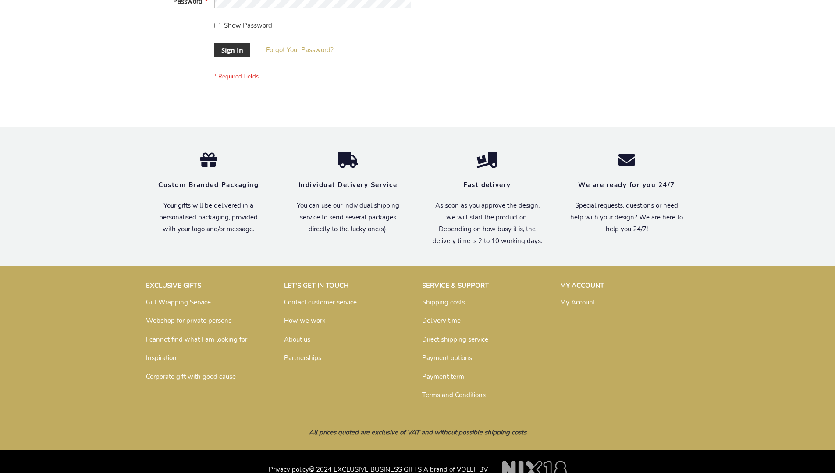
scroll to position [282, 0]
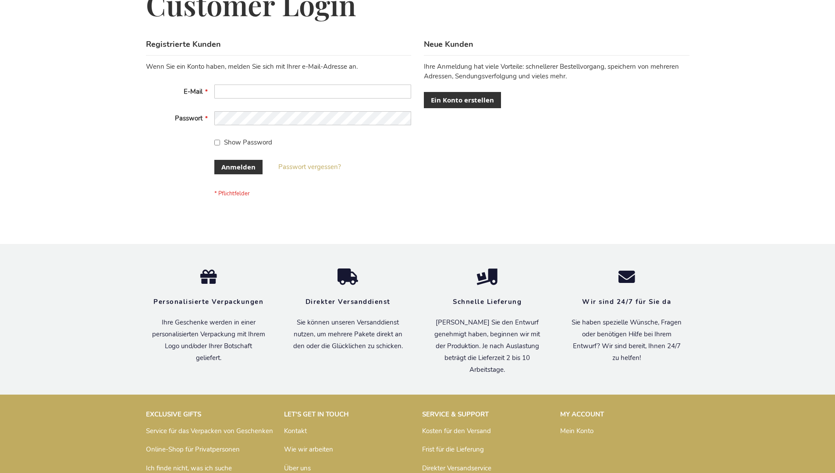
scroll to position [294, 0]
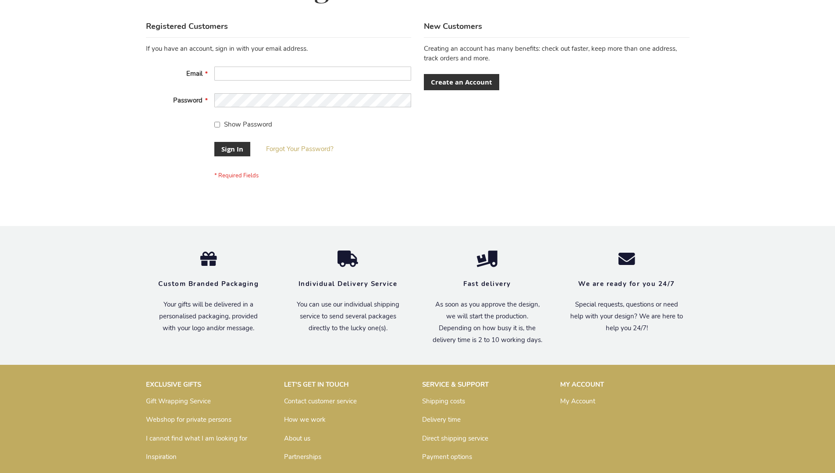
scroll to position [282, 0]
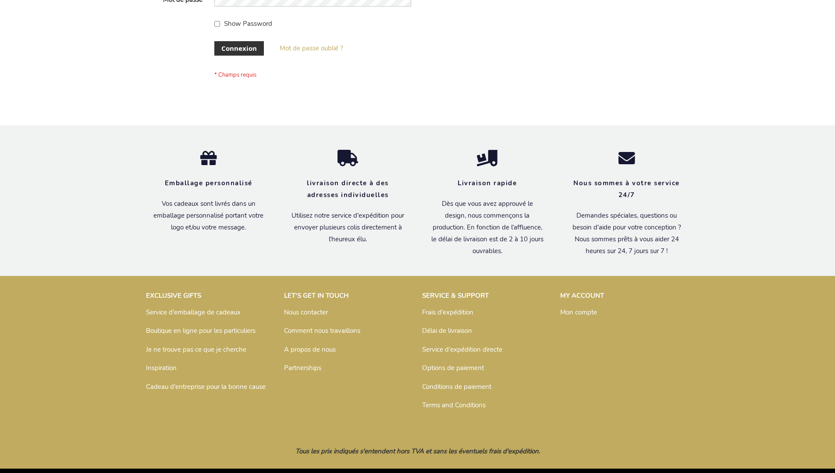
scroll to position [302, 0]
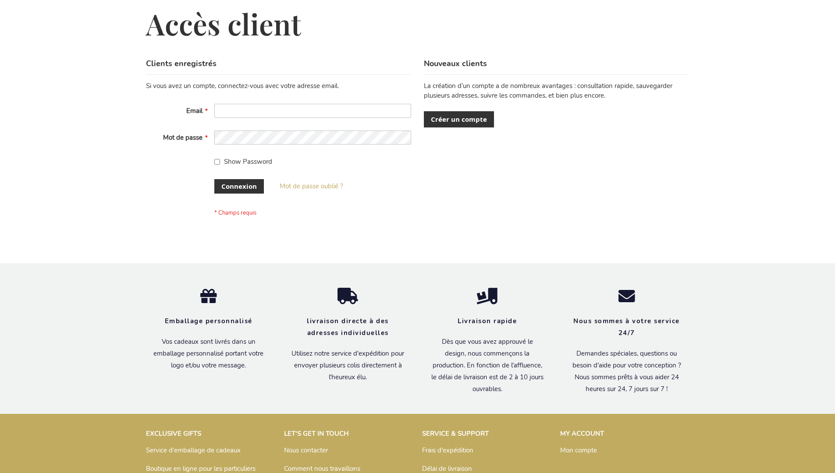
scroll to position [302, 0]
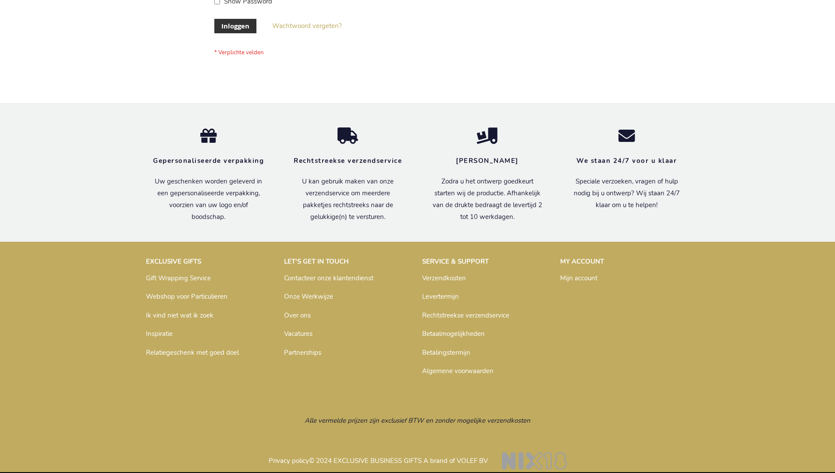
scroll to position [298, 0]
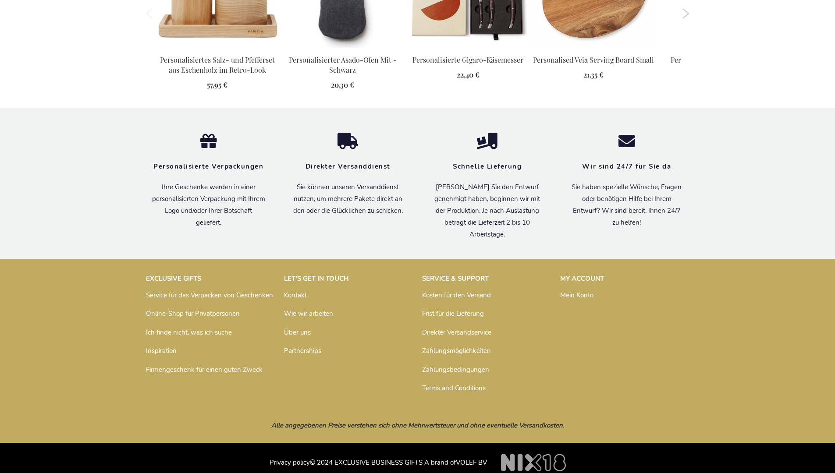
scroll to position [959, 0]
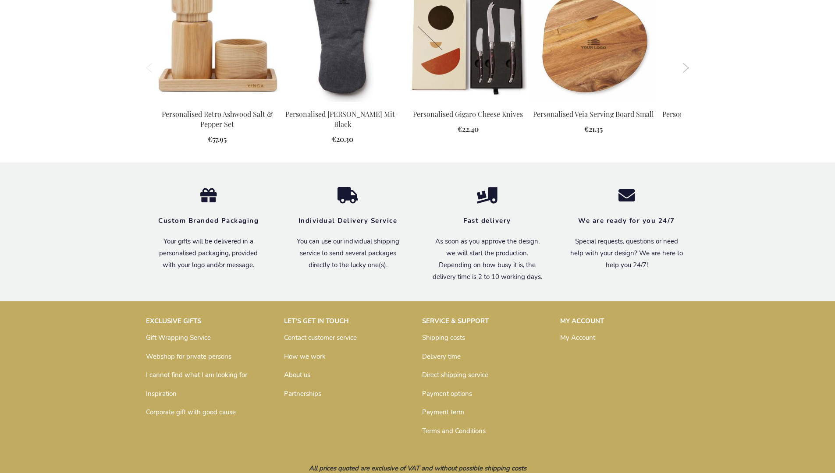
scroll to position [928, 0]
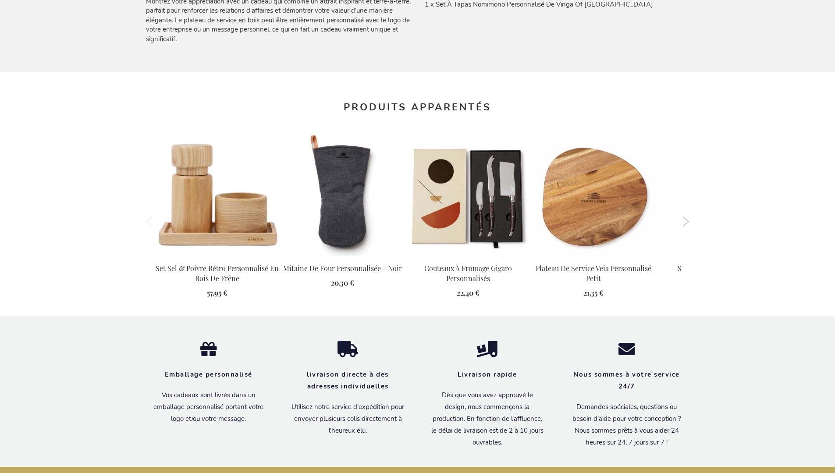
scroll to position [977, 0]
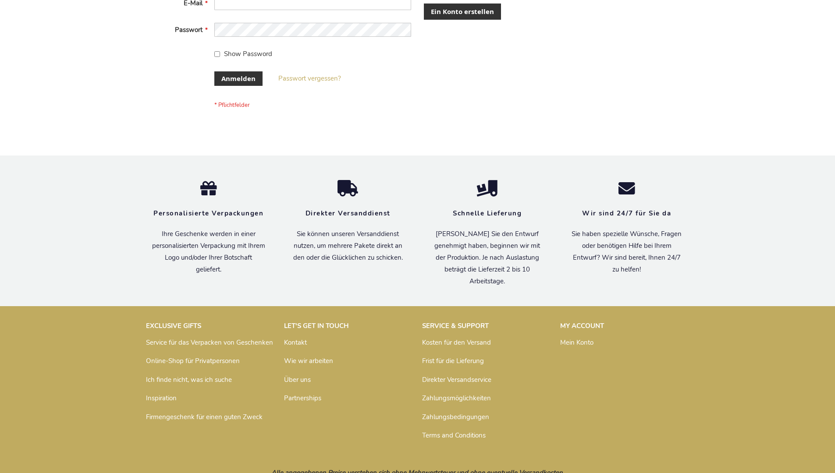
scroll to position [294, 0]
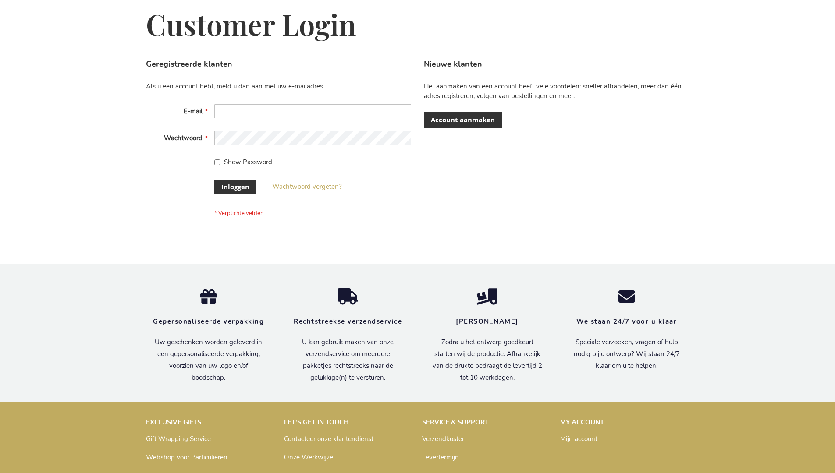
scroll to position [298, 0]
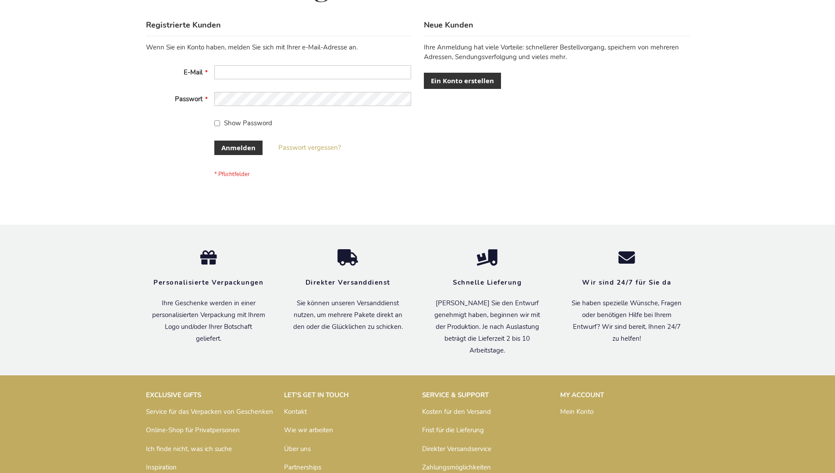
scroll to position [294, 0]
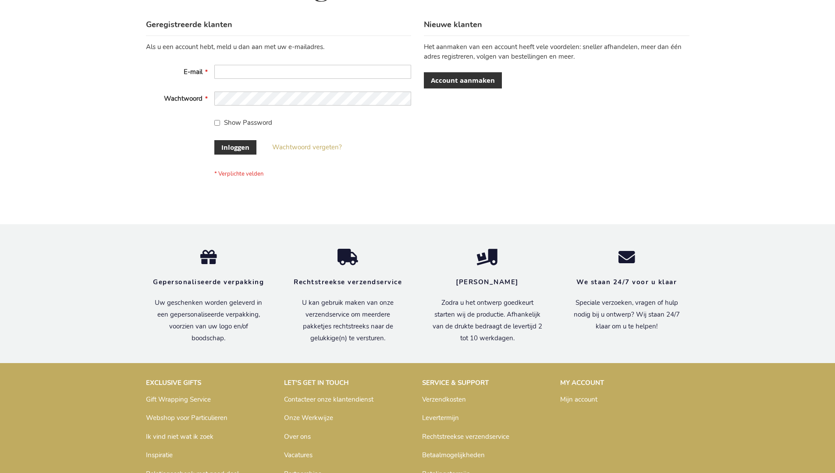
scroll to position [298, 0]
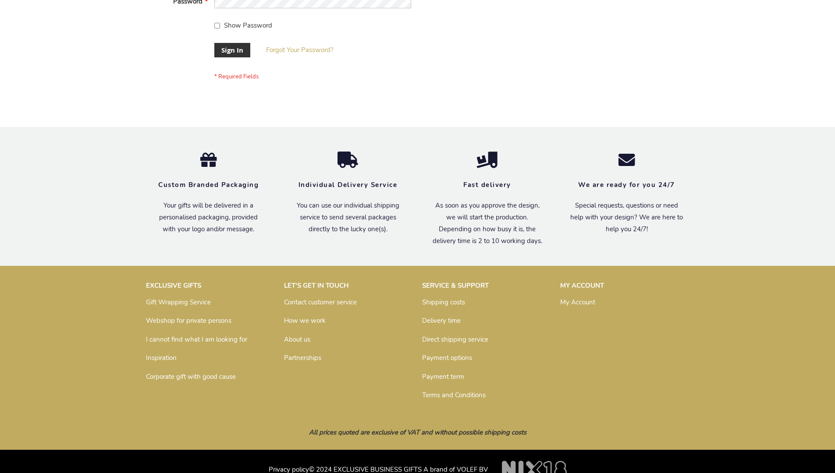
scroll to position [282, 0]
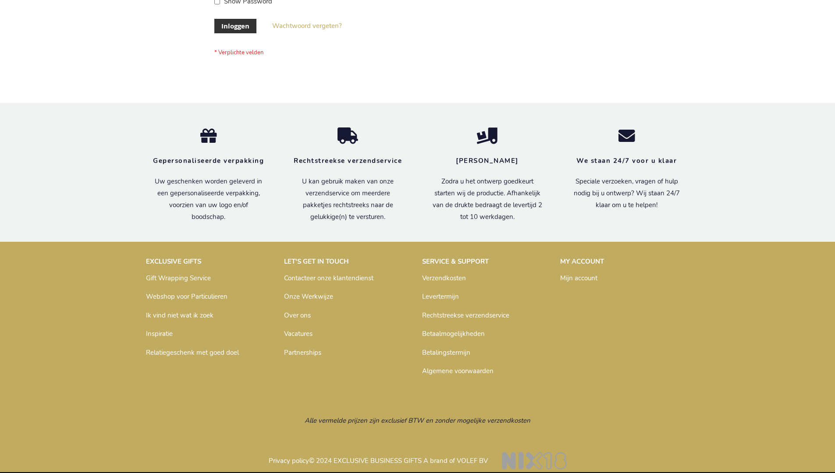
scroll to position [298, 0]
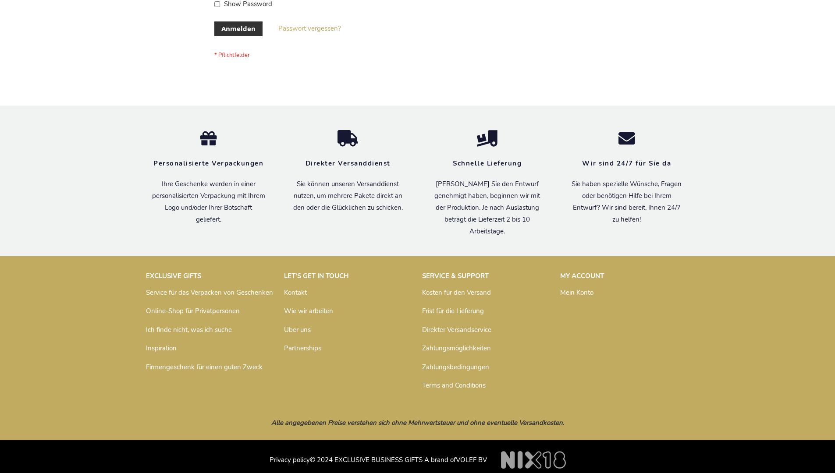
scroll to position [294, 0]
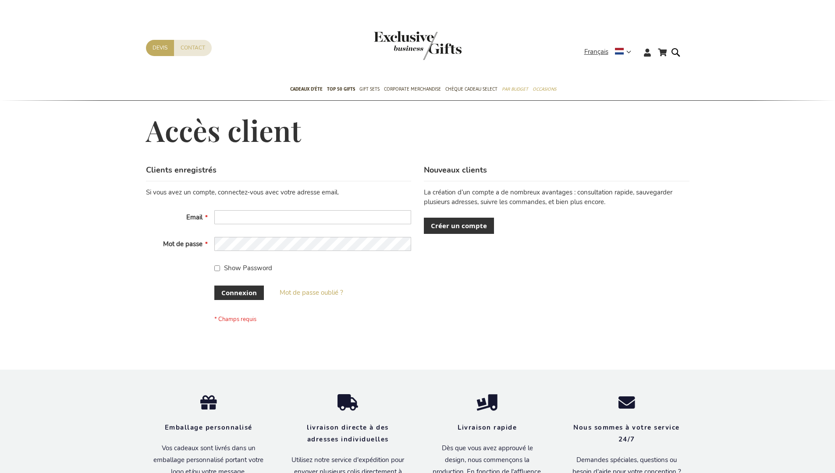
scroll to position [302, 0]
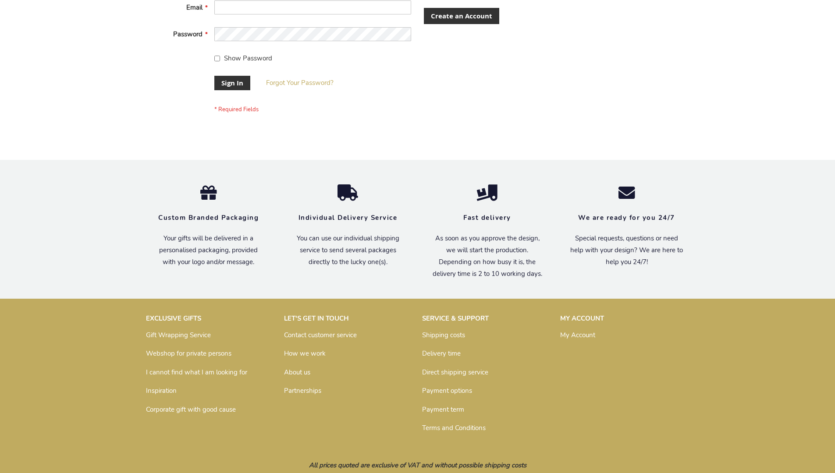
scroll to position [282, 0]
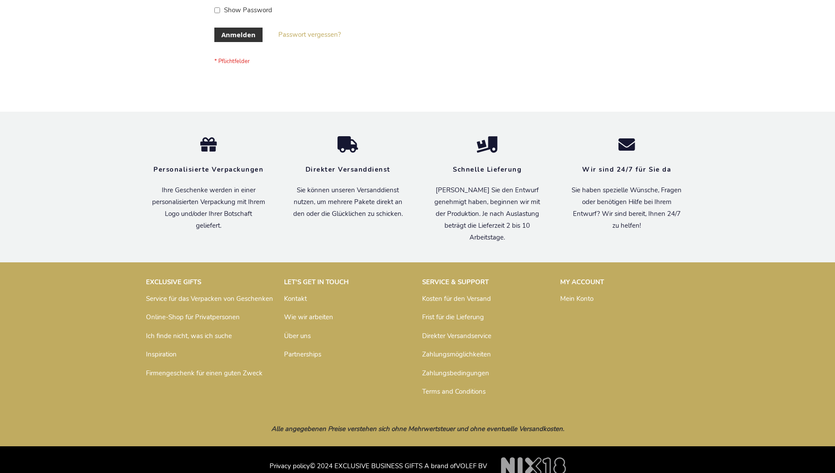
scroll to position [294, 0]
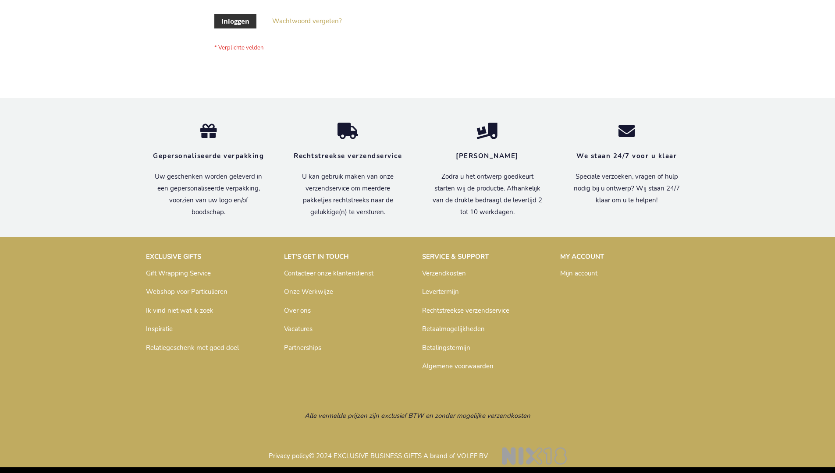
scroll to position [298, 0]
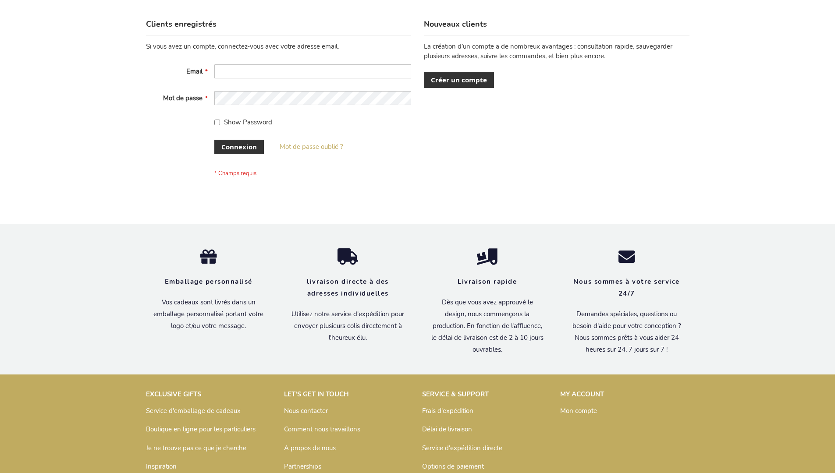
scroll to position [302, 0]
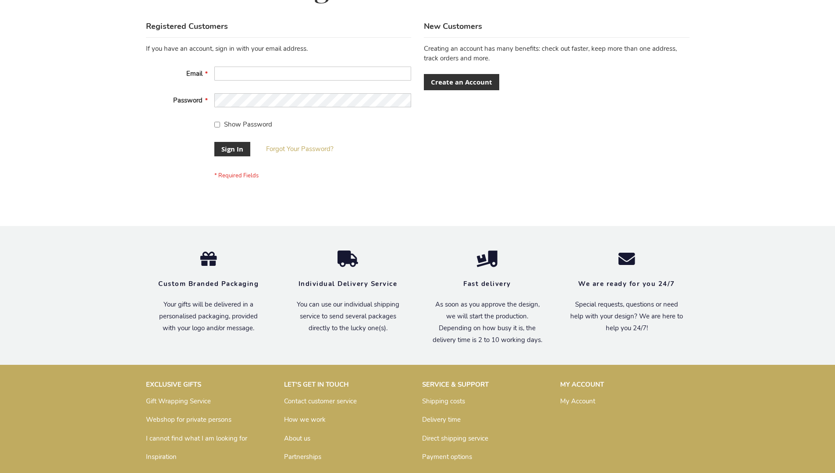
scroll to position [282, 0]
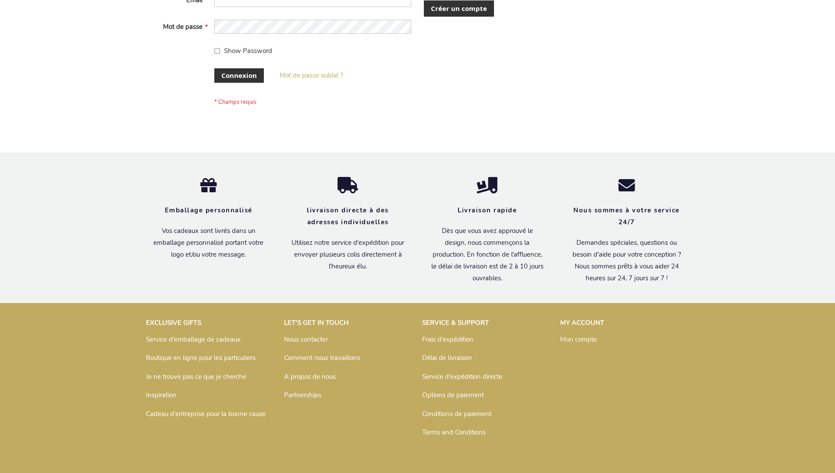
scroll to position [302, 0]
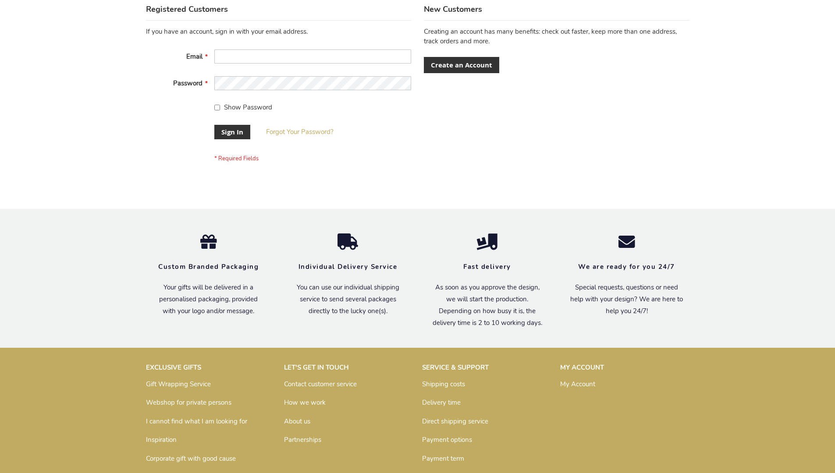
scroll to position [275, 0]
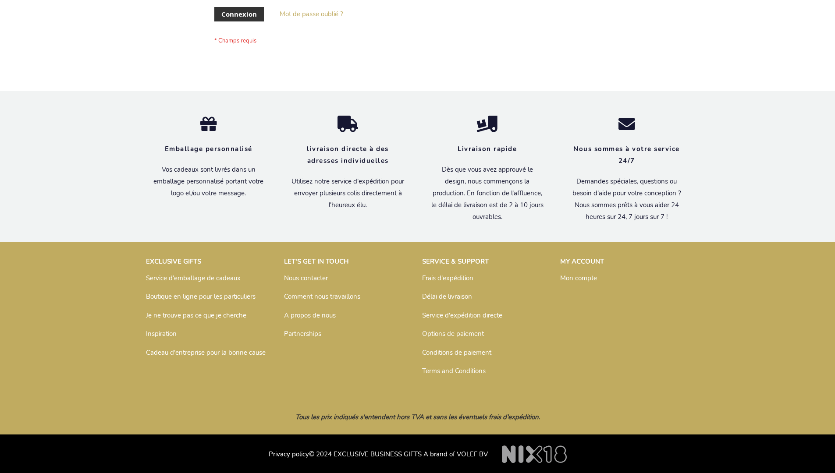
scroll to position [302, 0]
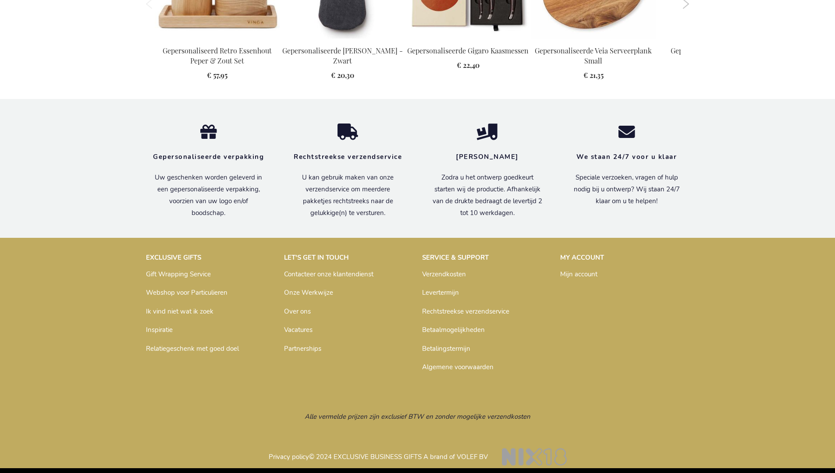
scroll to position [953, 0]
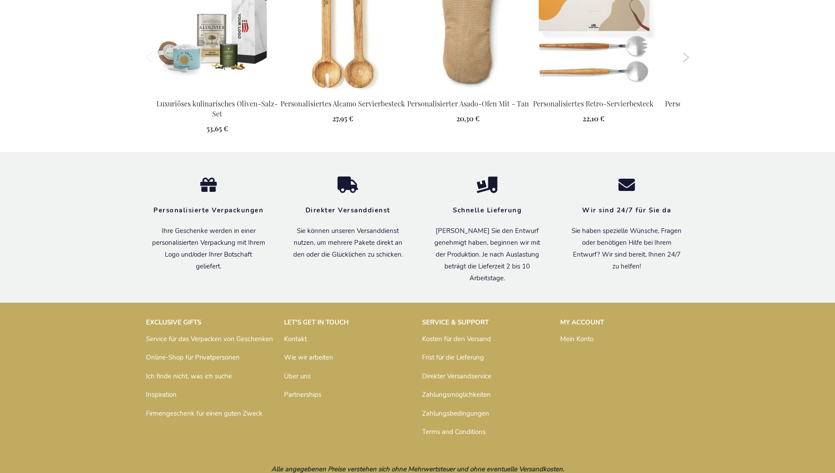
scroll to position [954, 0]
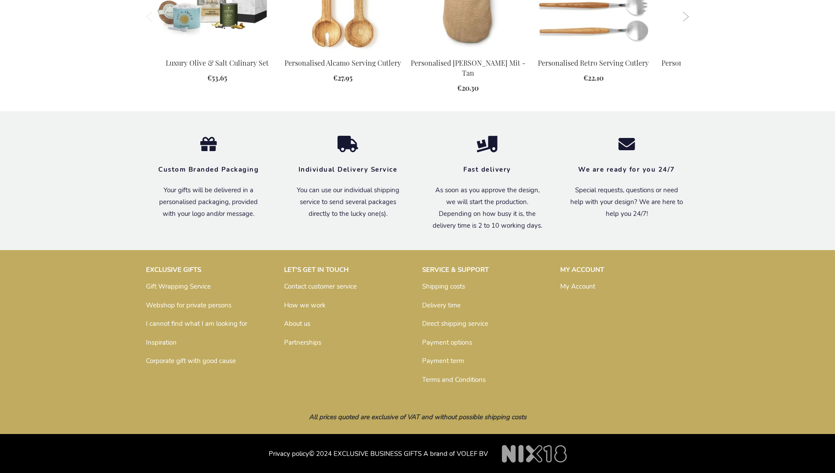
scroll to position [923, 0]
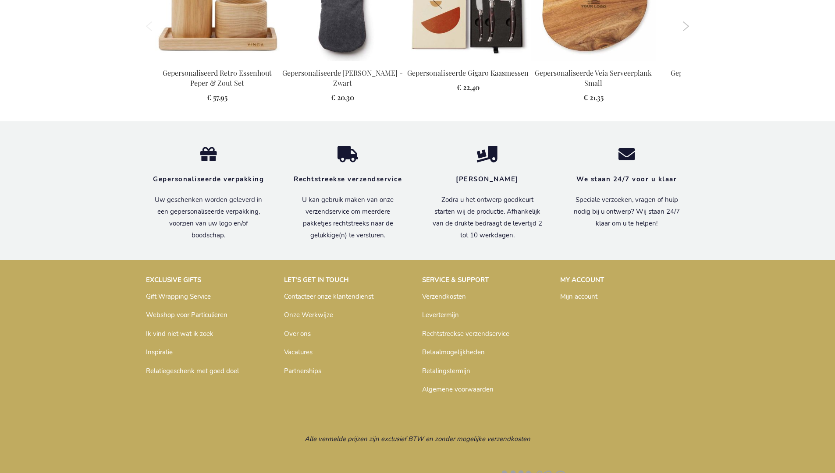
scroll to position [953, 0]
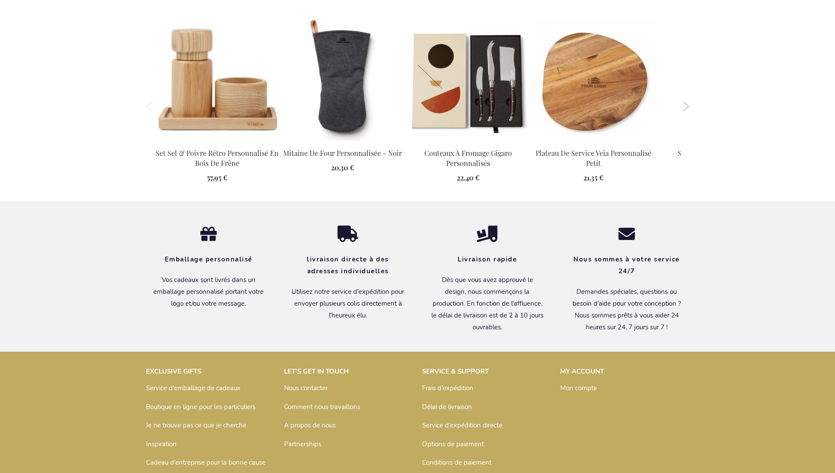
scroll to position [977, 0]
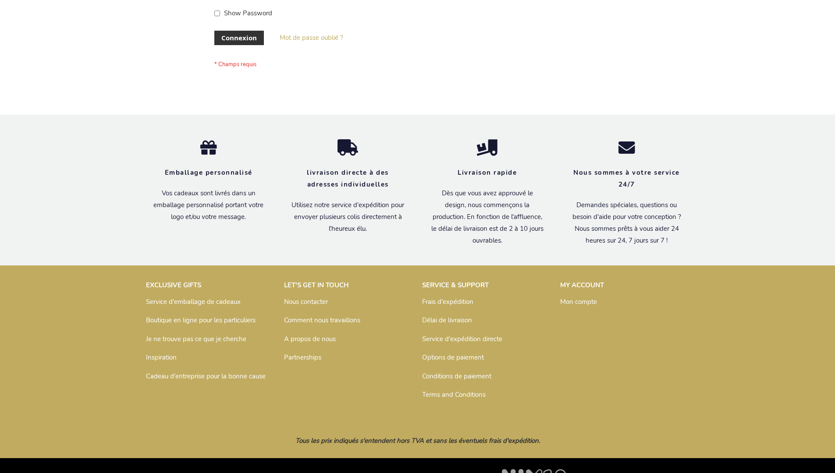
scroll to position [302, 0]
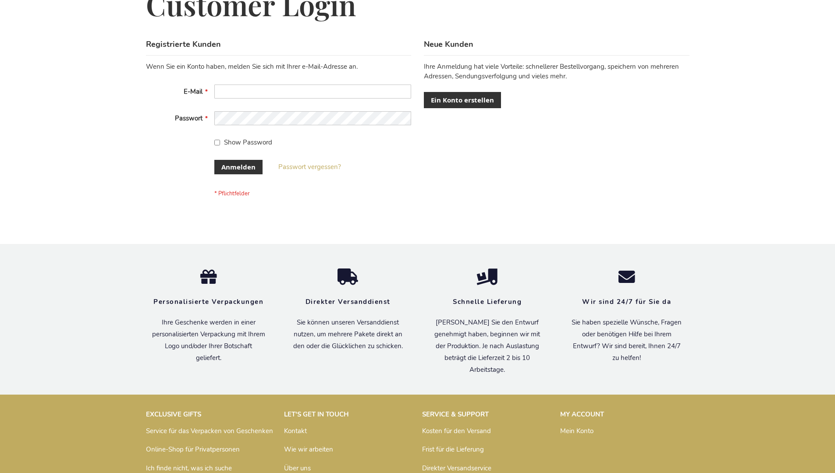
scroll to position [294, 0]
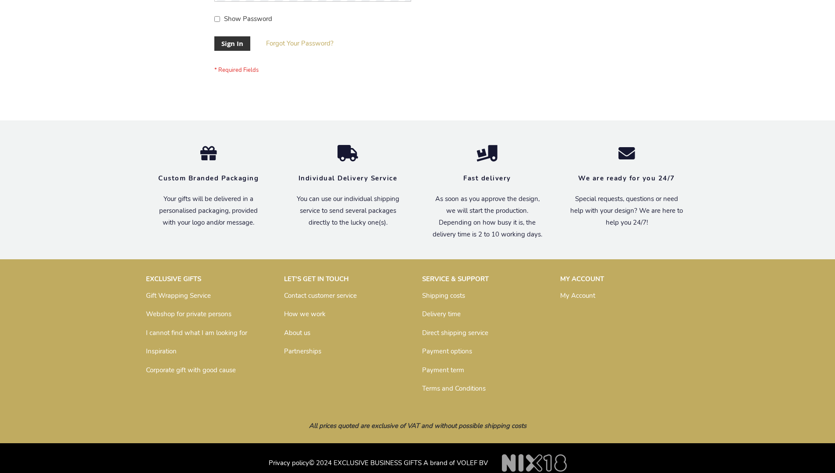
scroll to position [282, 0]
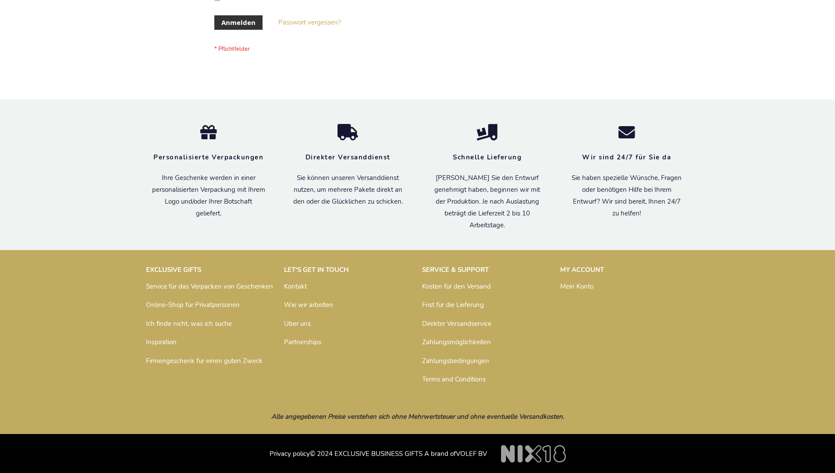
scroll to position [294, 0]
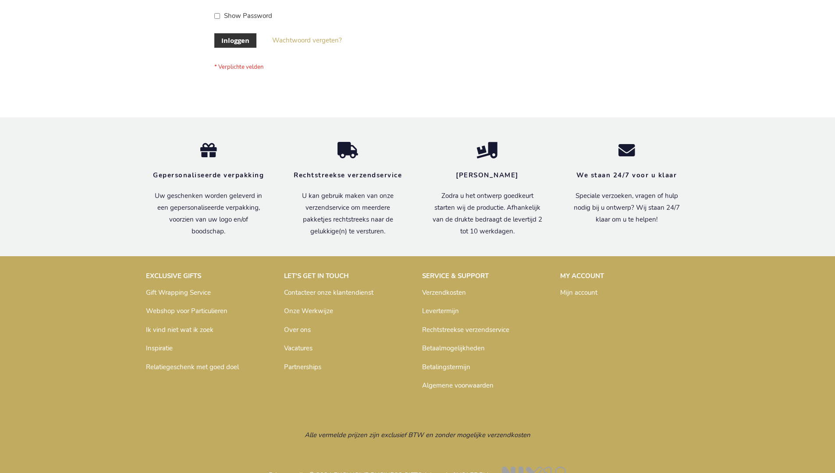
scroll to position [298, 0]
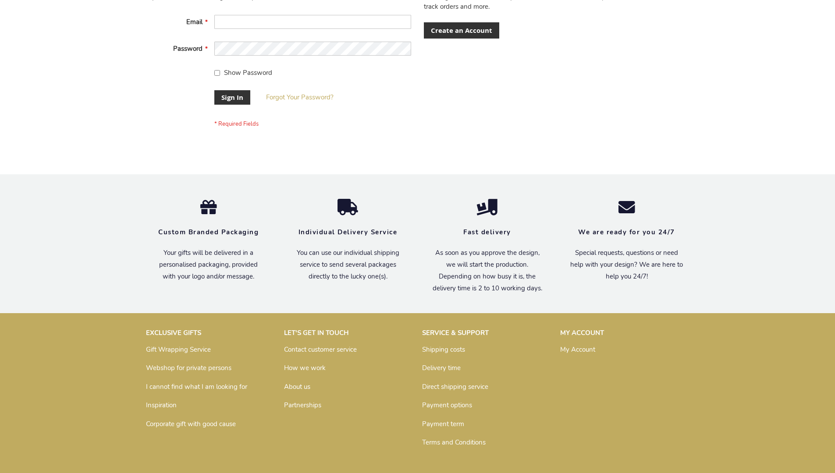
scroll to position [282, 0]
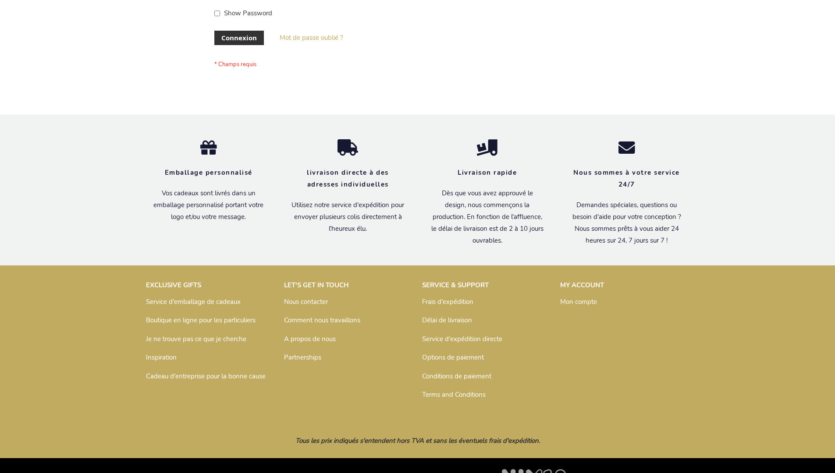
scroll to position [302, 0]
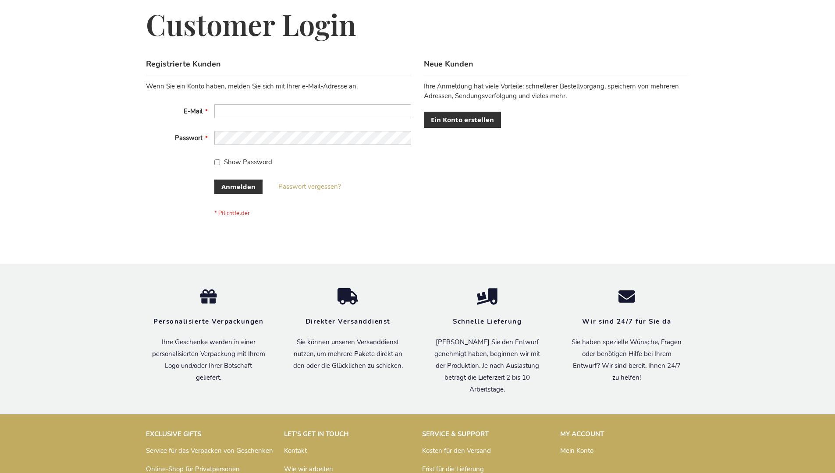
scroll to position [294, 0]
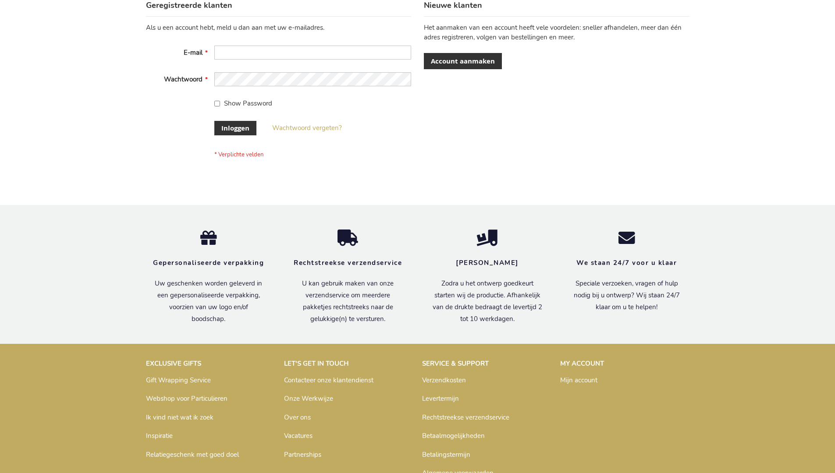
scroll to position [298, 0]
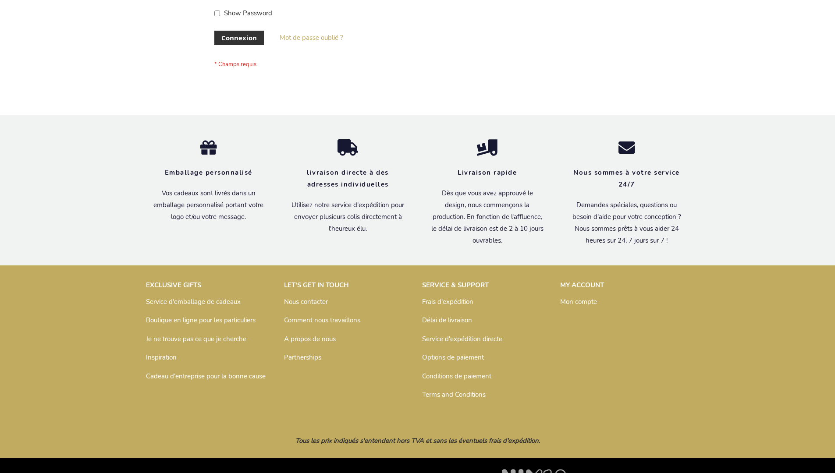
scroll to position [302, 0]
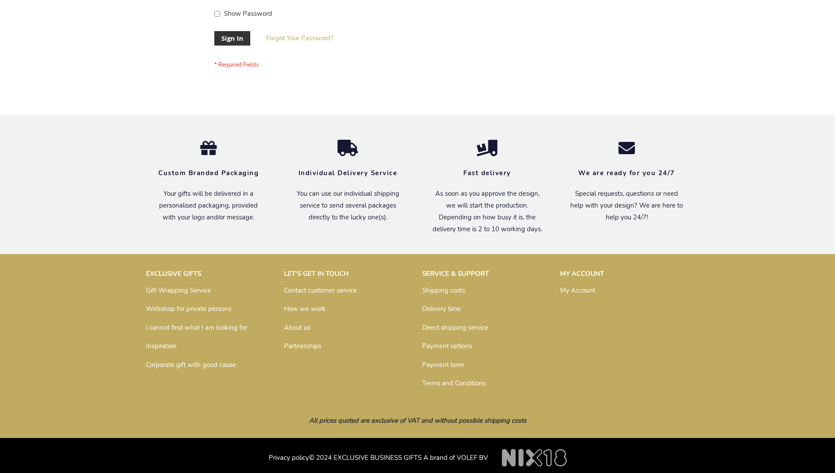
scroll to position [282, 0]
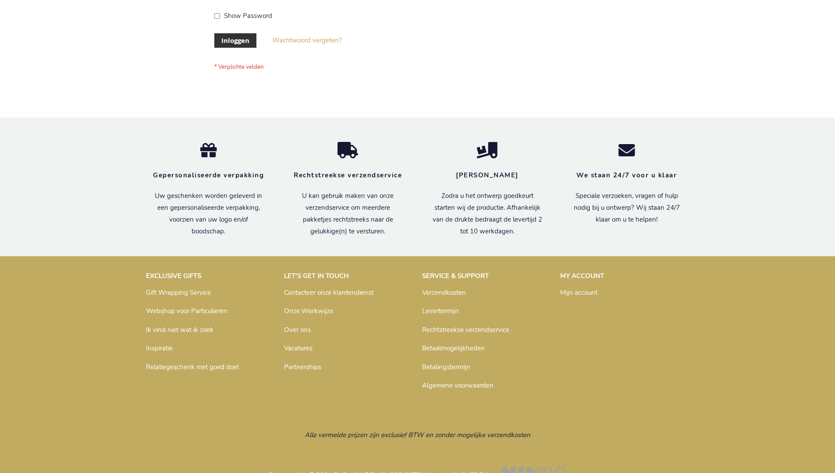
scroll to position [298, 0]
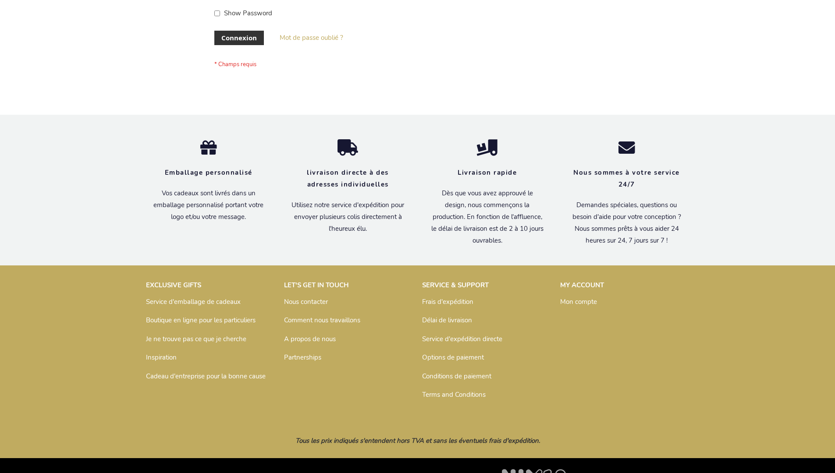
scroll to position [302, 0]
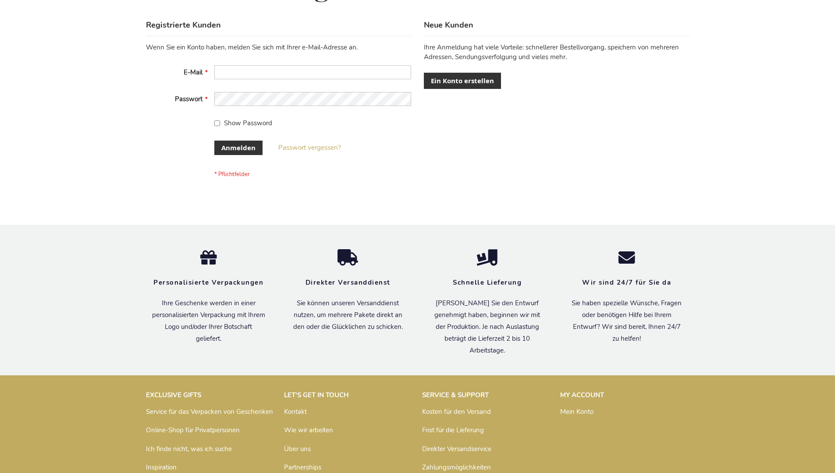
scroll to position [294, 0]
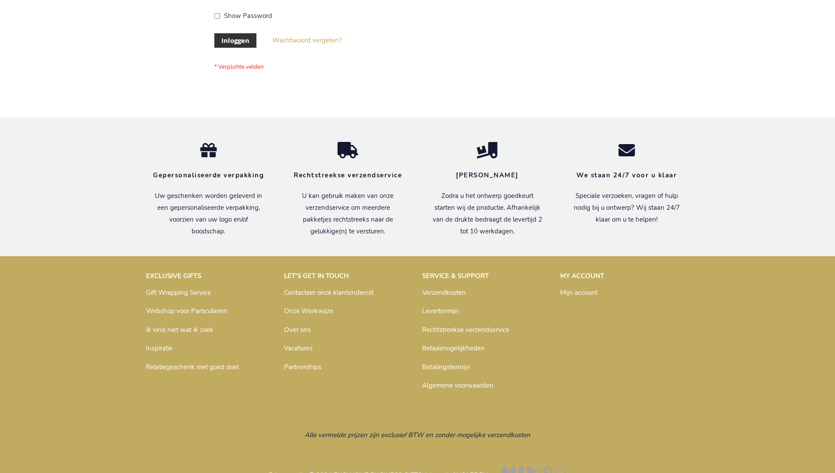
scroll to position [298, 0]
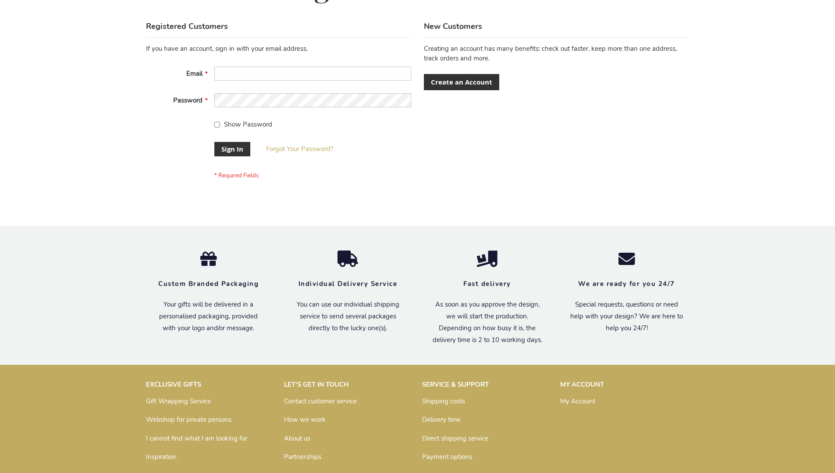
scroll to position [282, 0]
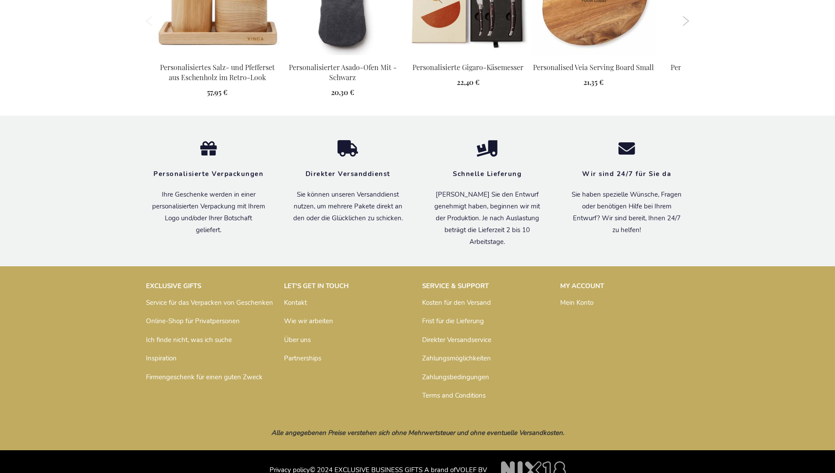
scroll to position [959, 0]
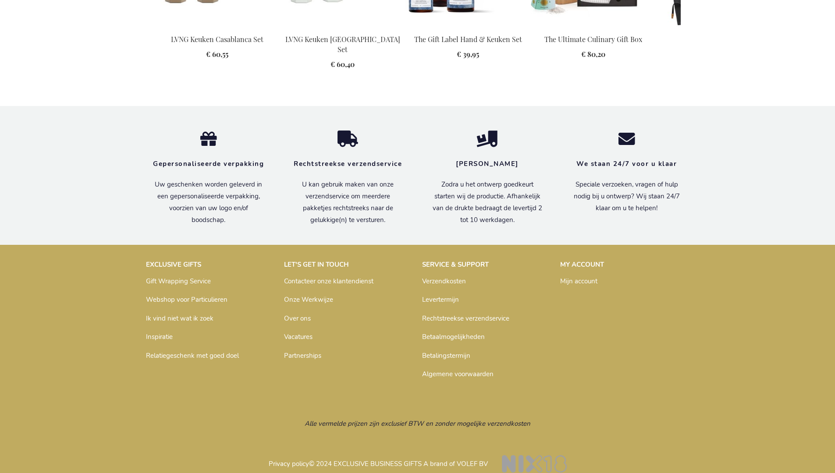
scroll to position [1195, 0]
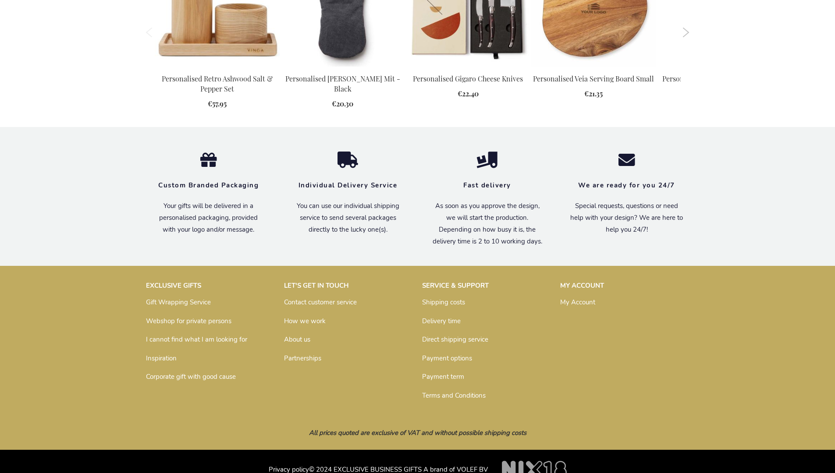
scroll to position [928, 0]
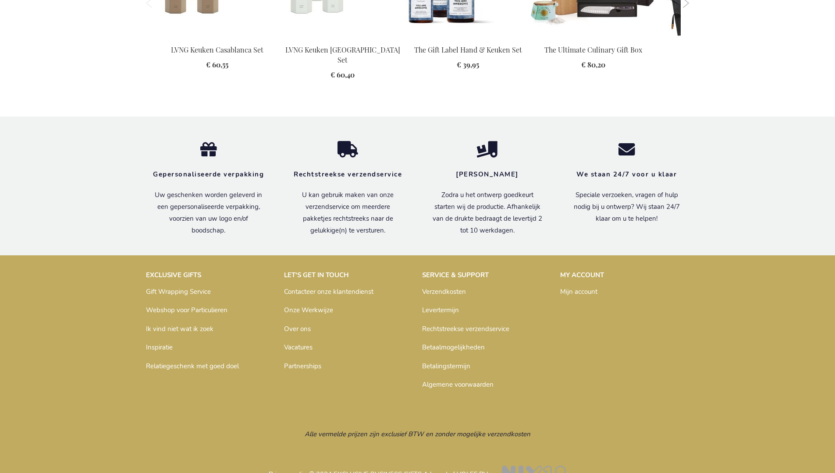
scroll to position [1195, 0]
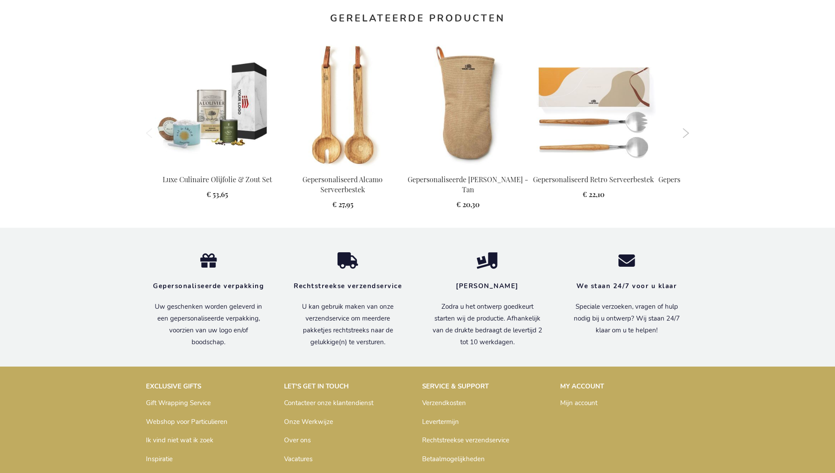
scroll to position [939, 0]
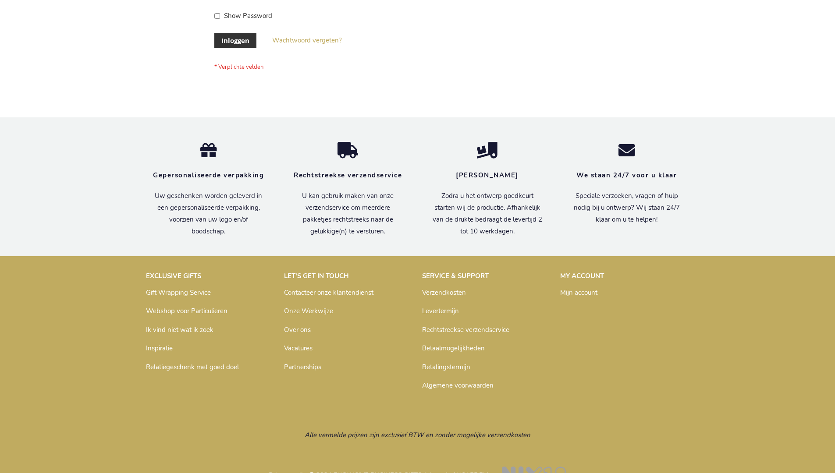
scroll to position [298, 0]
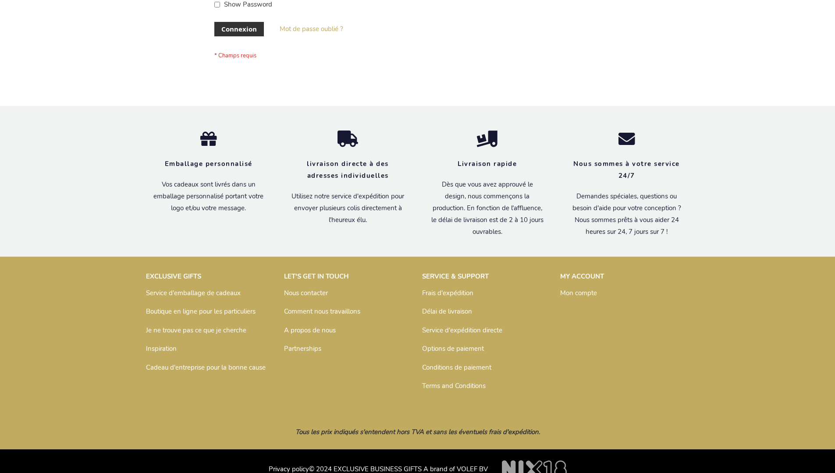
scroll to position [302, 0]
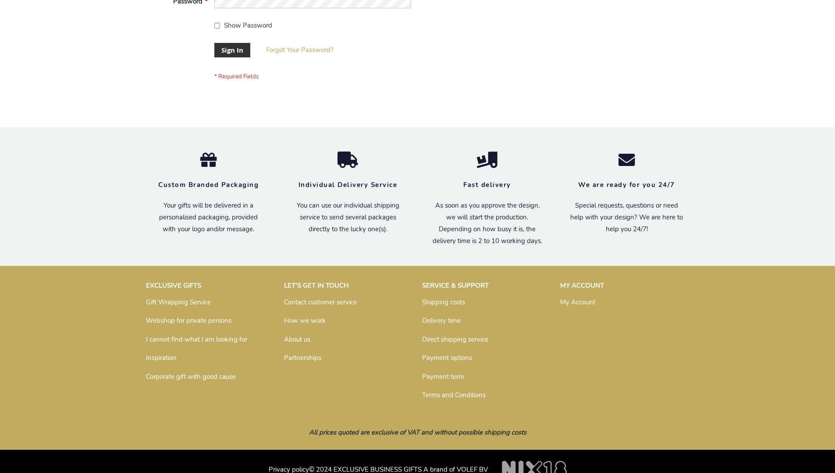
scroll to position [282, 0]
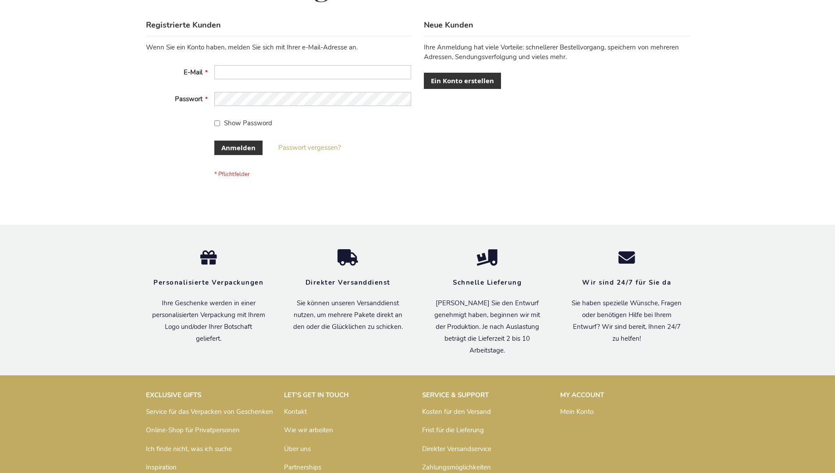
scroll to position [294, 0]
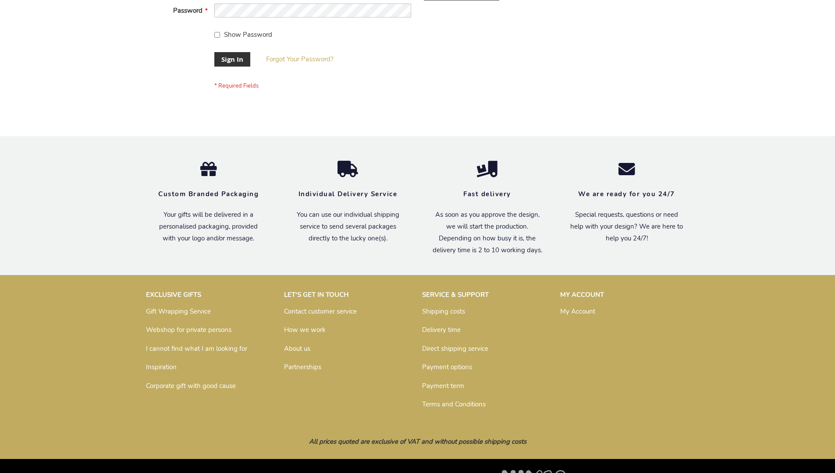
scroll to position [282, 0]
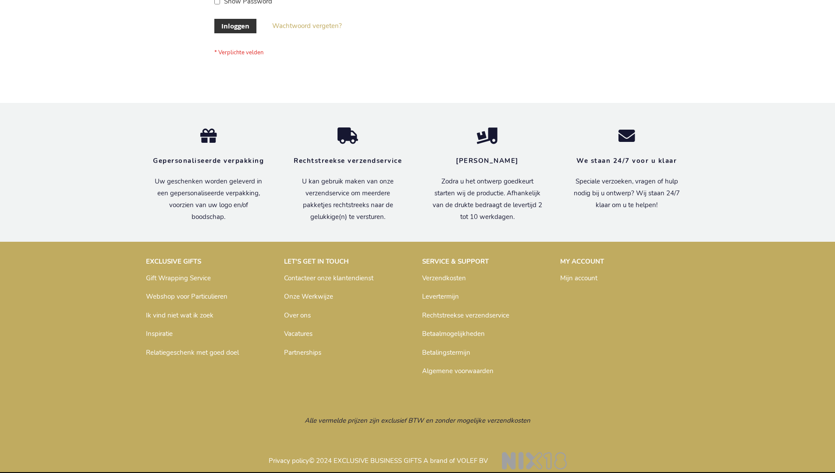
scroll to position [298, 0]
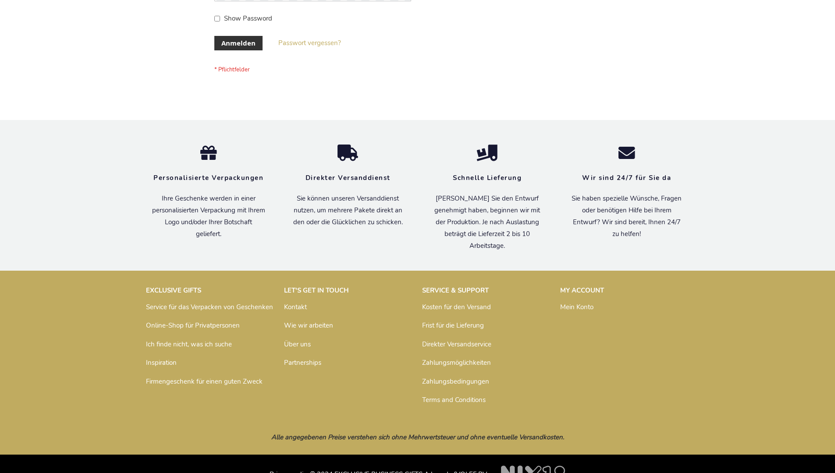
scroll to position [294, 0]
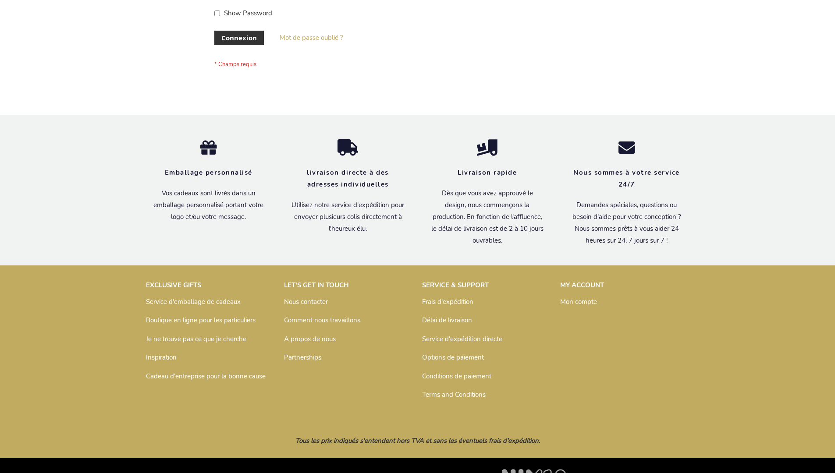
scroll to position [302, 0]
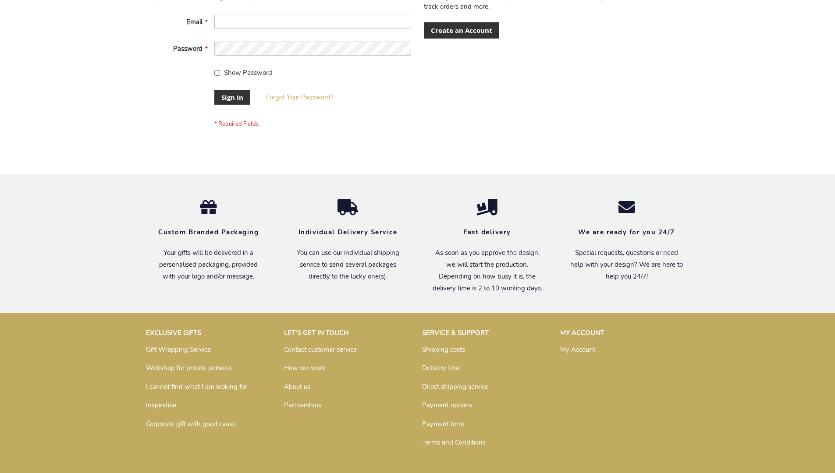
scroll to position [282, 0]
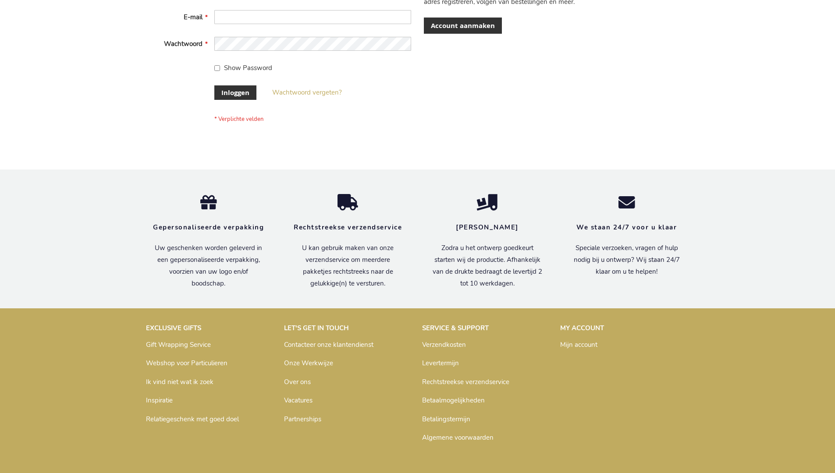
scroll to position [298, 0]
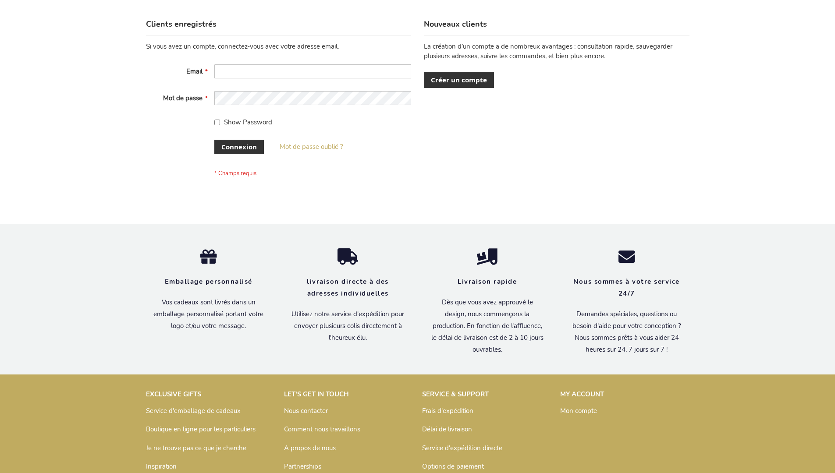
scroll to position [302, 0]
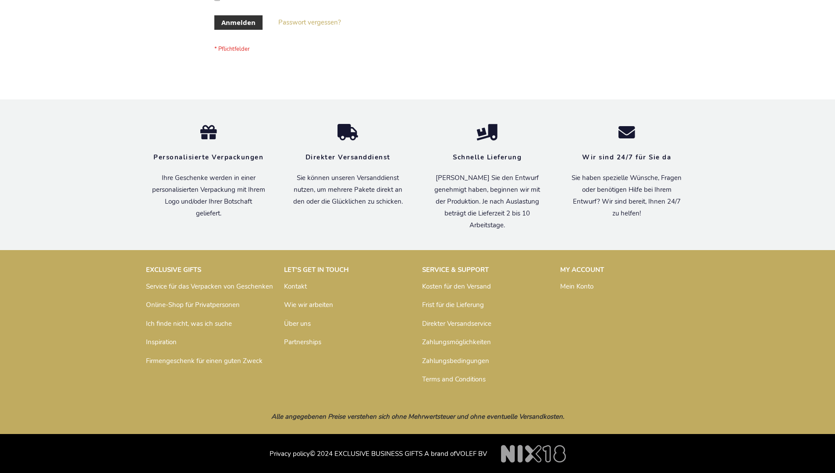
scroll to position [294, 0]
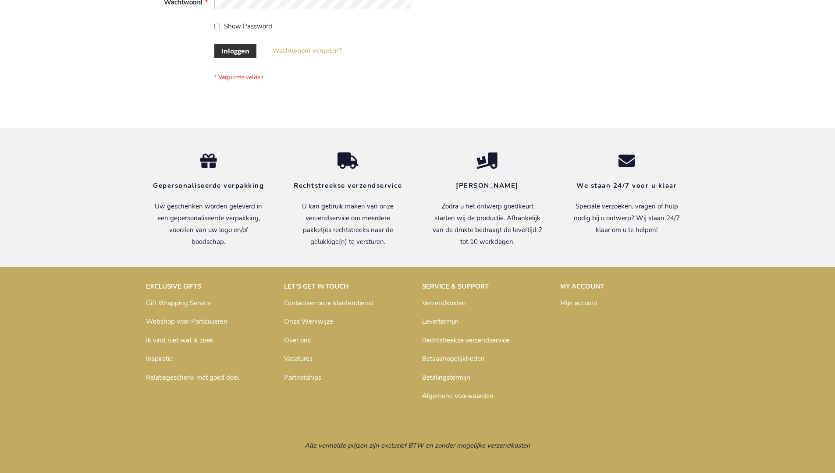
scroll to position [298, 0]
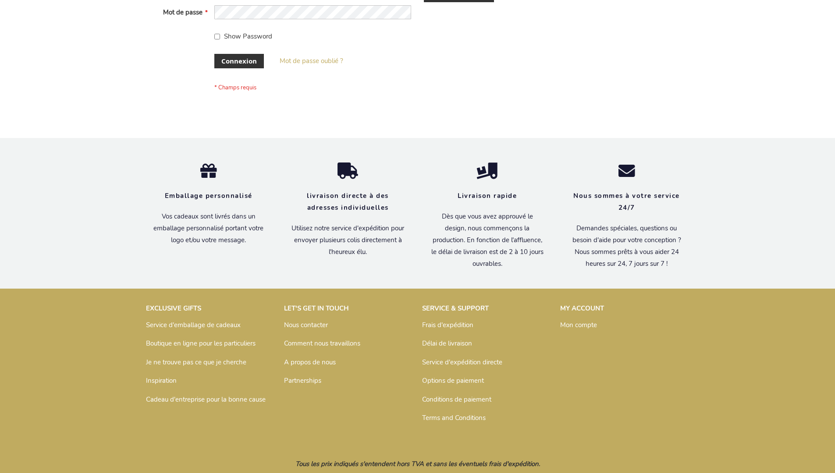
scroll to position [302, 0]
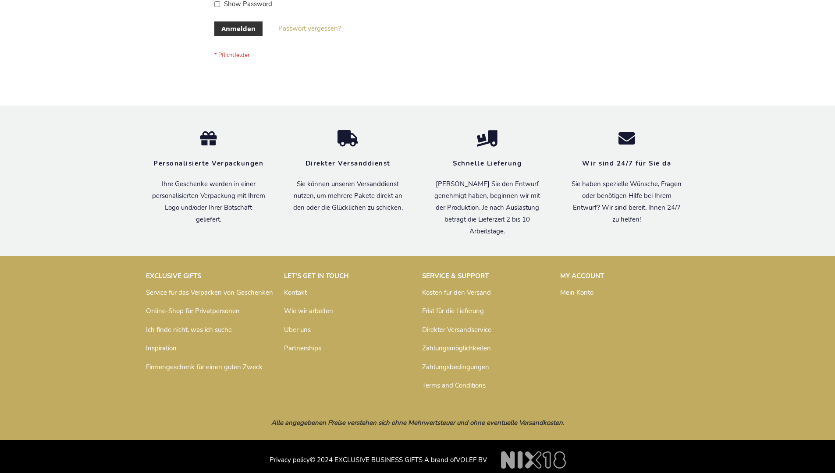
scroll to position [294, 0]
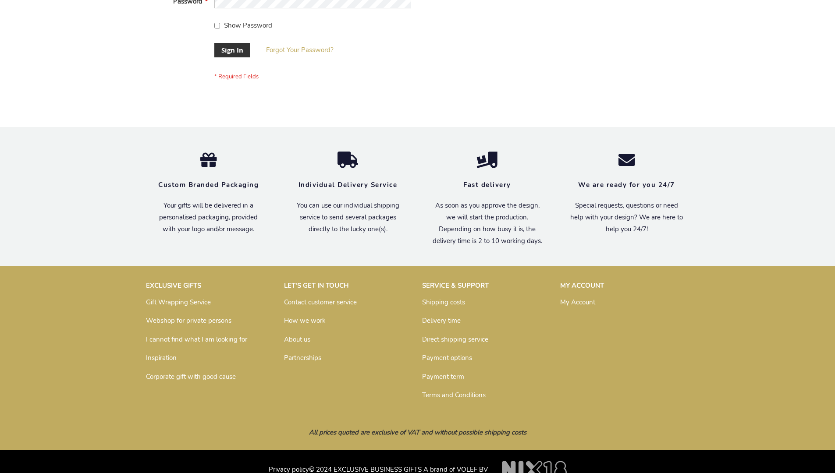
scroll to position [282, 0]
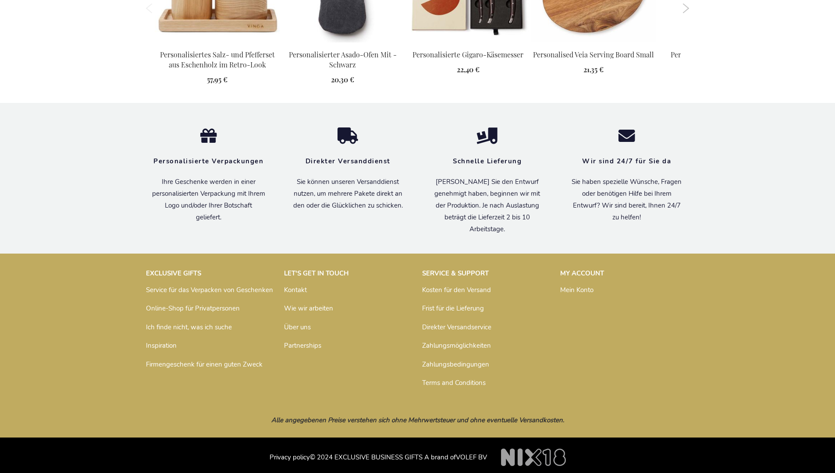
scroll to position [959, 0]
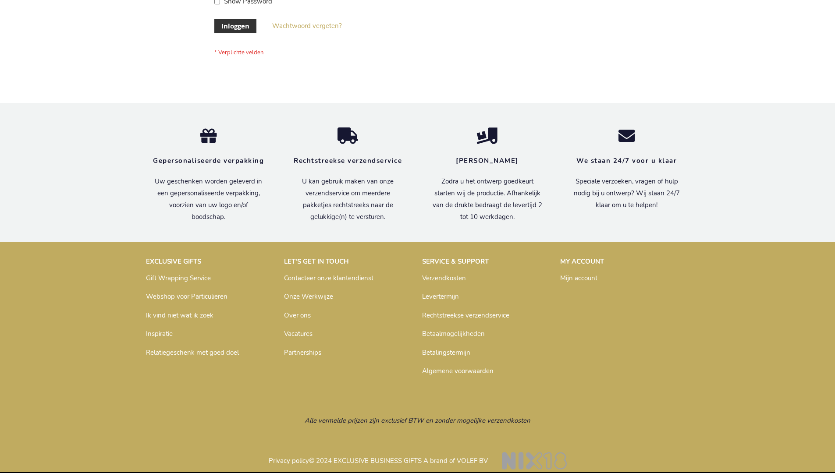
scroll to position [298, 0]
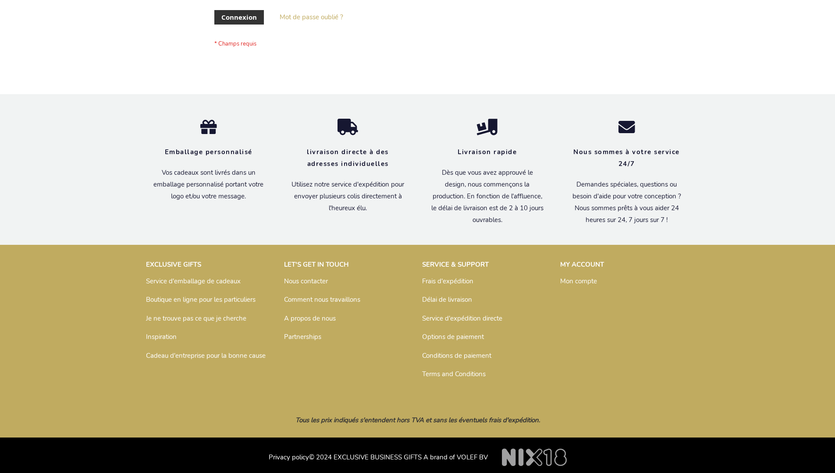
scroll to position [302, 0]
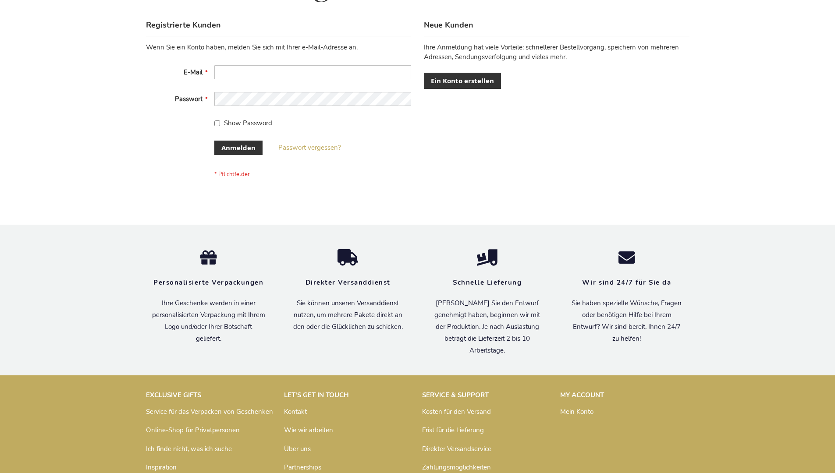
scroll to position [294, 0]
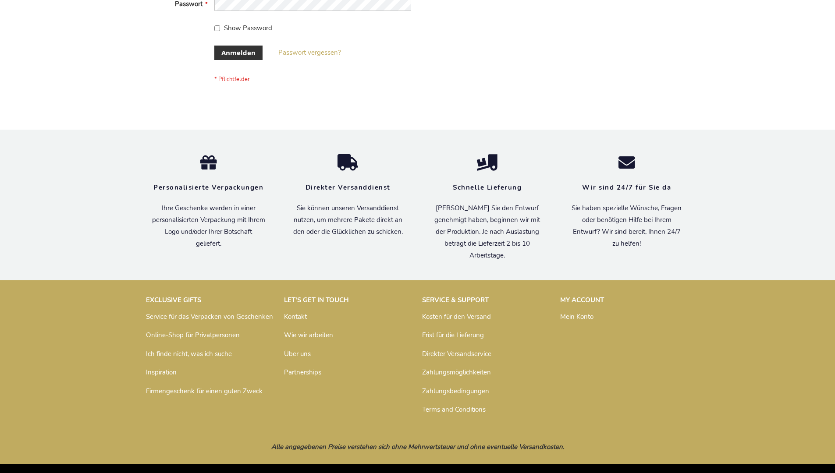
scroll to position [294, 0]
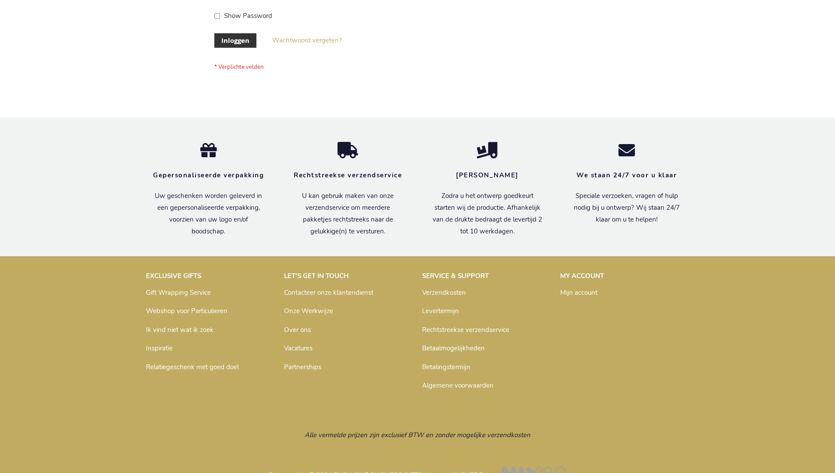
scroll to position [298, 0]
